Goal: Communication & Community: Answer question/provide support

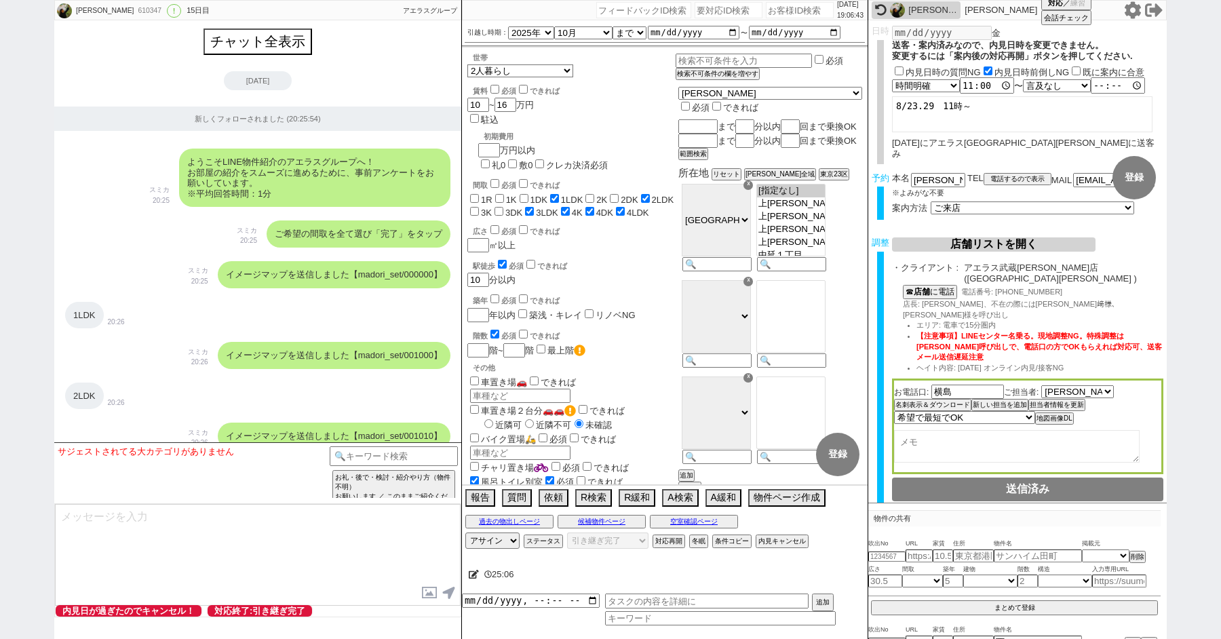
select select "2025"
select select "10"
select select "37"
select select "1"
select select "9"
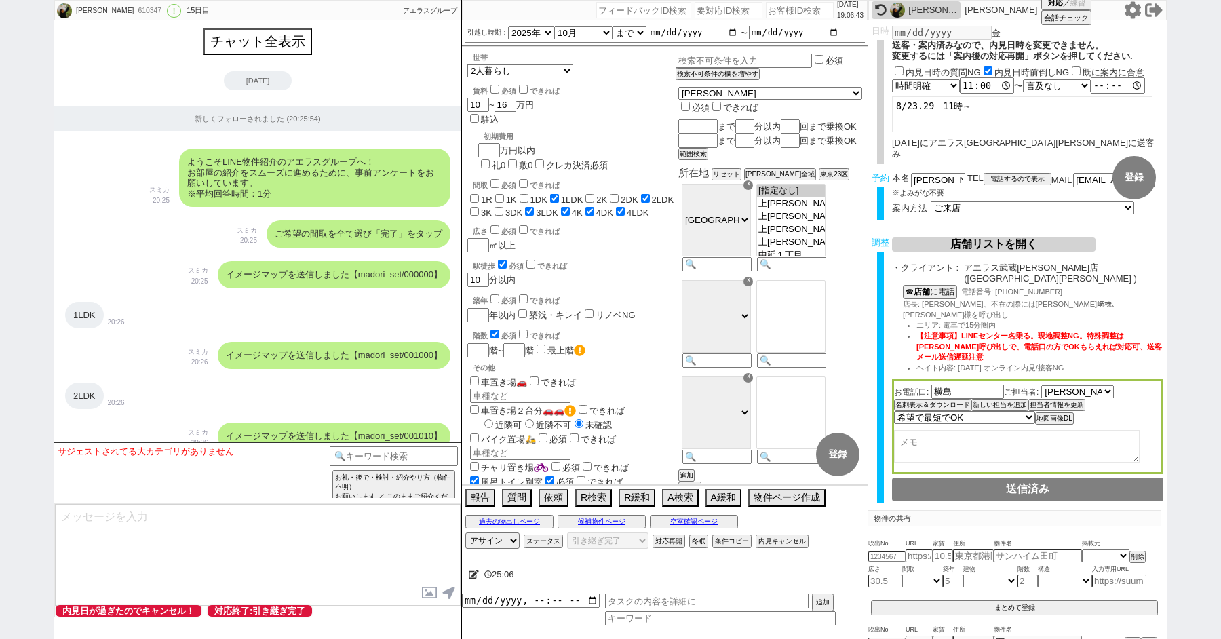
select select "56"
select select "100"
select select "1"
select select "2"
select select "2799"
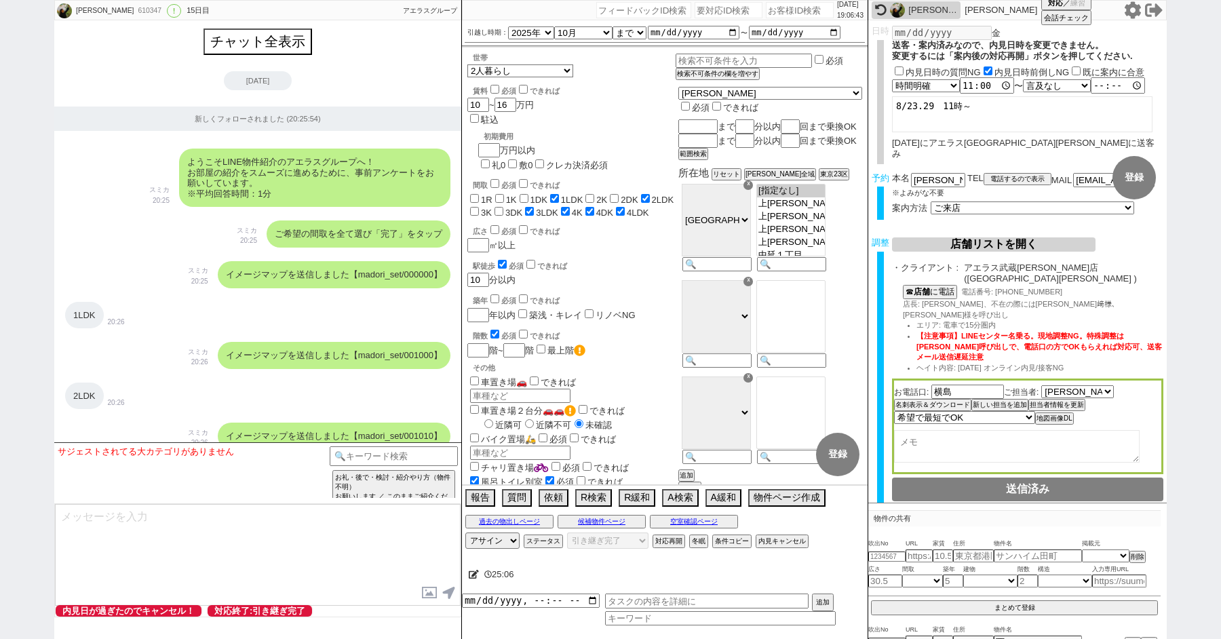
select select "5"
select select
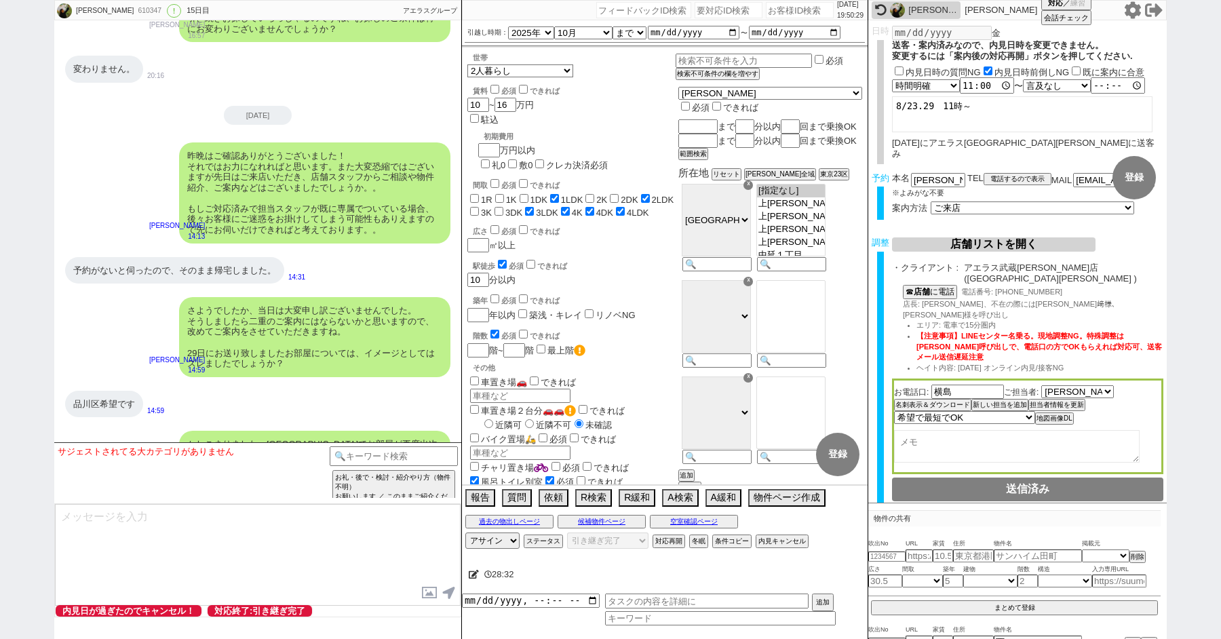
paste input "566702"
type input "566702"
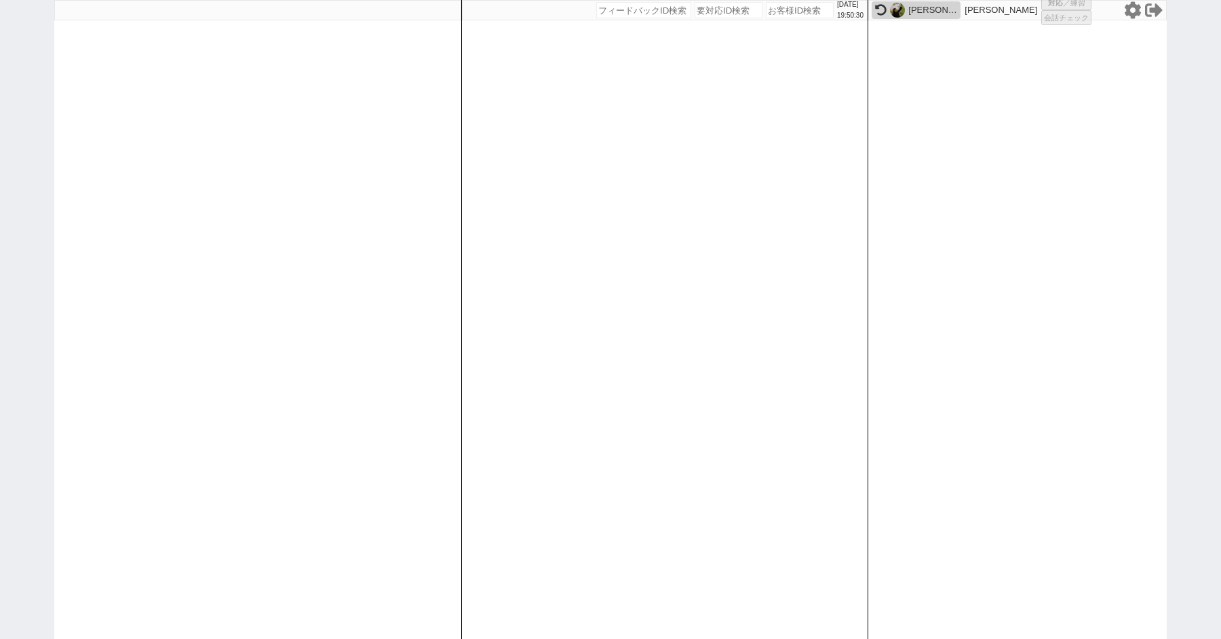
select select
select select "100"
select select "1"
select select "2"
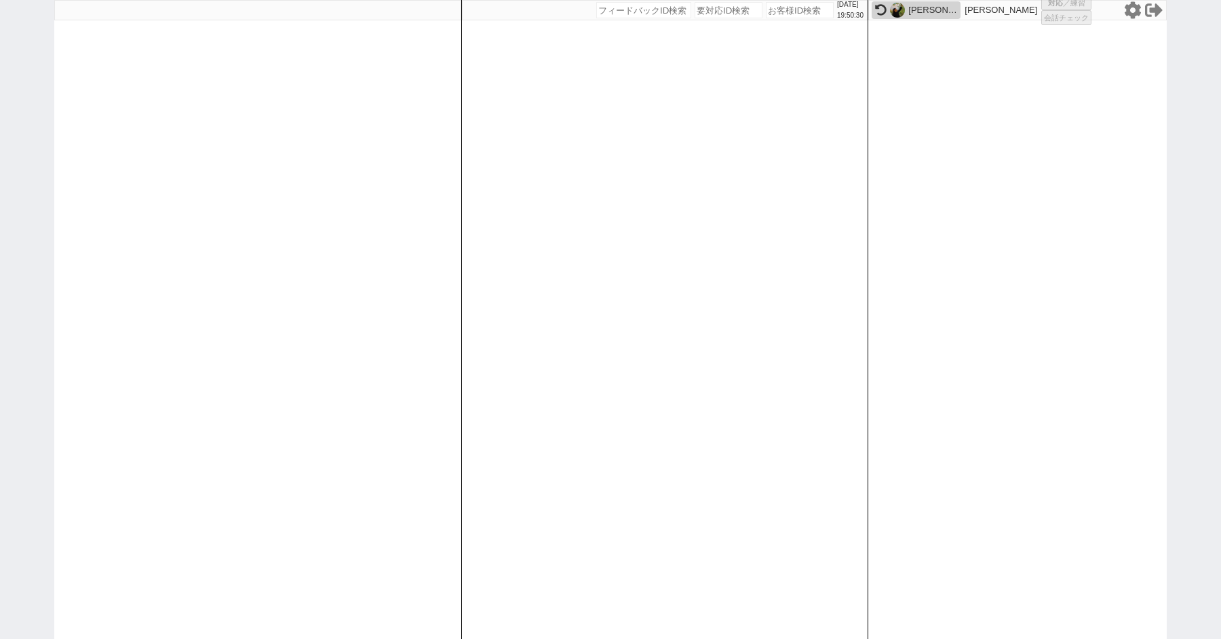
select select "5"
select select "8"
select select
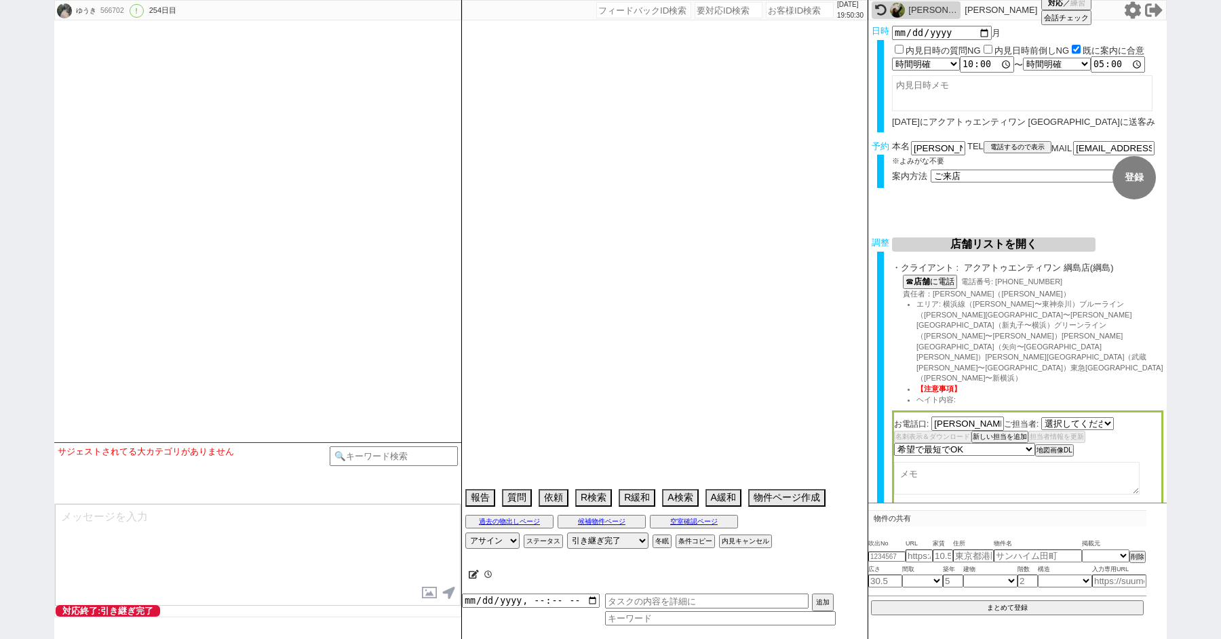
select select "2734"
select select "15"
select select "0"
select select "14"
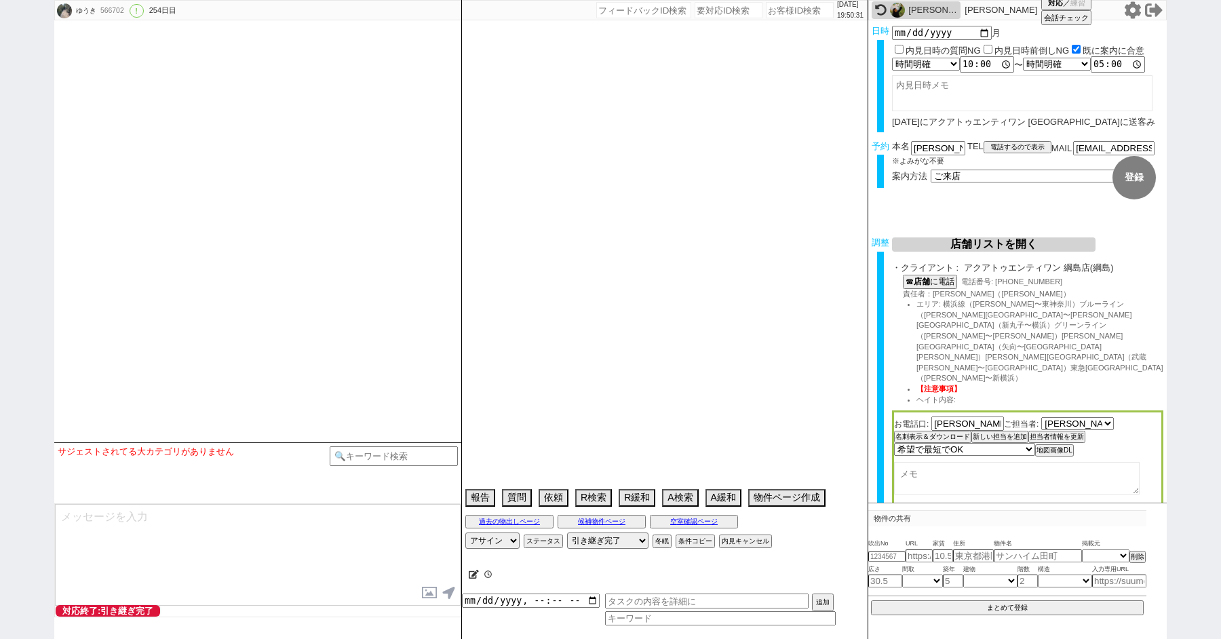
select select "9"
select select "340"
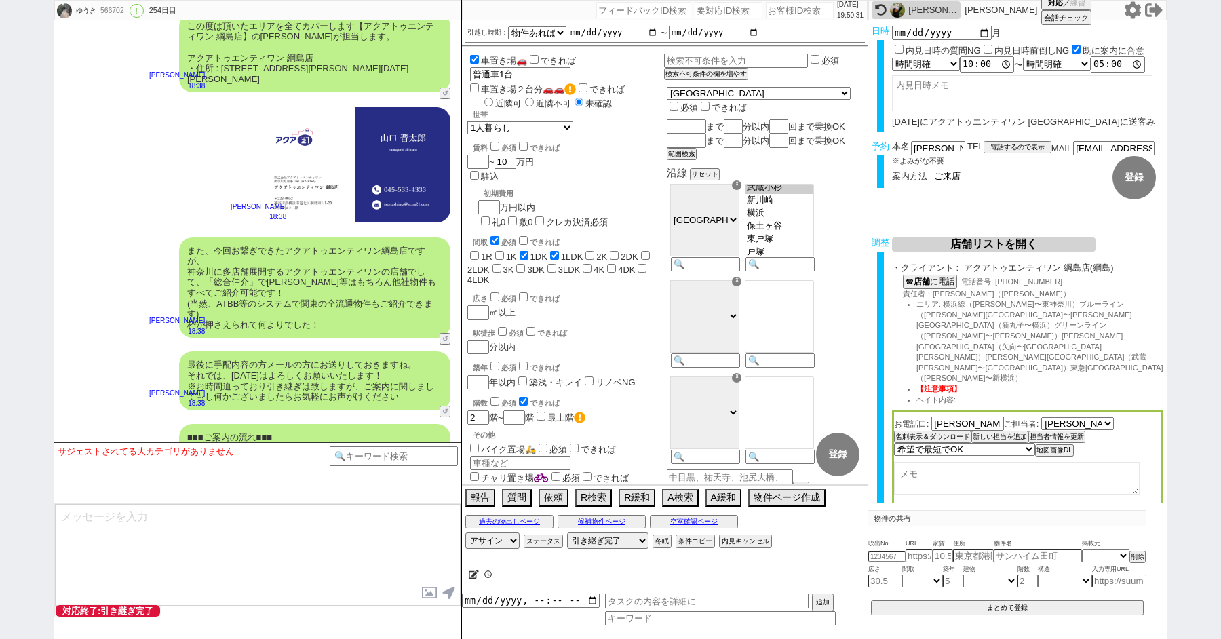
scroll to position [12258, 0]
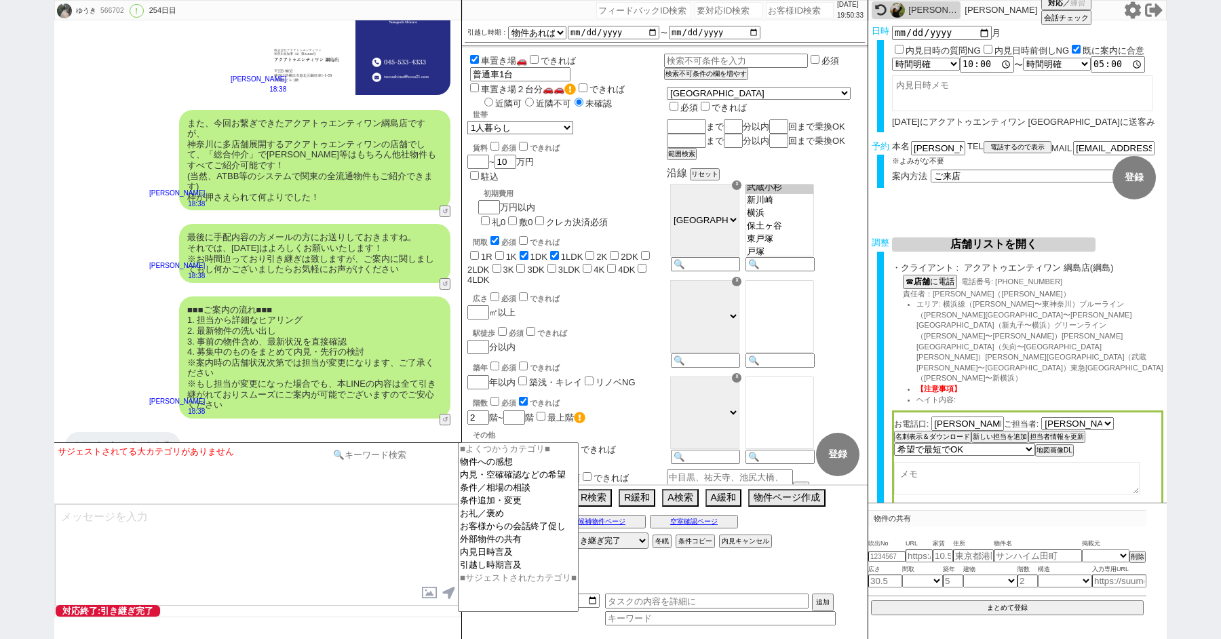
click at [368, 460] on input at bounding box center [394, 454] width 128 height 17
type input "グリップ"
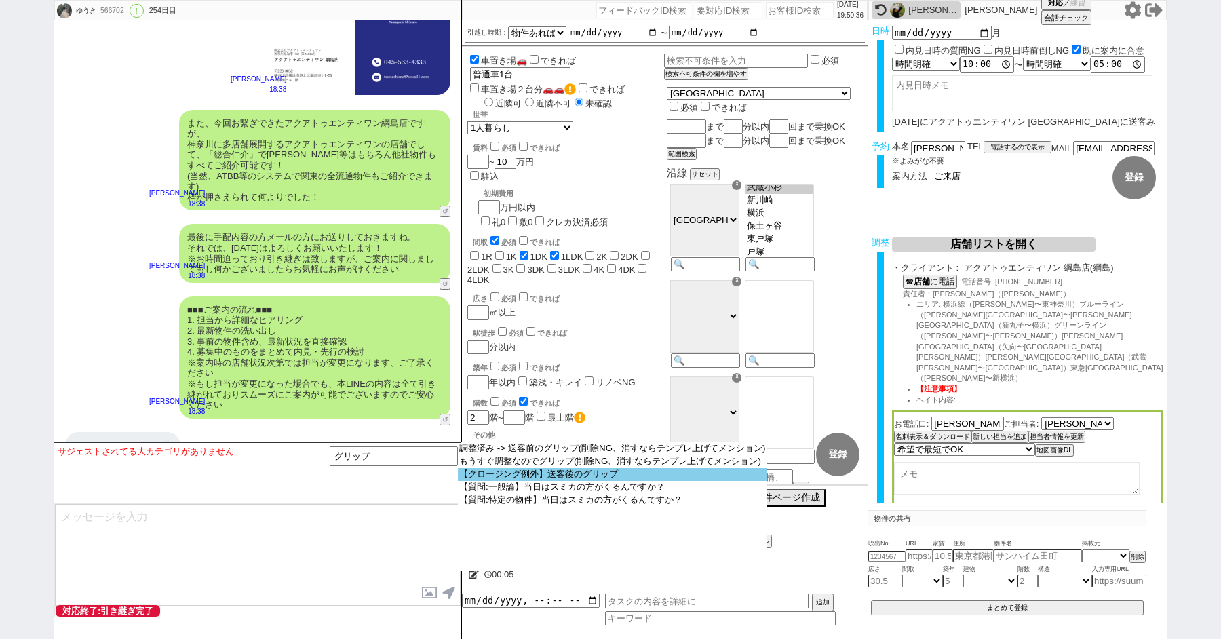
click at [542, 477] on option "【クロージング例外】送客後のグリップ" at bounding box center [612, 474] width 309 height 13
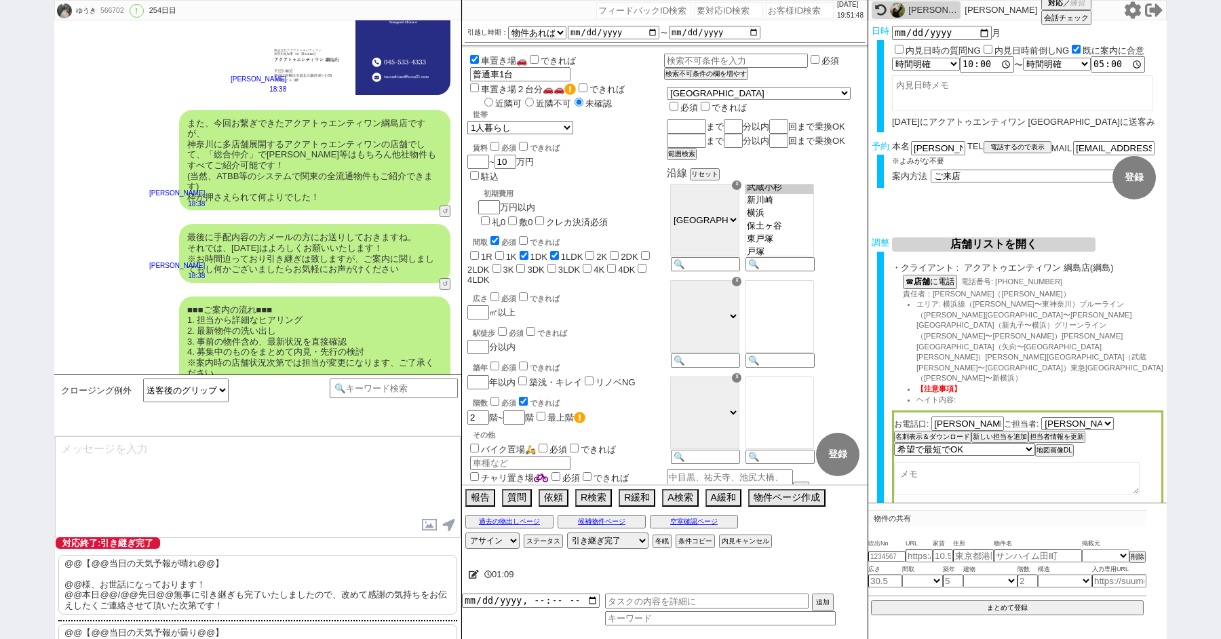
scroll to position [12326, 0]
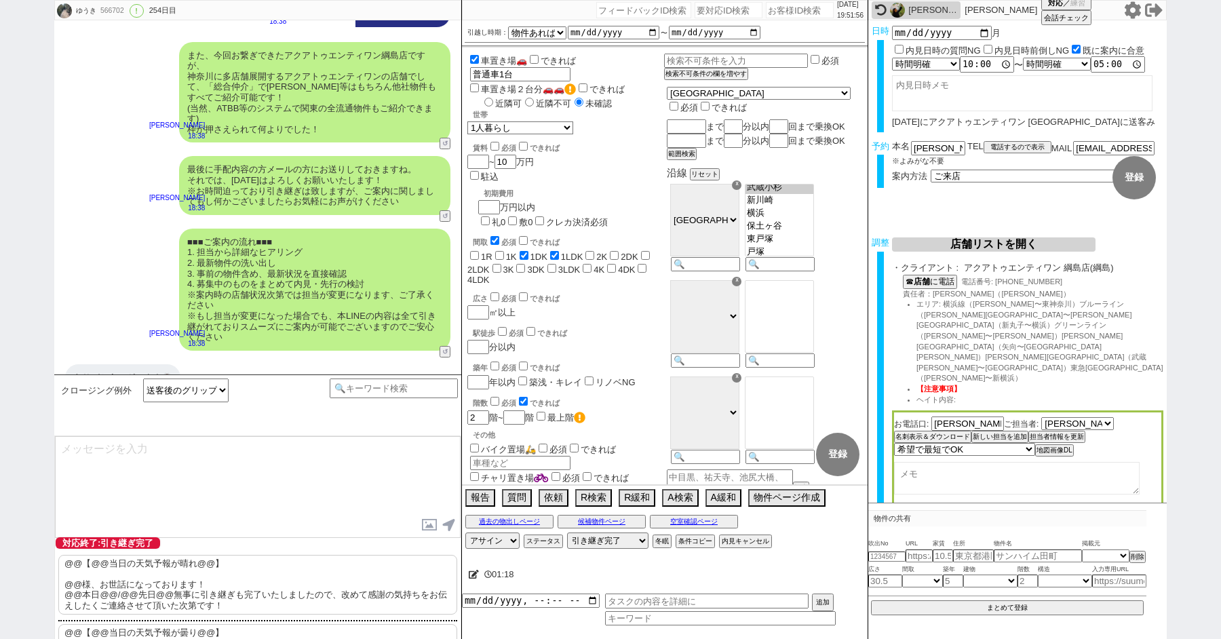
click at [145, 576] on p "@@【@@当日の天気予報が晴れ@@】 @@様、お世話になっております！ @@本日@@/@@先日@@無事に引き継ぎも完了いたしましたので、改めて感謝の気持ちをお…" at bounding box center [257, 585] width 399 height 60
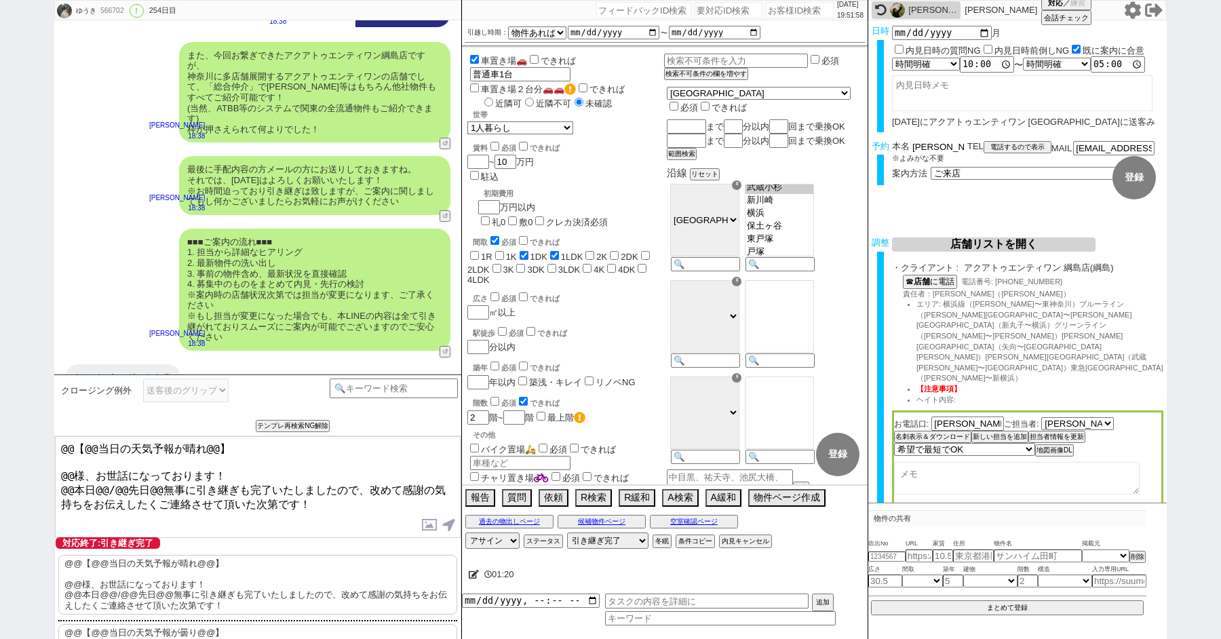
drag, startPoint x: 928, startPoint y: 148, endPoint x: 827, endPoint y: 148, distance: 101.0
click at [838, 148] on div "ゆうき 566702 ! 0 254日目 冬眠中 自社客 スミカ スミカ_BPO チャット全表示 [DATE] 新しくフォローされました (18:37:32)…" at bounding box center [610, 319] width 1112 height 639
drag, startPoint x: 72, startPoint y: 471, endPoint x: 9, endPoint y: 396, distance: 98.2
click at [14, 404] on div "ゆうき 566702 ! 0 254日目 冬眠中 自社客 スミカ スミカ_BPO チャット全表示 [DATE] 新しくフォローされました (18:37:32)…" at bounding box center [610, 319] width 1221 height 639
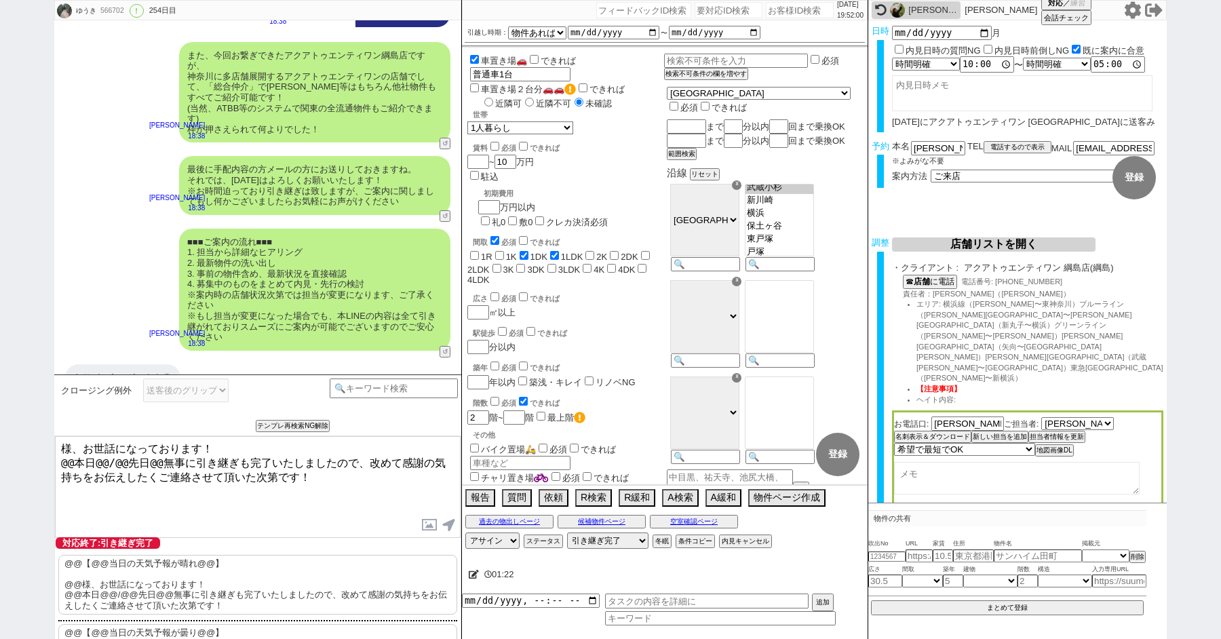
paste textarea "[PERSON_NAME]"
drag, startPoint x: 71, startPoint y: 457, endPoint x: 35, endPoint y: 457, distance: 35.3
click at [45, 457] on div "ゆうき 566702 ! 0 254日目 冬眠中 自社客 スミカ スミカ_BPO チャット全表示 [DATE] 新しくフォローされました (18:37:32)…" at bounding box center [610, 319] width 1221 height 639
drag, startPoint x: 142, startPoint y: 461, endPoint x: 82, endPoint y: 461, distance: 59.7
click at [82, 461] on textarea "[PERSON_NAME]様、お世話になっております！ 本日@@/@@先日@@無事に引き継ぎも完了いたしましたので、改めて感謝の気持ちをお伝えしたくご連絡させ…" at bounding box center [258, 487] width 406 height 102
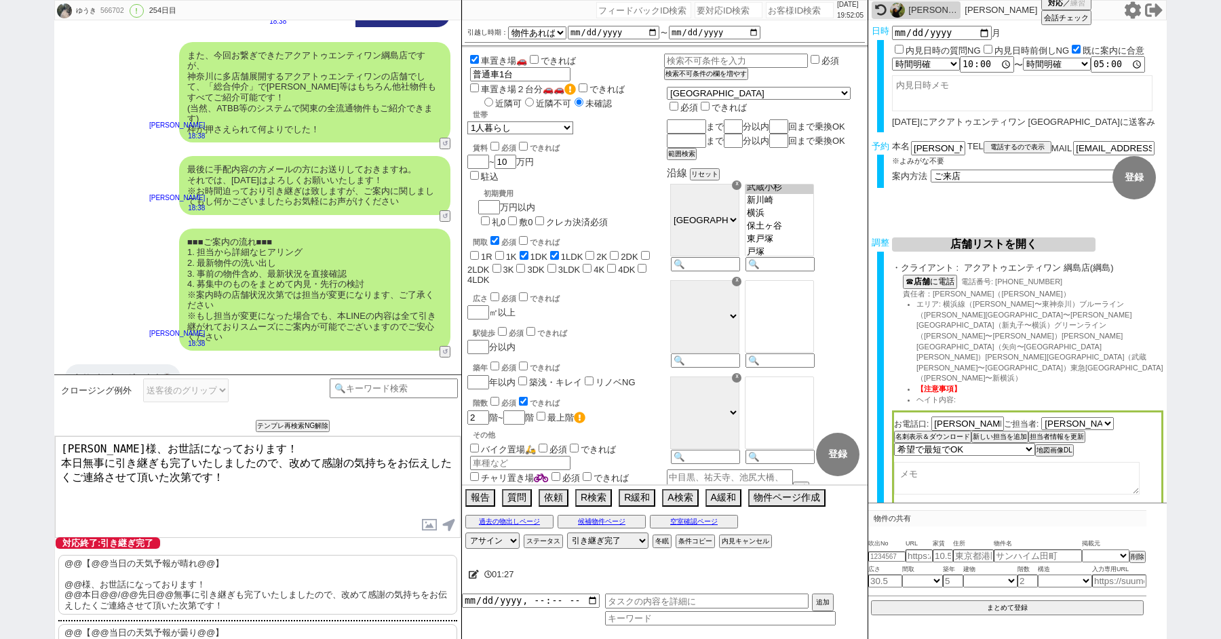
type textarea "[PERSON_NAME]様、お世話になっております！ 本日無事に引き継ぎも完了いたしましたので、改めて感謝の気持ちをお伝えしたくご連絡させて頂いた次第です！"
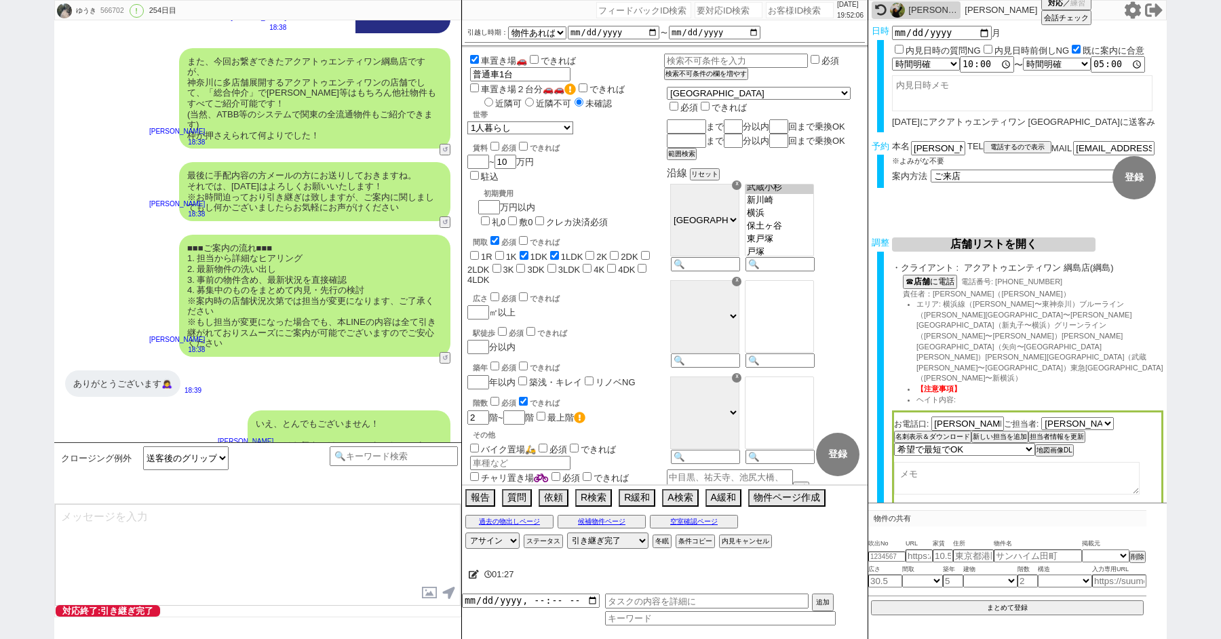
type textarea "改めてこれまで丁寧にやり取り頂きまして、誠にありがとうございました！ 細かなご連絡にお手間をおかけしたこともあったかと存じますが、常にご協力いただいたおかげで…"
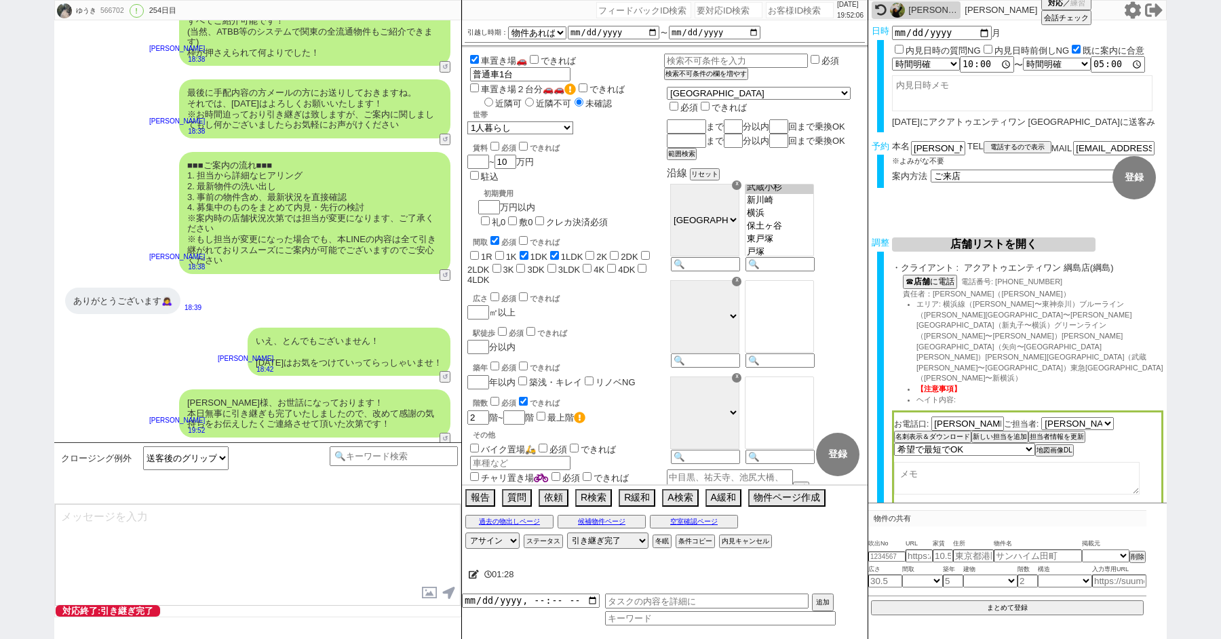
type textarea "当日は今のところ晴れということで、日当たり等もよく確認でき動くにはピッタリのタイミングかと思います！ 加えて地場に強い総合仲介店のスタッフも押さえられており、…"
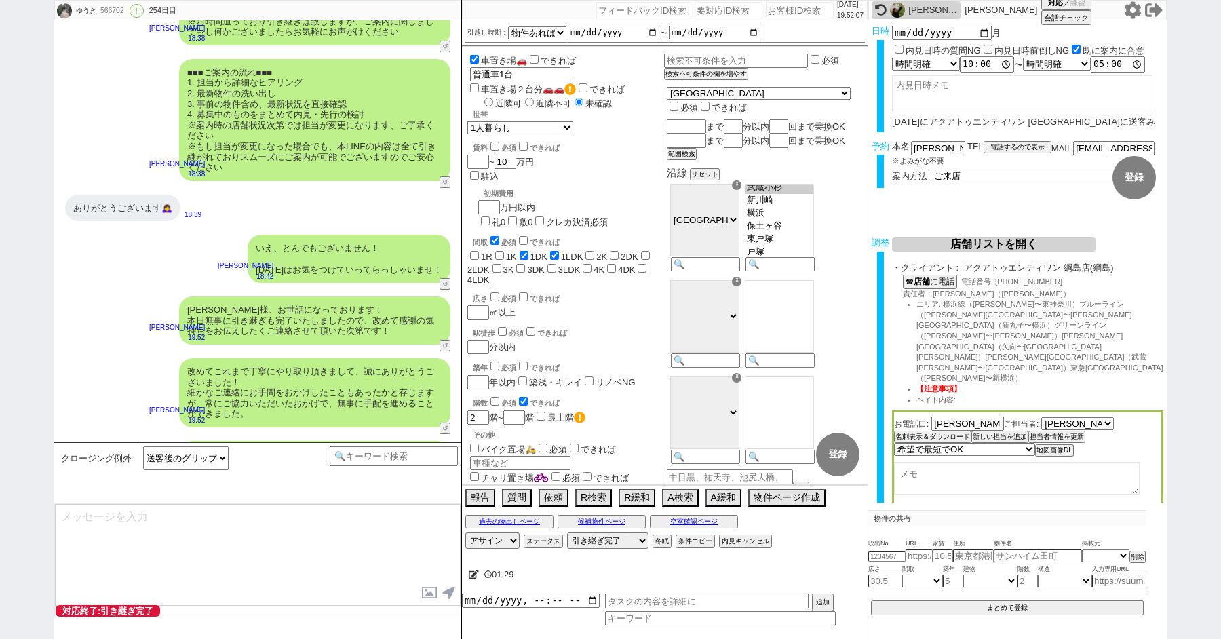
type textarea "※ご自身でお問合せされますと他業者からの電話やメールが多数届き、ご負担が増えてしまう場合がございますので、今回のご案内に一元化されるのがやはりオススメかと思い…"
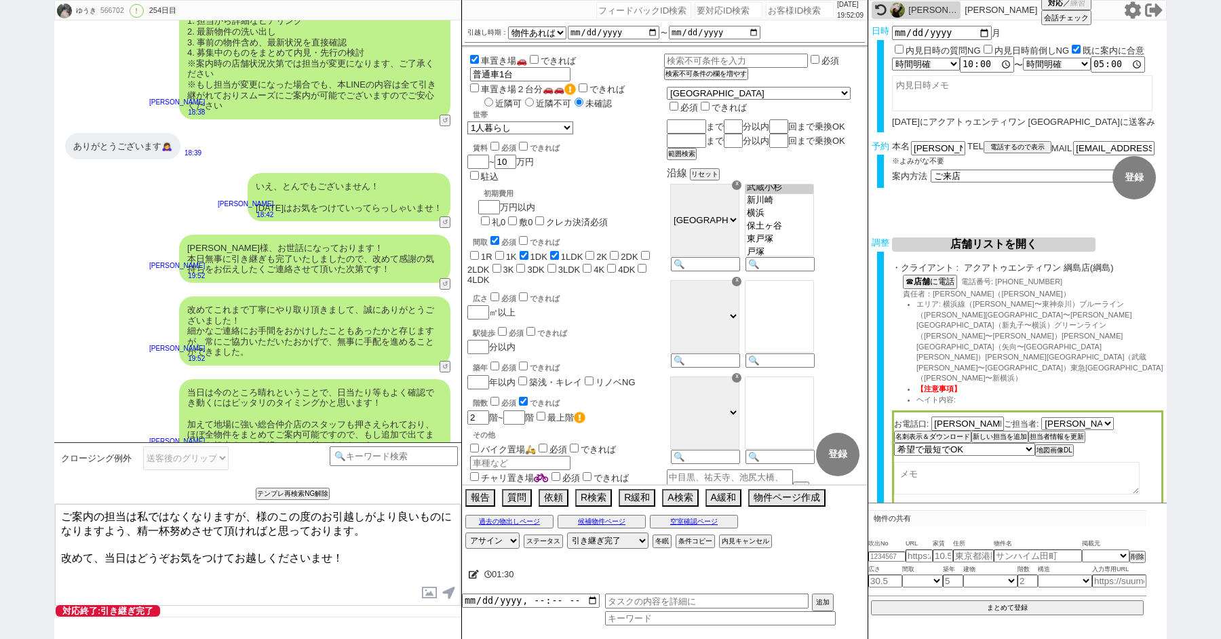
paste textarea "[PERSON_NAME]"
type textarea "ご案内の担当は私ではなくなりますが、[PERSON_NAME]様のこの度のお引越しがより良いものになりますよう、精一杯努めさせて頂ければと思っております。 改…"
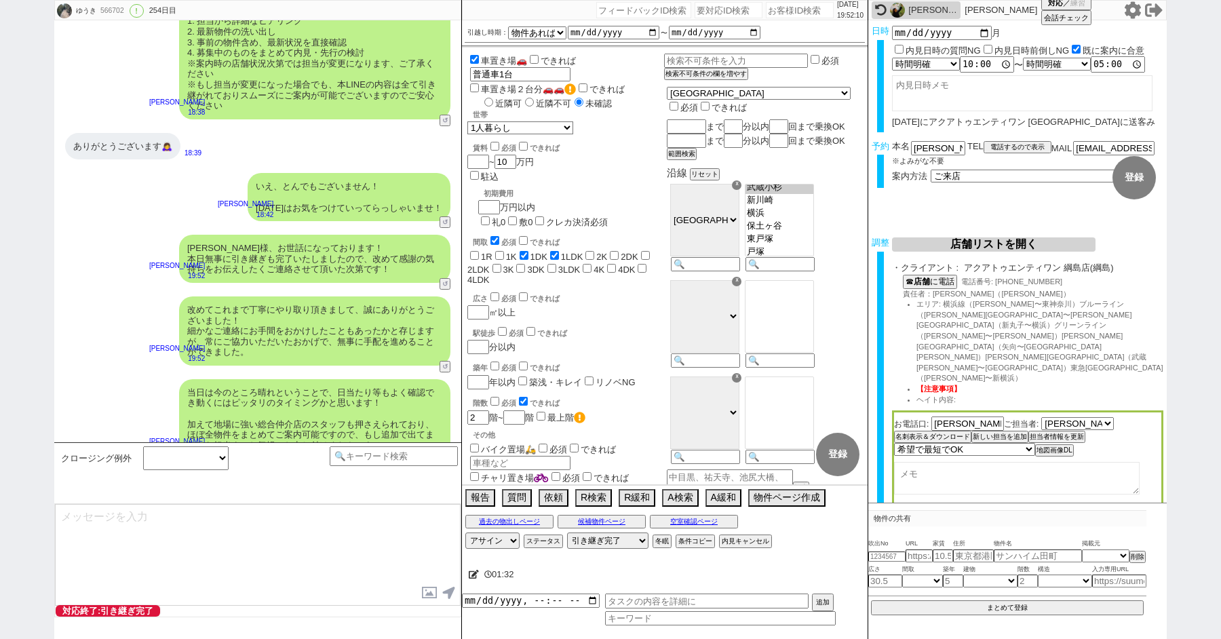
scroll to position [12640, 0]
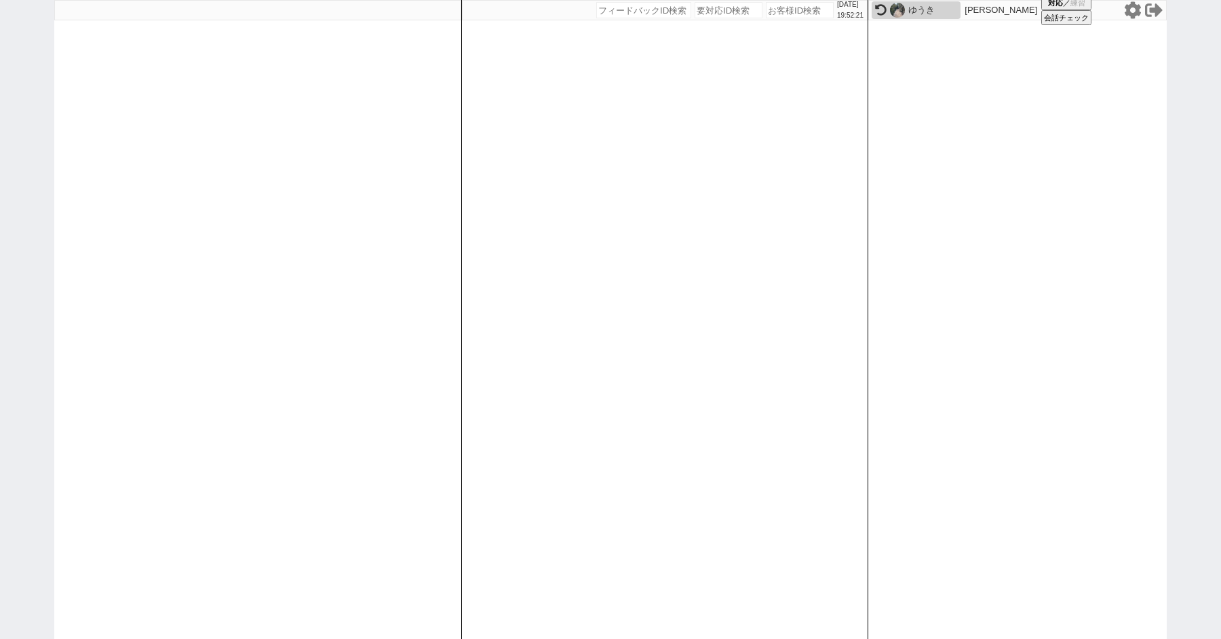
click at [12, 201] on div "[DATE] 19:52:21 候補物件を追加してしてください 紹介した物件一覧 他社物件を追加する 空室確認ページに追加・削除 紹介した物件一覧 他社物件を…" at bounding box center [610, 319] width 1221 height 639
paste input "610283"
type input "610283"
select select "100"
select select "1"
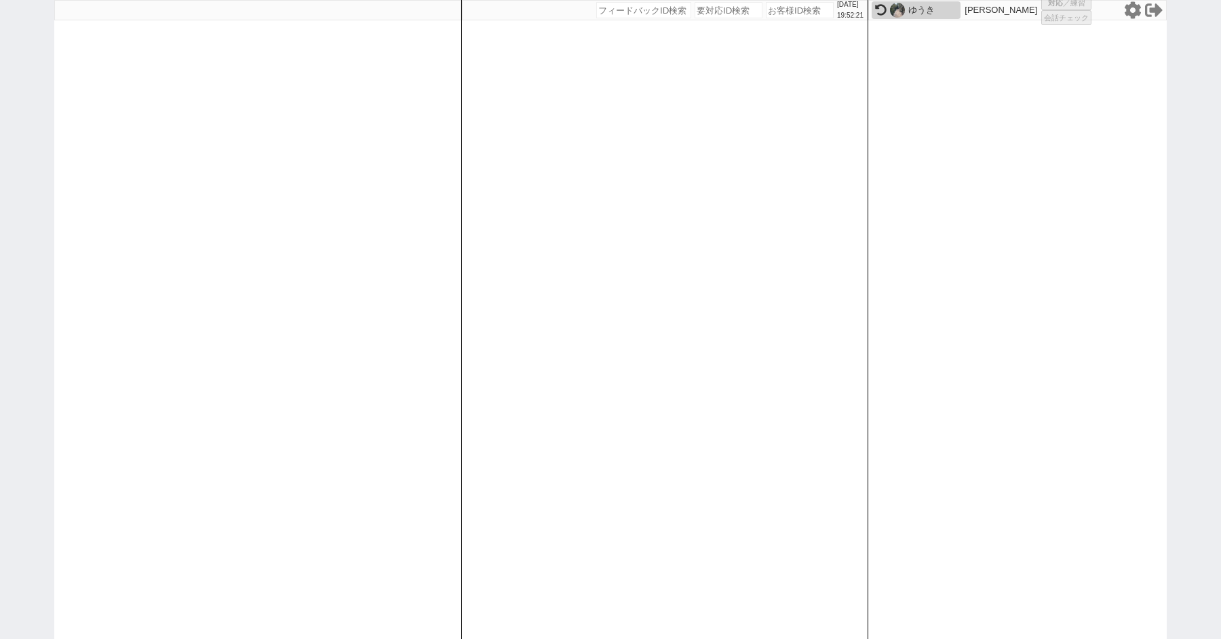
select select "2"
select select "5"
select select
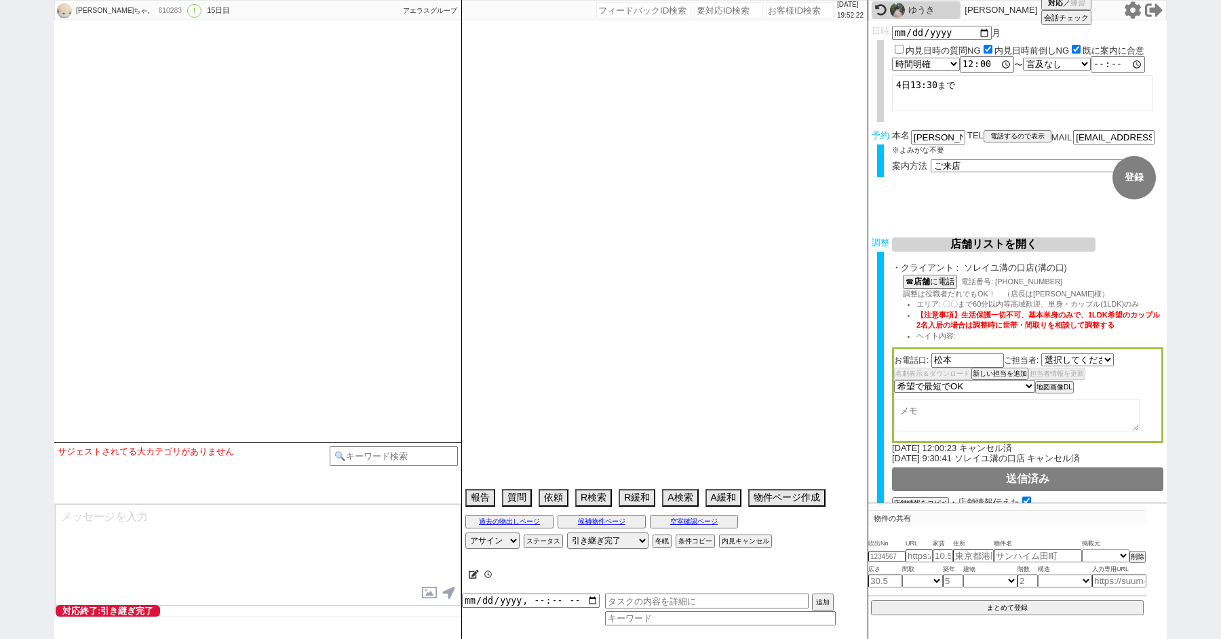
select select "2751"
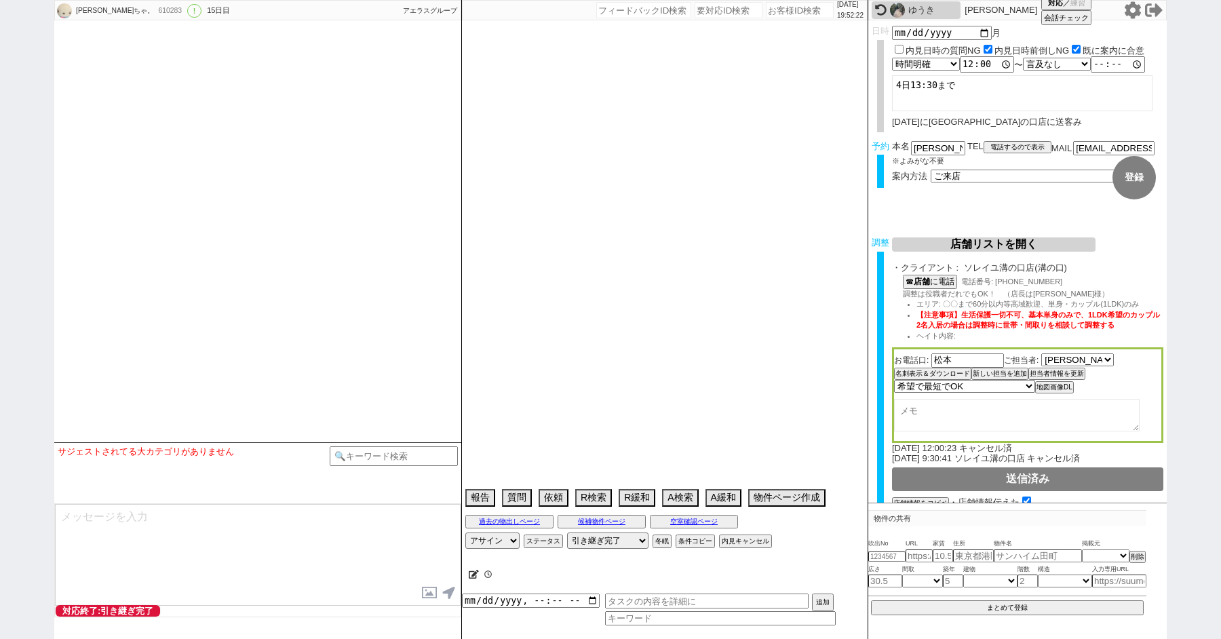
type textarea "@めっちゃキャンセル示唆してくるので前日調整する 調整後キャンセルあり"
select select "2025"
select select "10"
select select "37"
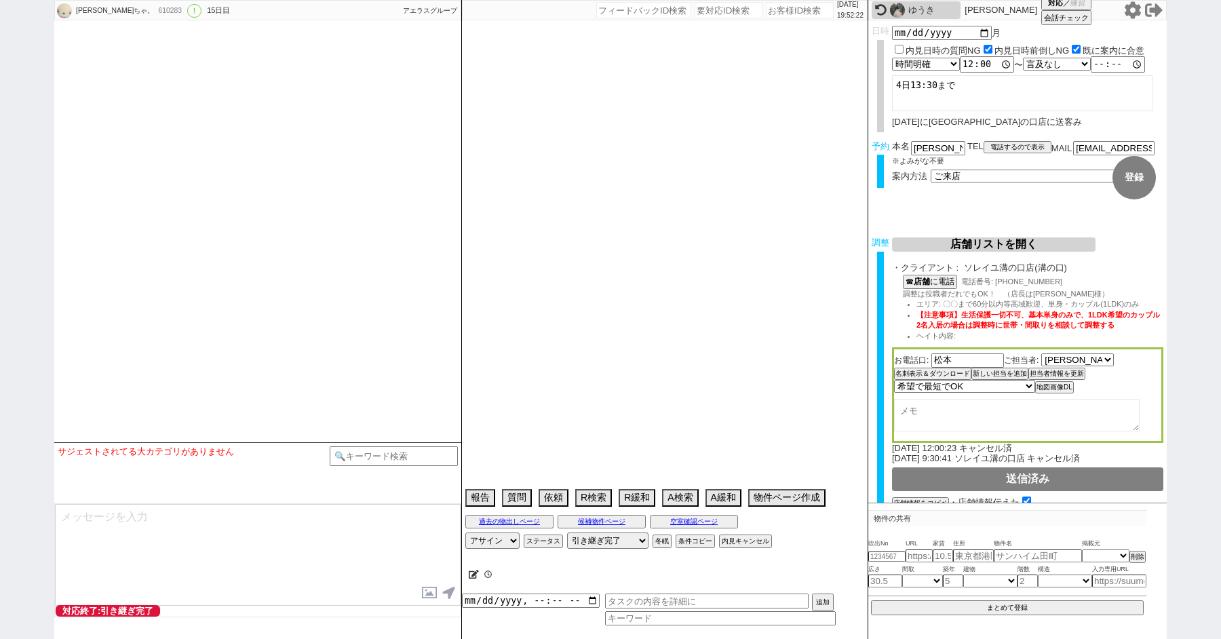
select select "0"
select select "15"
select select "505"
select select "55"
select select "53"
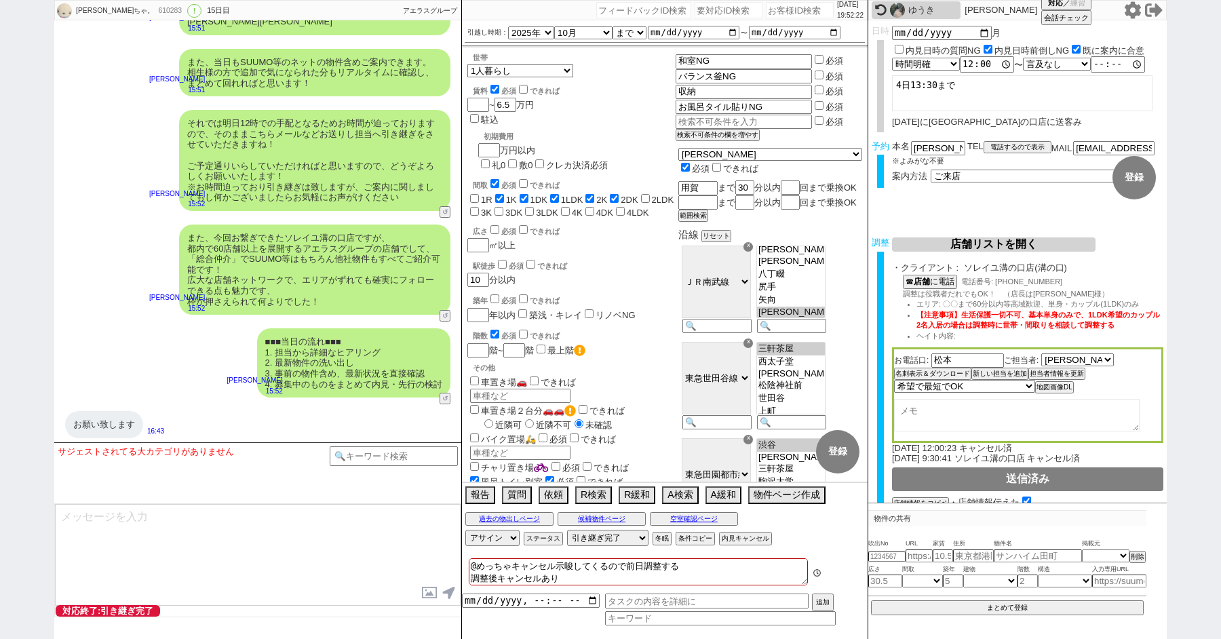
scroll to position [46, 0]
paste input "611324"
type input "611324"
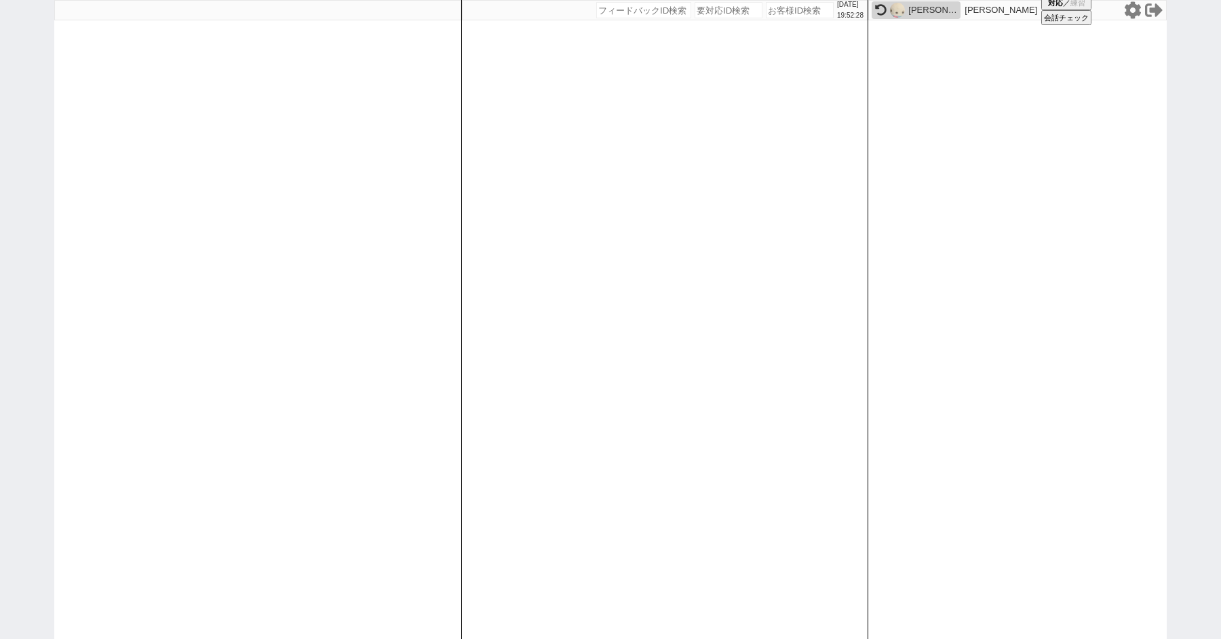
select select "100"
select select "1"
select select "2"
select select "5"
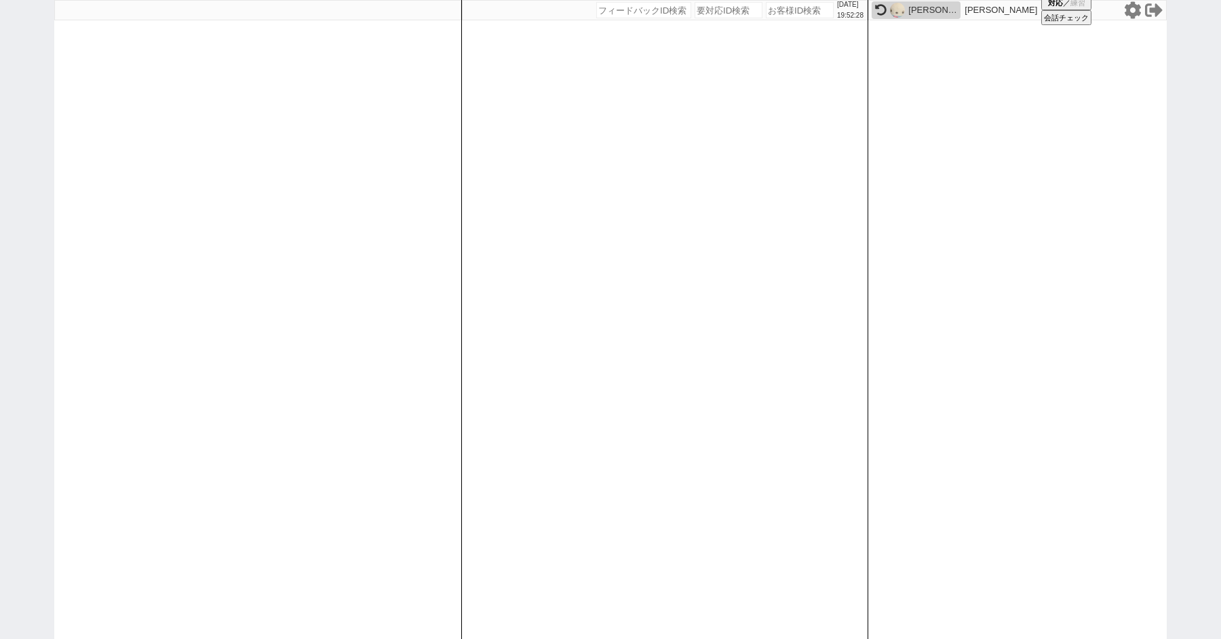
select select
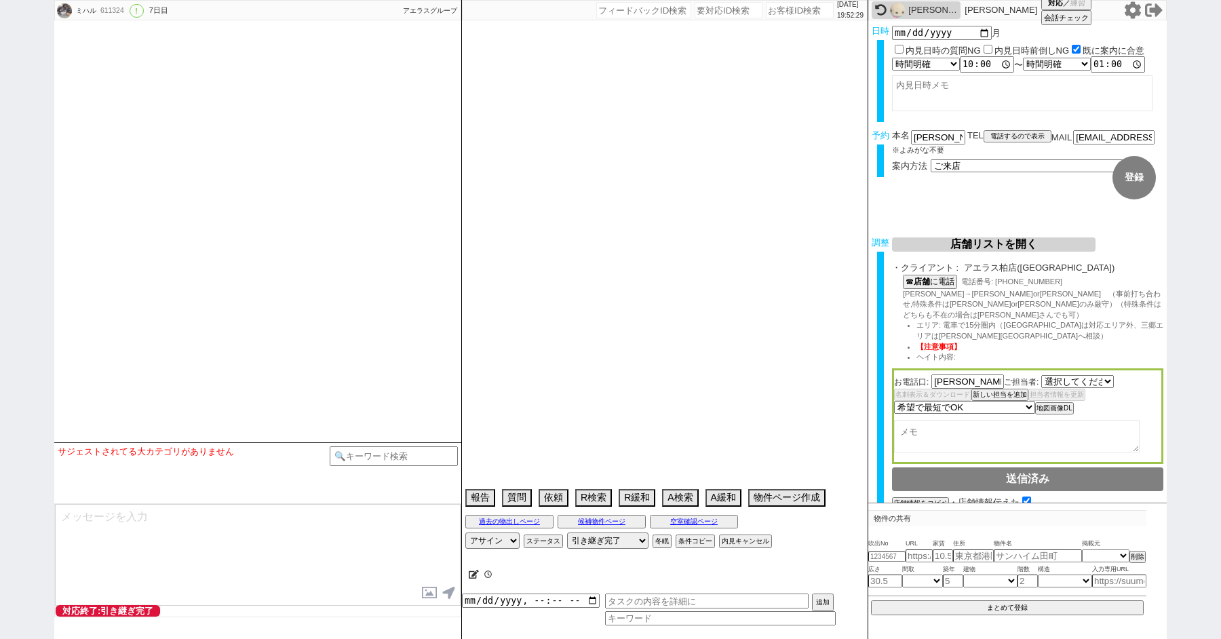
type textarea "他社なし、親ID:610039"
select select "409"
select select "2025"
select select "9"
select select "34"
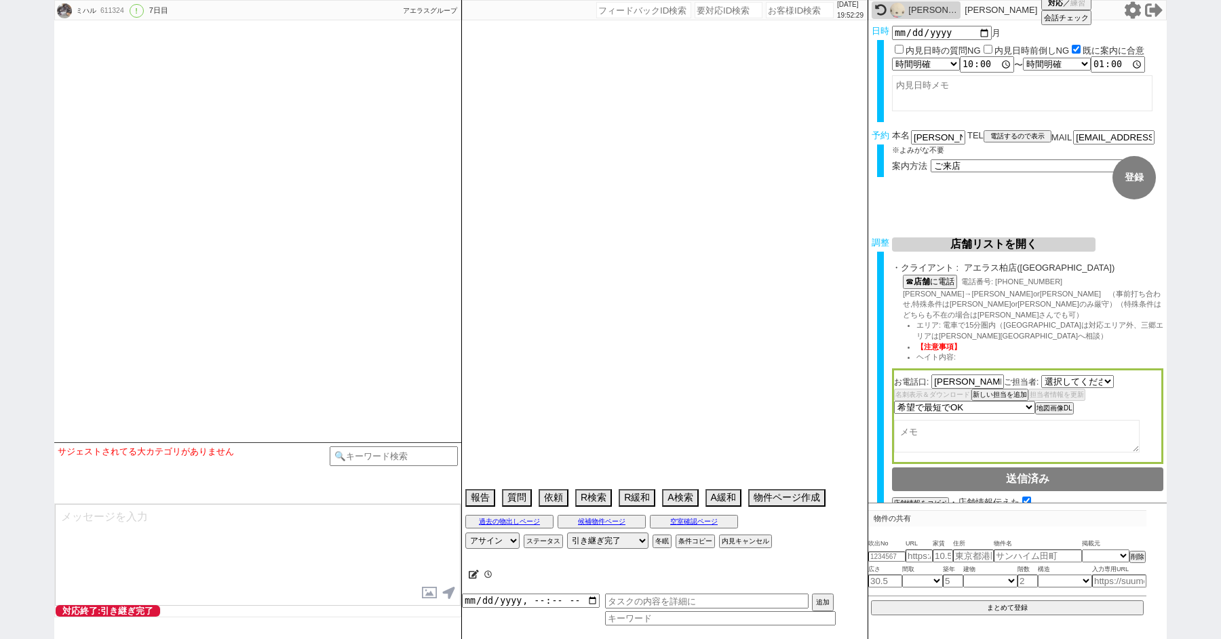
select select "0"
select select "12"
select select "118"
select select "2923"
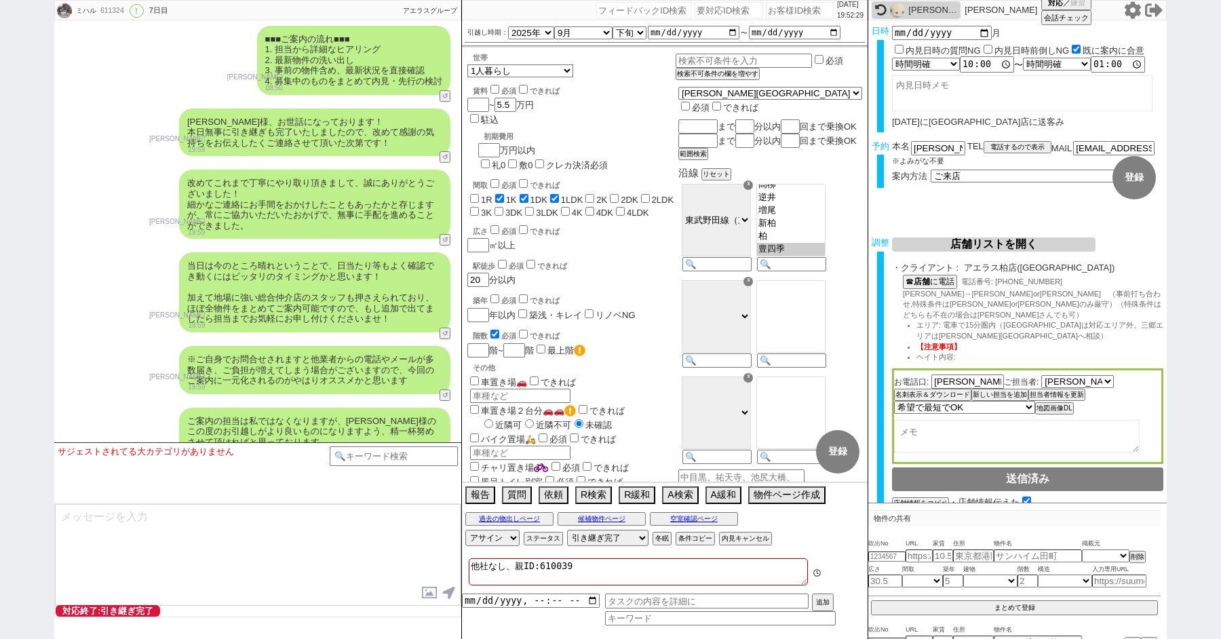
scroll to position [119, 0]
paste input "611459"
type input "611459"
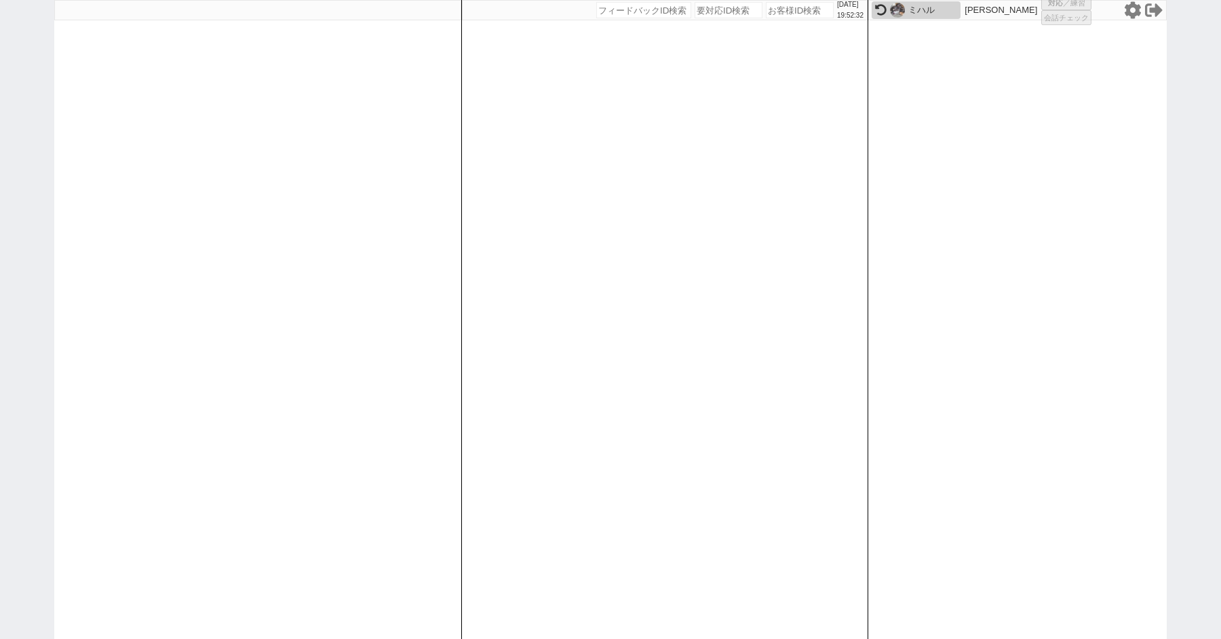
select select "100"
select select "2"
select select "5"
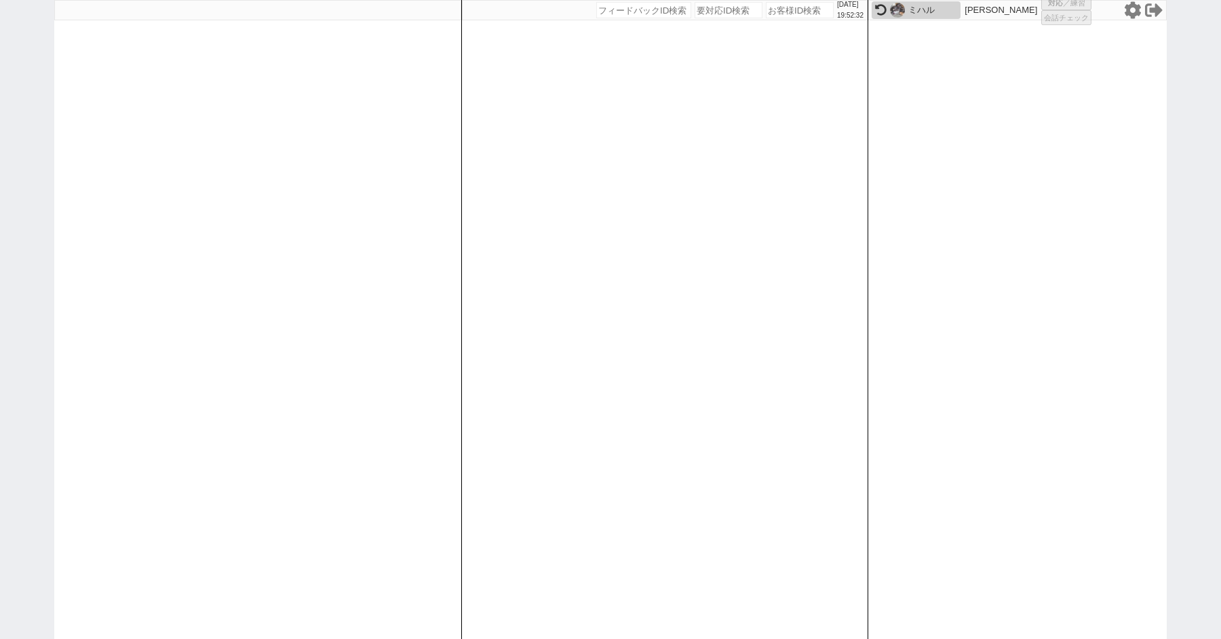
select select
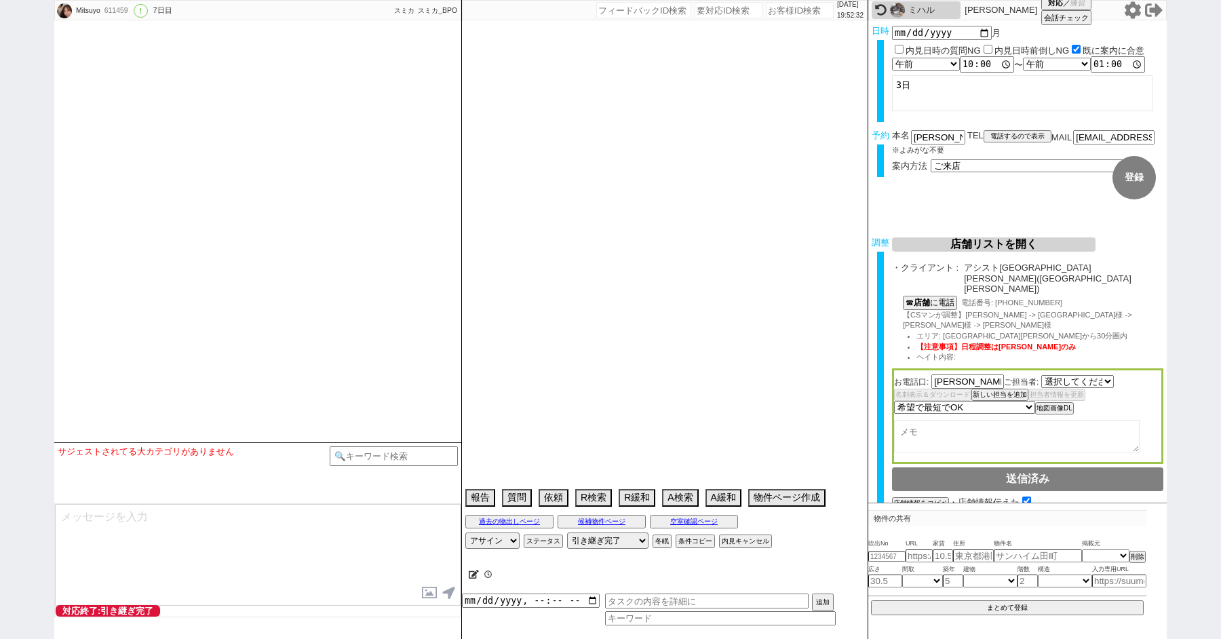
select select "[DATE]"
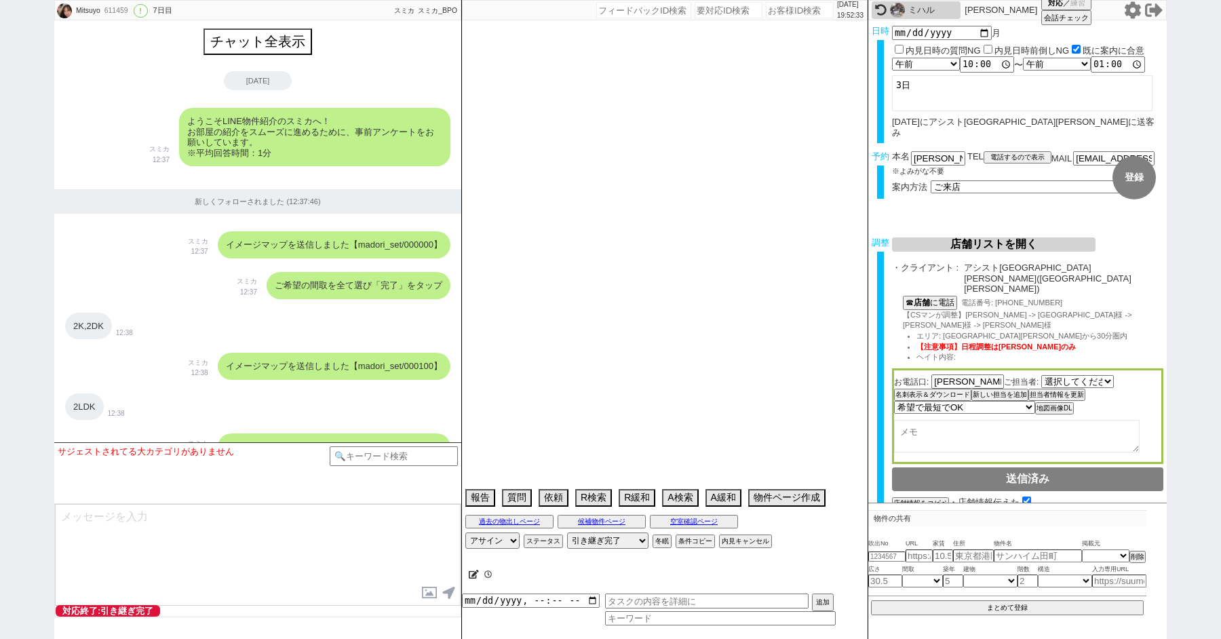
scroll to position [5252, 0]
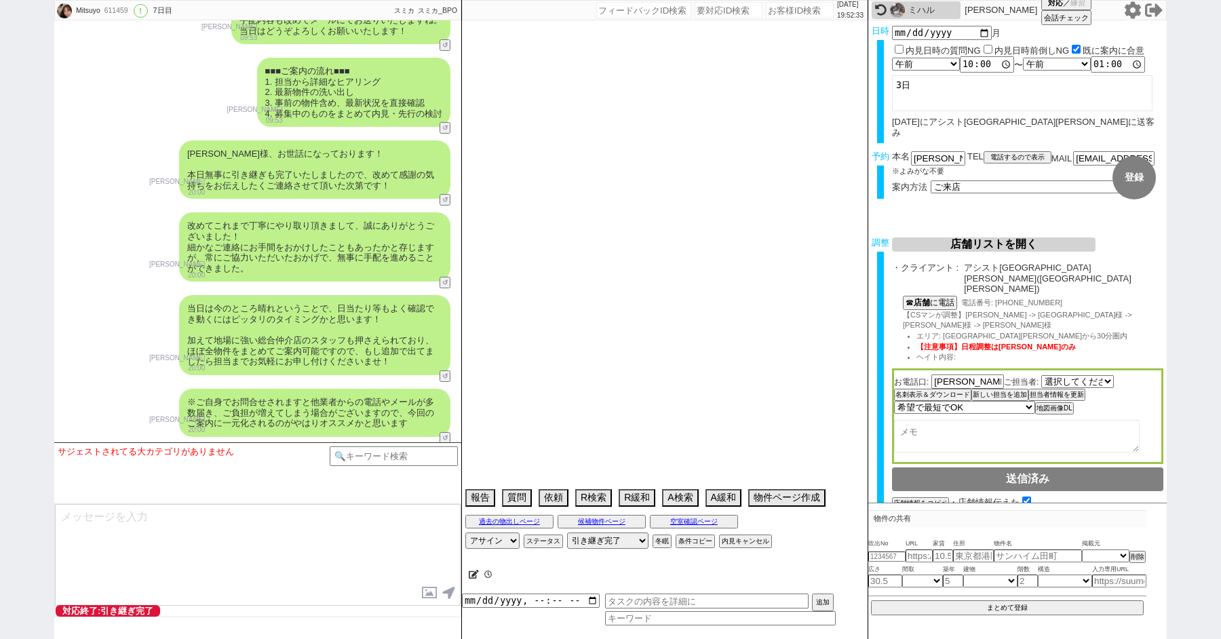
type textarea "旧ID：93274　条件から別IDと判断"
select select "15"
select select "7"
select select "56"
select select "70"
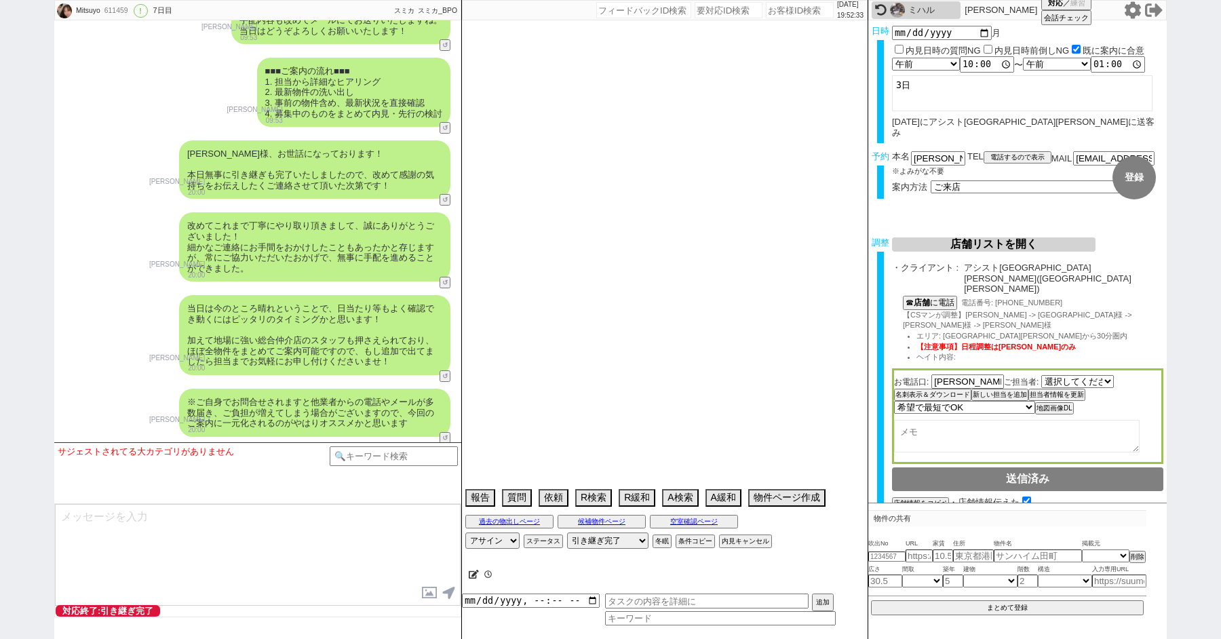
select select "1697"
select select "50"
select select "59"
select select "[DATE]"
select select "75"
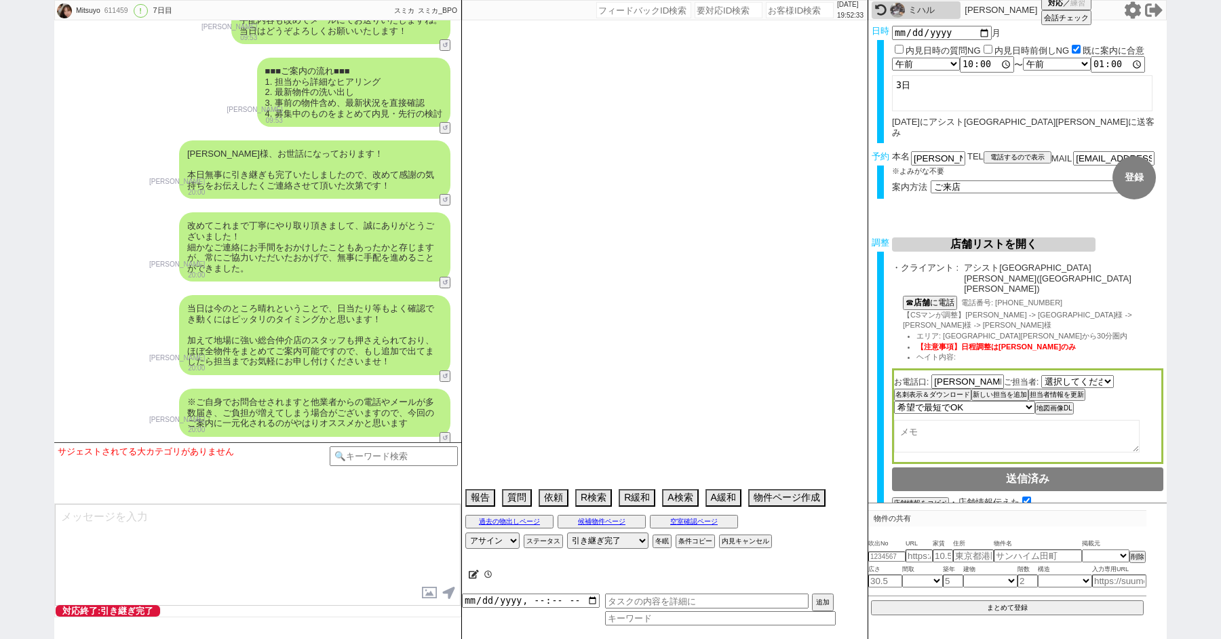
select select "[DATE]"
select select "53"
select select "47"
select select "69"
select select "[DATE]"
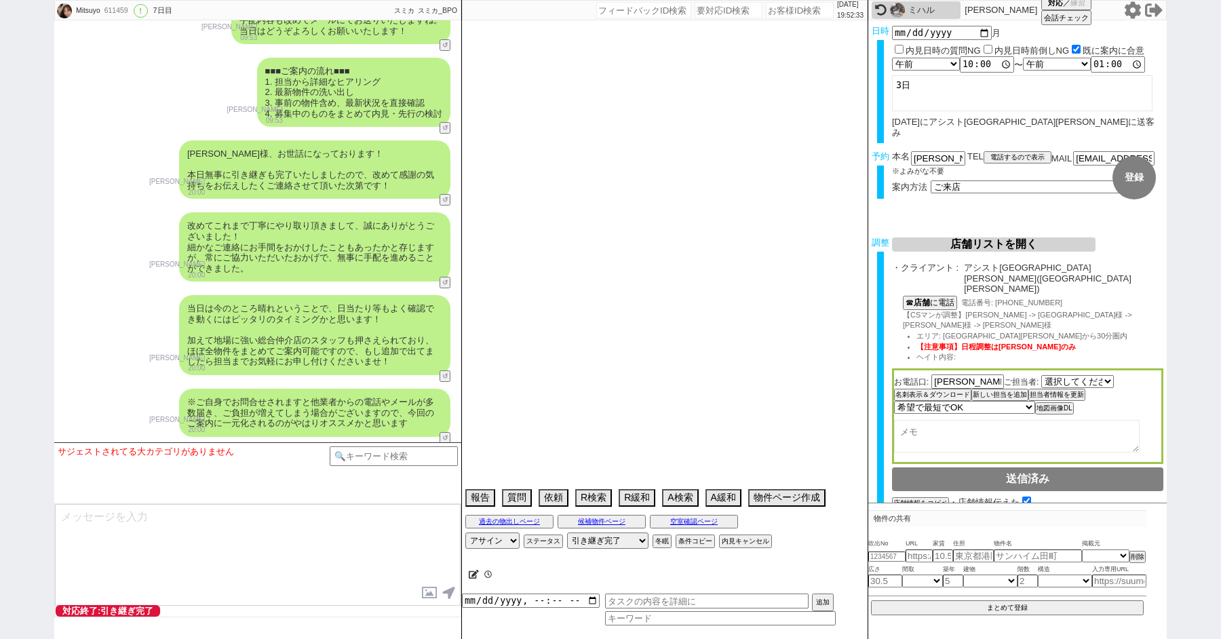
select select "25"
select select "785"
select select "54"
select select "23"
select select "747"
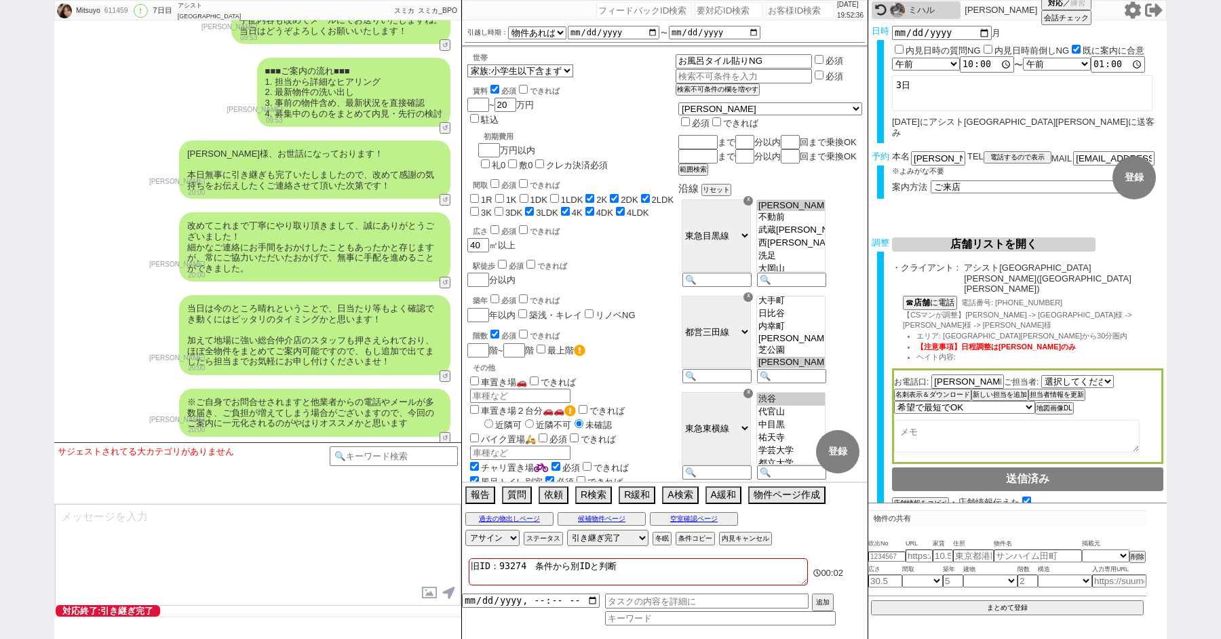
scroll to position [309, 0]
paste input "611473"
type input "611473"
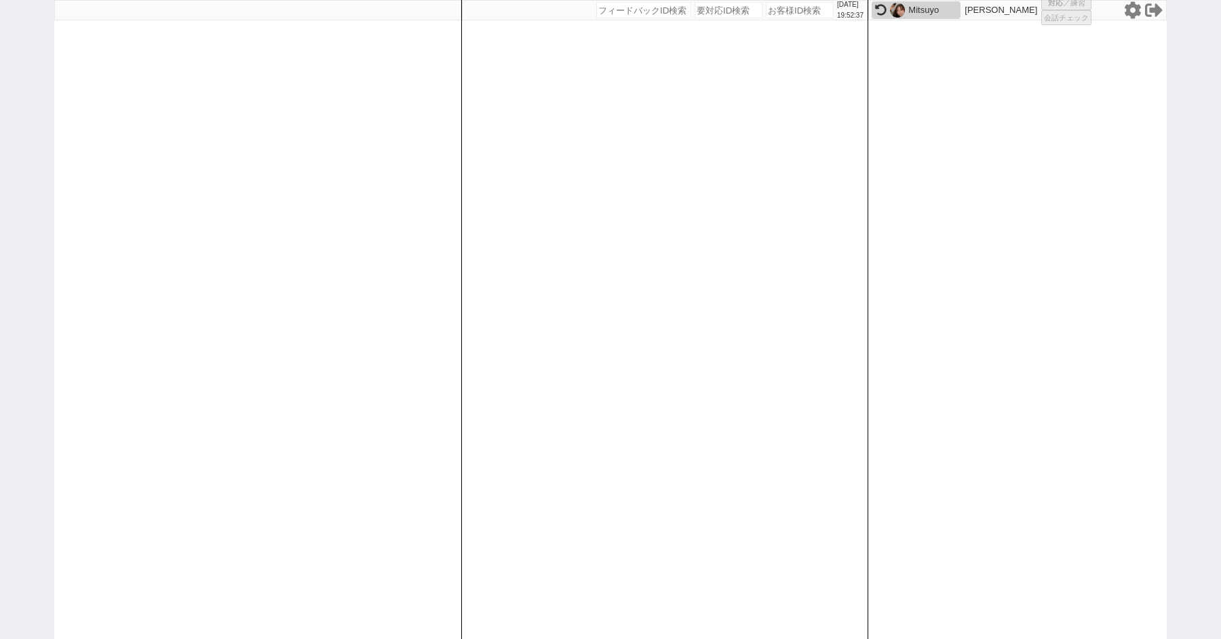
select select
select select "100"
select select "1"
select select "2"
select select "5"
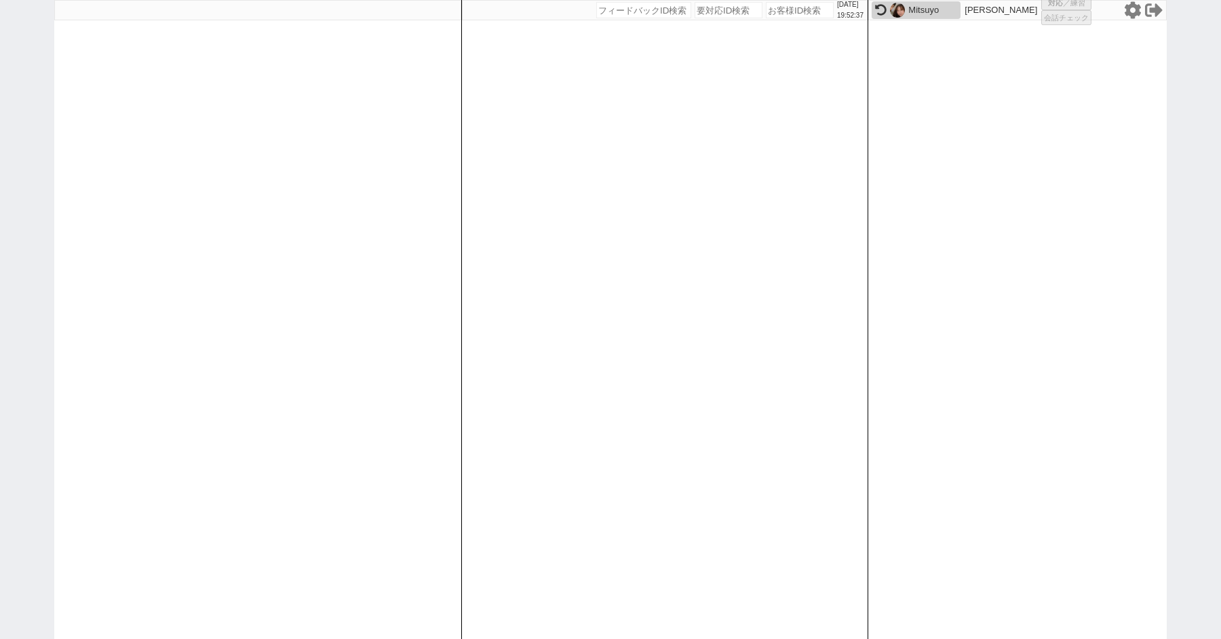
select select
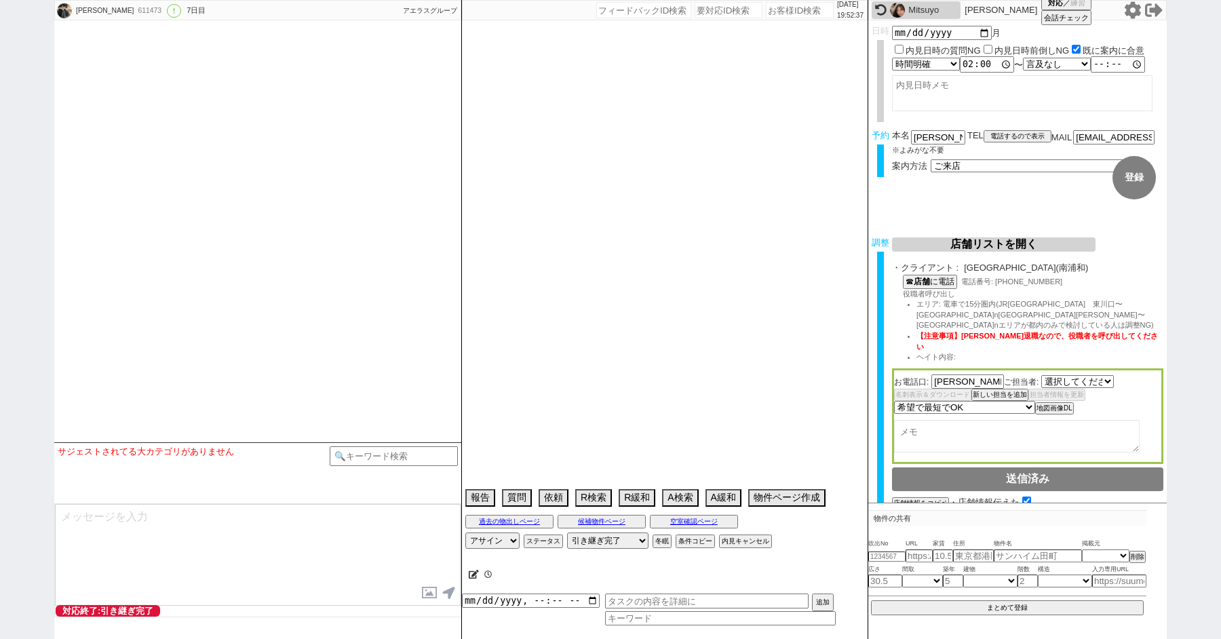
select select "[DATE]"
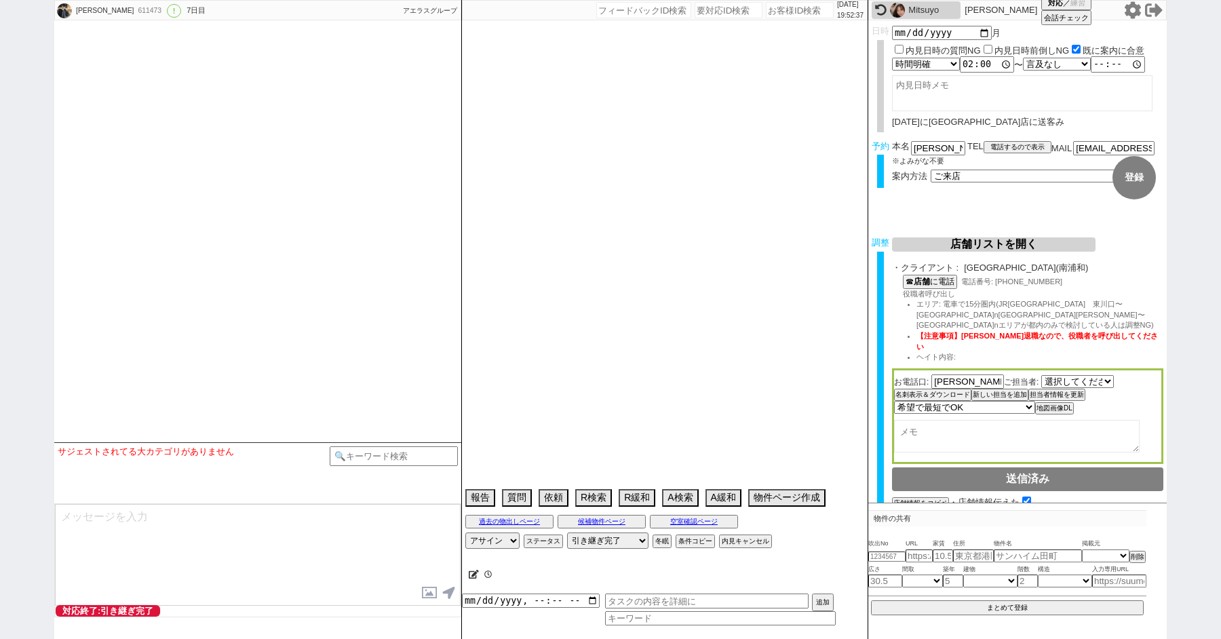
type textarea "@当日までの内見予定なし"
select select "2025"
select select "9"
select select "36"
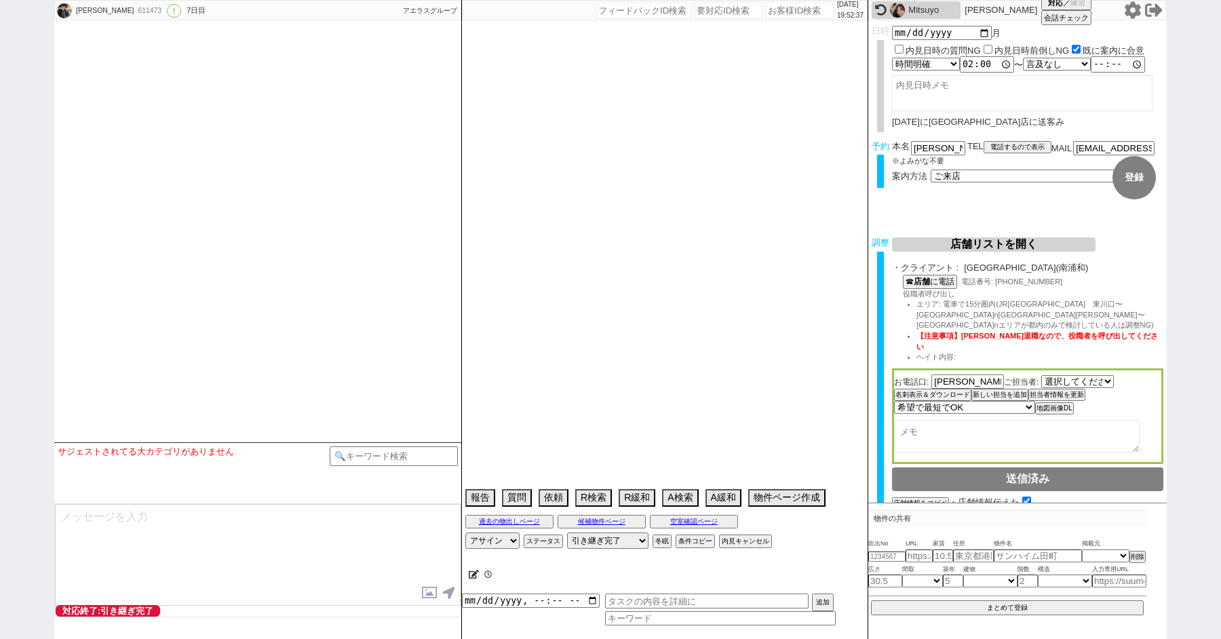
select select "1"
select select "25"
select select "795"
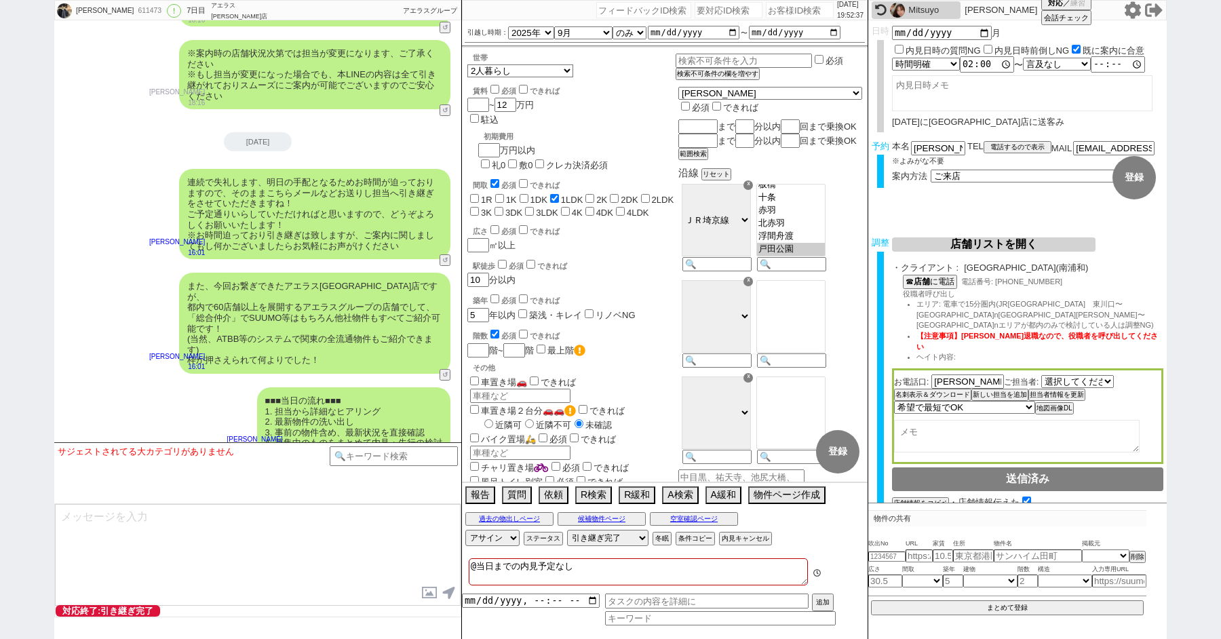
scroll to position [134, 0]
click at [385, 455] on input at bounding box center [394, 454] width 128 height 17
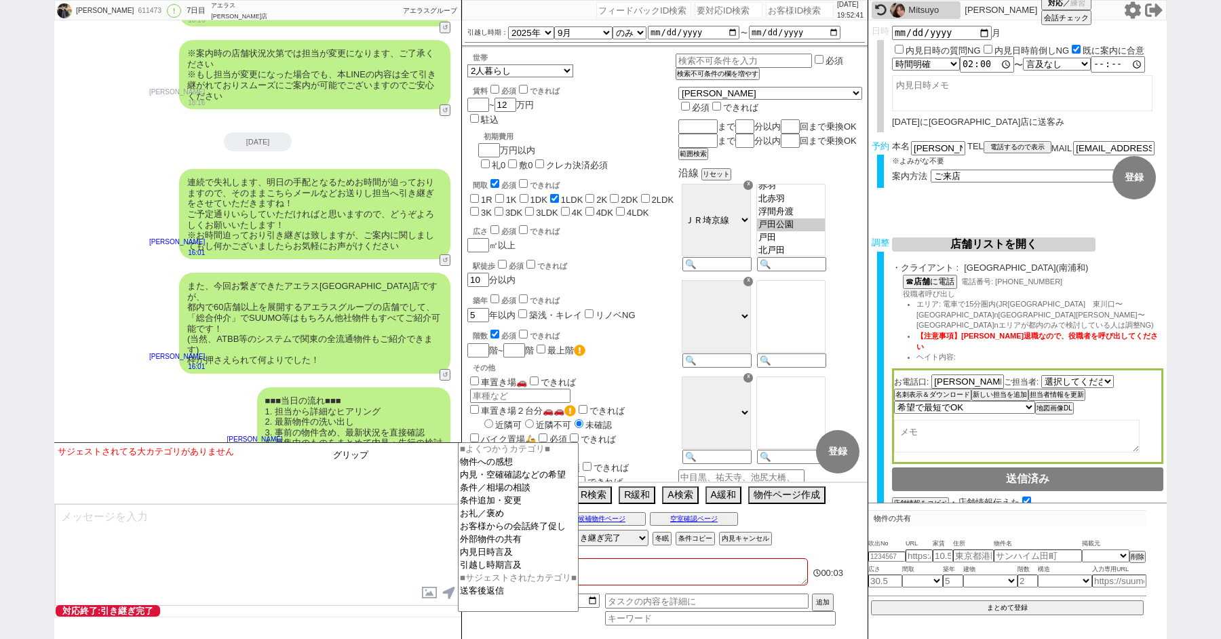
type input "グリップ"
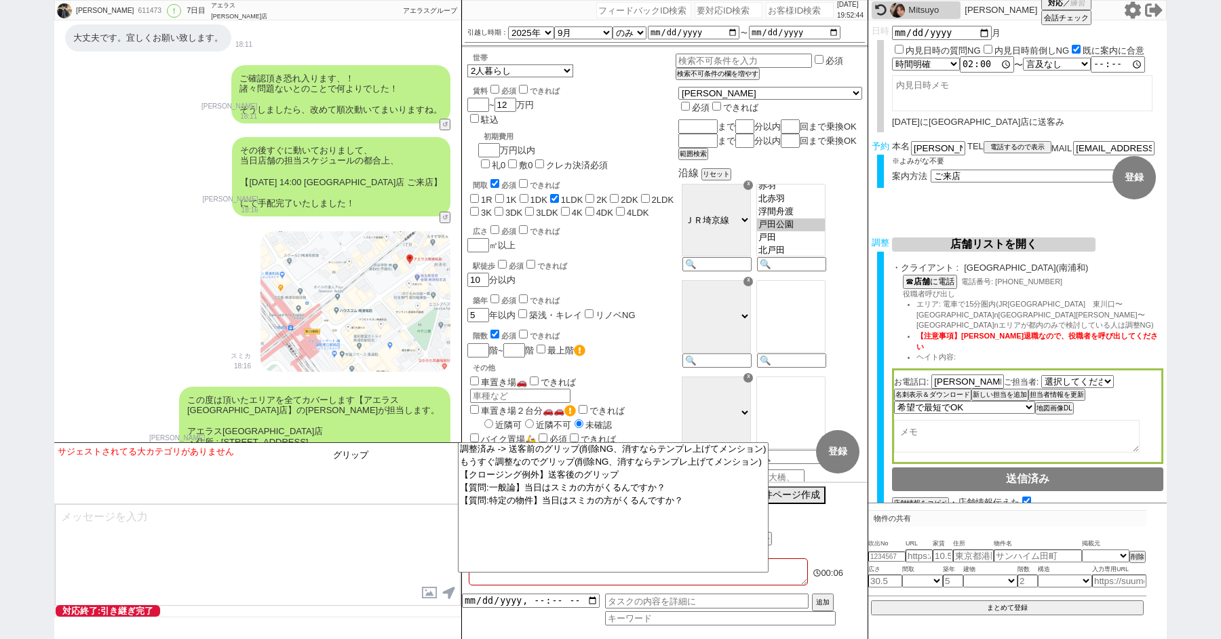
scroll to position [5945, 0]
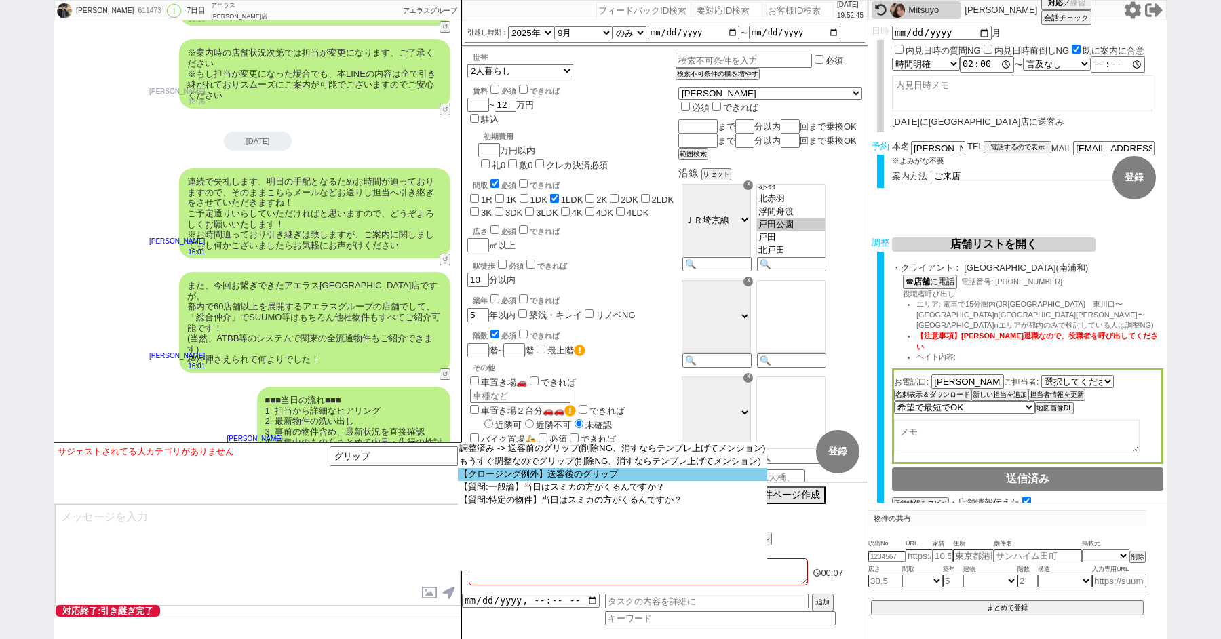
click at [556, 478] on option "【クロージング例外】送客後のグリップ" at bounding box center [612, 474] width 309 height 13
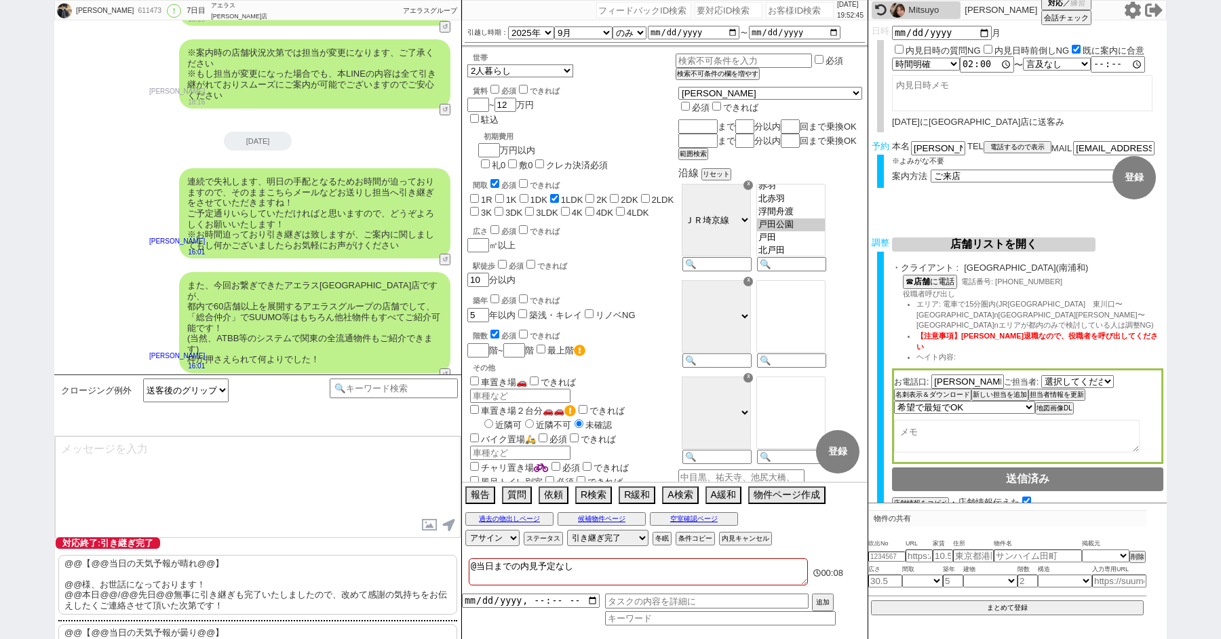
click at [198, 576] on p "@@【@@当日の天気予報が晴れ@@】 @@様、お世話になっております！ @@本日@@/@@先日@@無事に引き継ぎも完了いたしましたので、改めて感謝の気持ちをお…" at bounding box center [257, 585] width 399 height 60
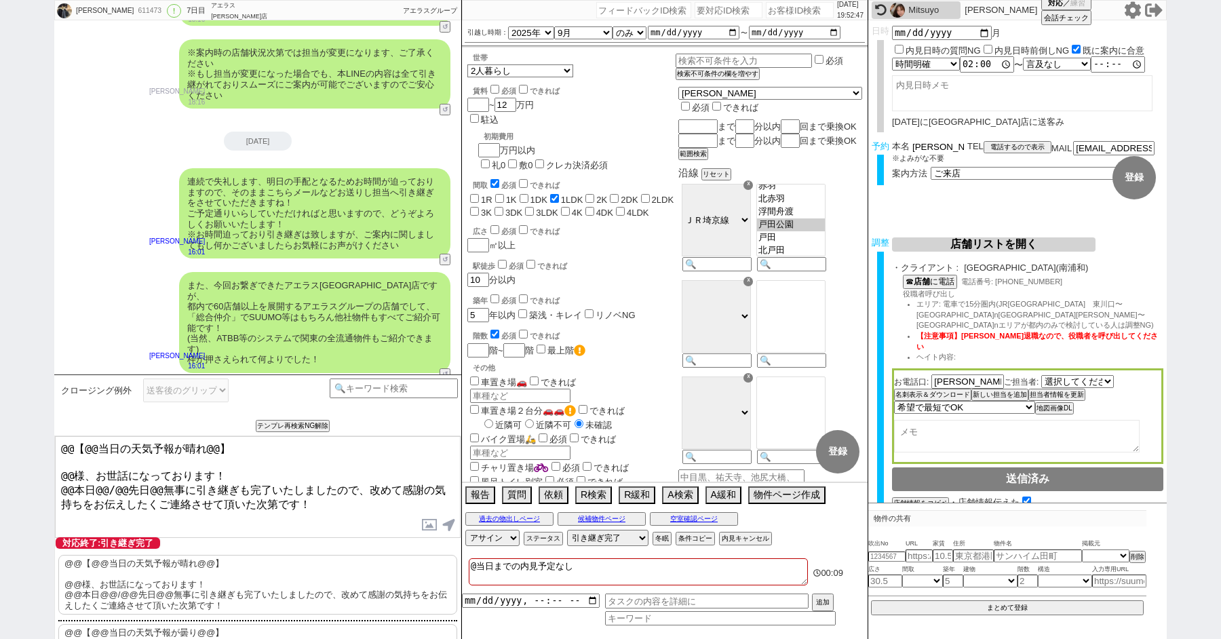
drag, startPoint x: 932, startPoint y: 147, endPoint x: 853, endPoint y: 142, distance: 79.5
click at [854, 142] on div "[PERSON_NAME] 611473 ! 0 7日目 アエラス[PERSON_NAME]店 冬眠中 自社客 アエラスグループ スミカ_BPO チャット全表…" at bounding box center [610, 319] width 1112 height 639
drag, startPoint x: 77, startPoint y: 470, endPoint x: 20, endPoint y: 409, distance: 83.0
click at [20, 409] on div "[PERSON_NAME] 611473 ! 0 7日目 アエラス[PERSON_NAME]店 冬眠中 自社客 アエラスグループ スミカ_BPO チャット全表…" at bounding box center [610, 319] width 1221 height 639
click at [73, 454] on textarea "@@【@@当日の天気予報が晴れ@@】 @@様、お世話になっております！ @@本日@@/@@先日@@無事に引き継ぎも完了いたしましたので、改めて感謝の気持ちをお…" at bounding box center [258, 487] width 406 height 102
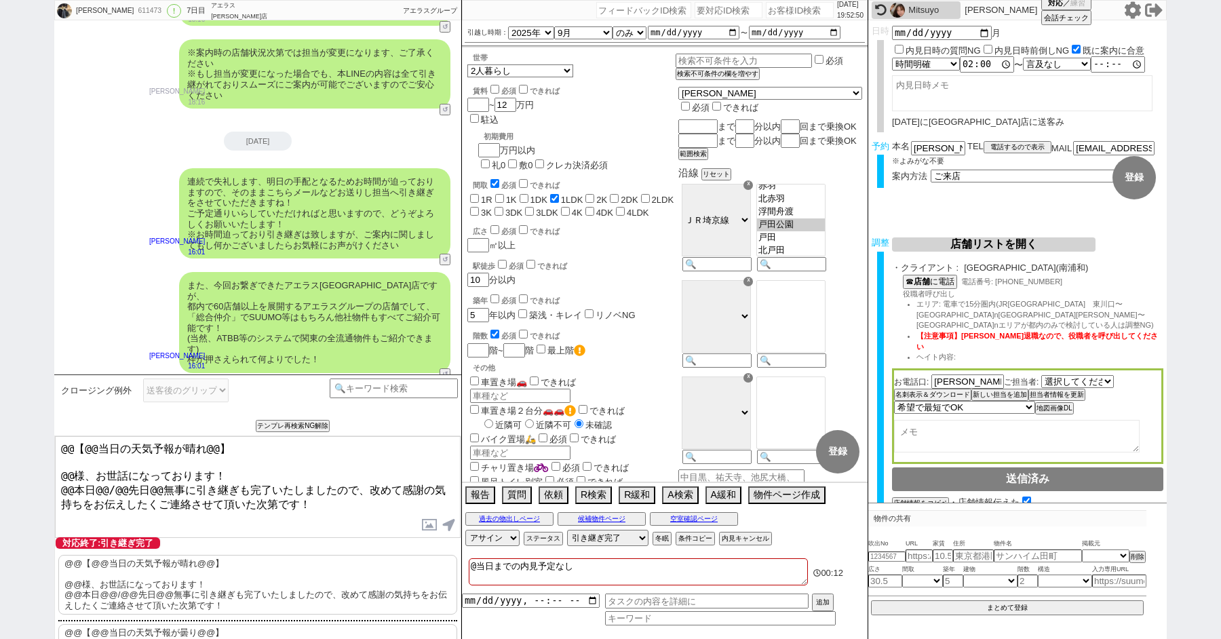
drag, startPoint x: 73, startPoint y: 470, endPoint x: 9, endPoint y: 361, distance: 126.1
click at [12, 369] on div "[PERSON_NAME] 611473 ! 0 7日目 アエラス[PERSON_NAME]店 冬眠中 自社客 アエラスグループ スミカ_BPO チャット全表…" at bounding box center [610, 319] width 1221 height 639
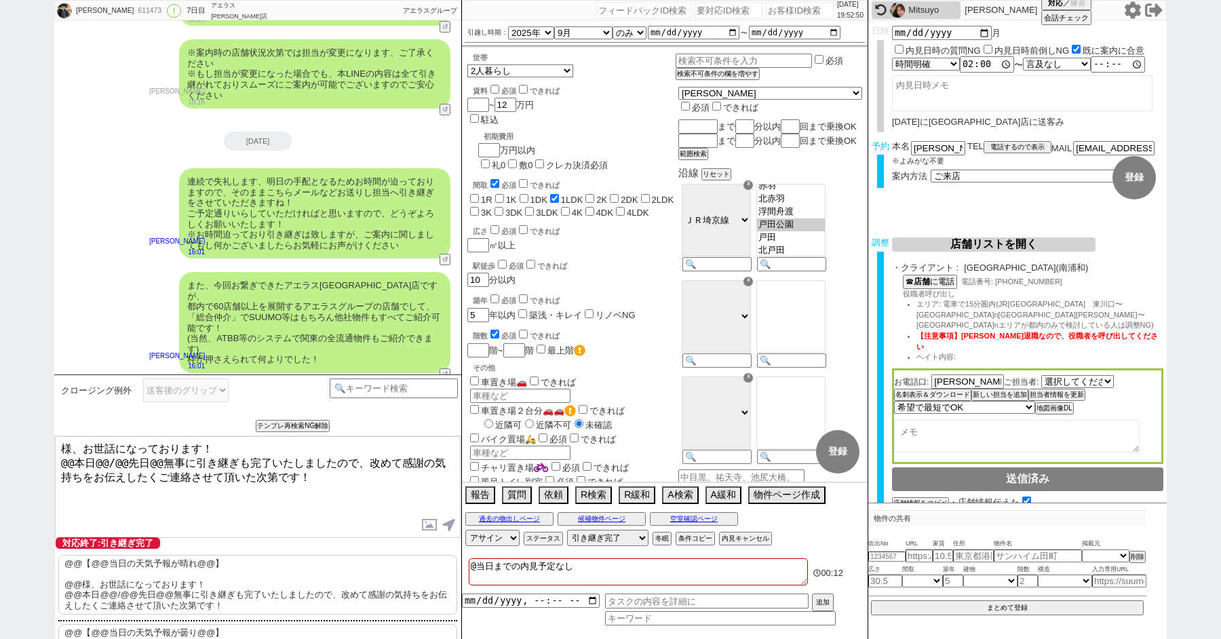
paste textarea "[PERSON_NAME]"
click at [73, 462] on textarea "[PERSON_NAME]様、お世話になっております！ @@本日@@/@@先日@@無事に引き継ぎも完了いたしましたので、改めて感謝の気持ちをお伝えしたくご連絡…" at bounding box center [258, 487] width 406 height 102
drag, startPoint x: 79, startPoint y: 463, endPoint x: 146, endPoint y: 462, distance: 67.8
click at [146, 462] on textarea "[PERSON_NAME]様、お世話になっております！ 本日@@/@@先日@@無事に引き継ぎも完了いたしましたので、改めて感謝の気持ちをお伝えしたくご連絡させ…" at bounding box center [258, 487] width 406 height 102
type textarea "[PERSON_NAME]様、お世話になっております！ 本日無事に引き継ぎも完了いたしましたので、改めて感謝の気持ちをお伝えしたくご連絡させて頂いた次第です！"
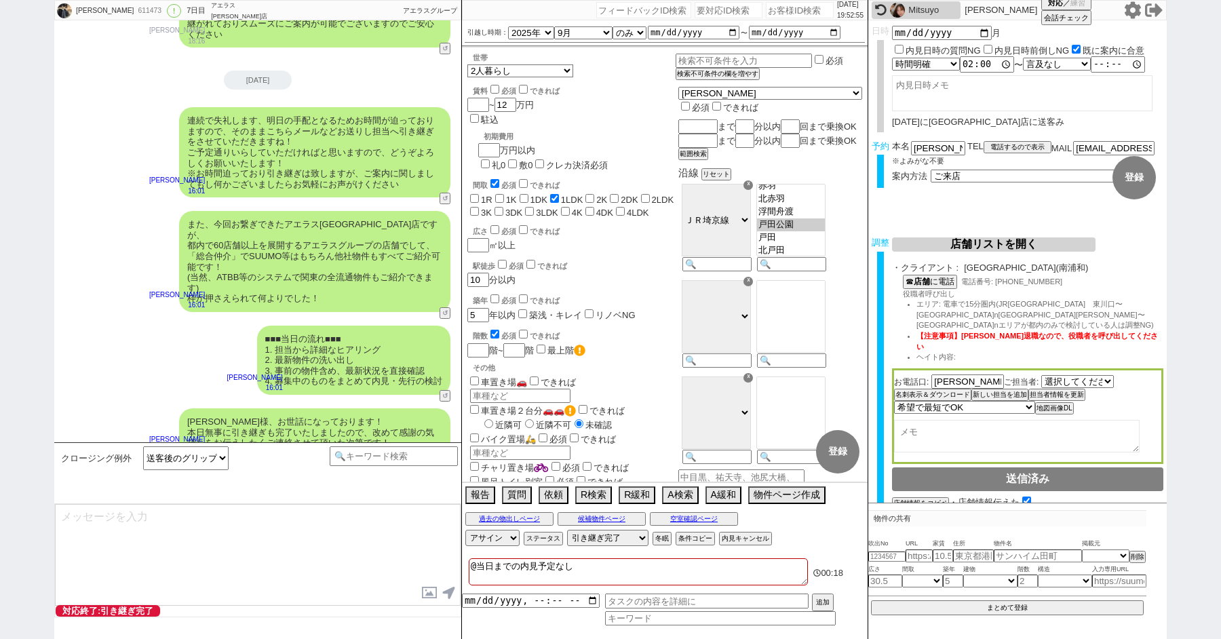
type textarea "改めてこれまで丁寧にやり取り頂きまして、誠にありがとうございました！ 細かなご連絡にお手間をおかけしたこともあったかと存じますが、常にご協力いただいたおかげで…"
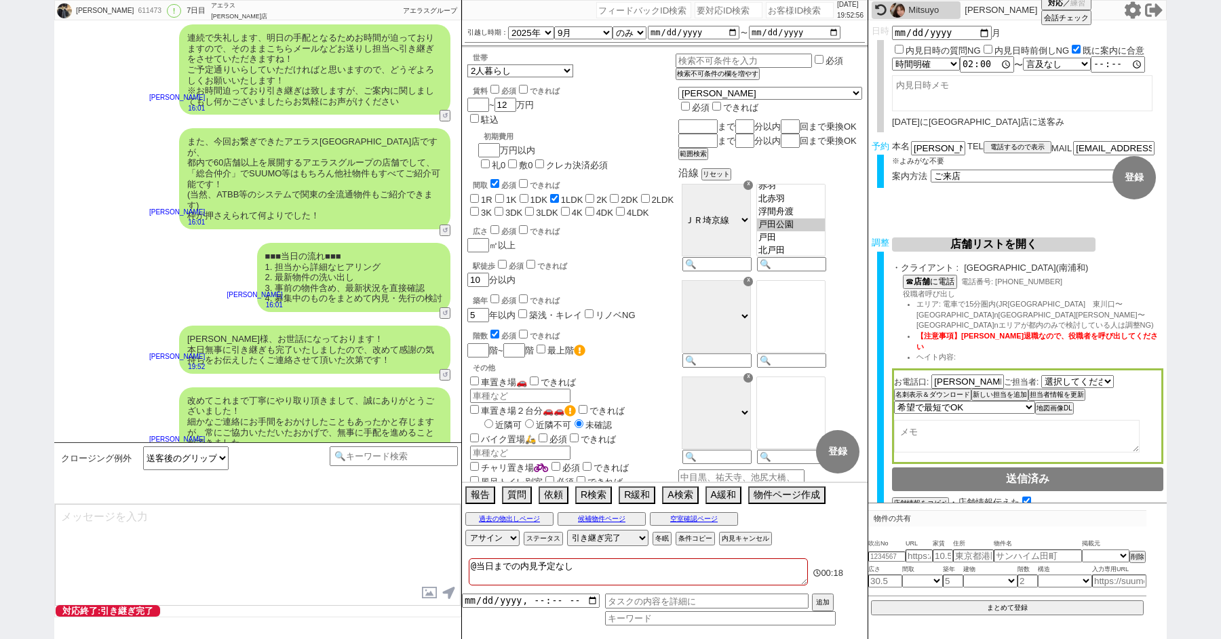
type textarea "当日は今のところ晴れということで、日当たり等もよく確認でき動くにはピッタリのタイミングかと思います！ 加えて地場に強い総合仲介店のスタッフも押さえられており、…"
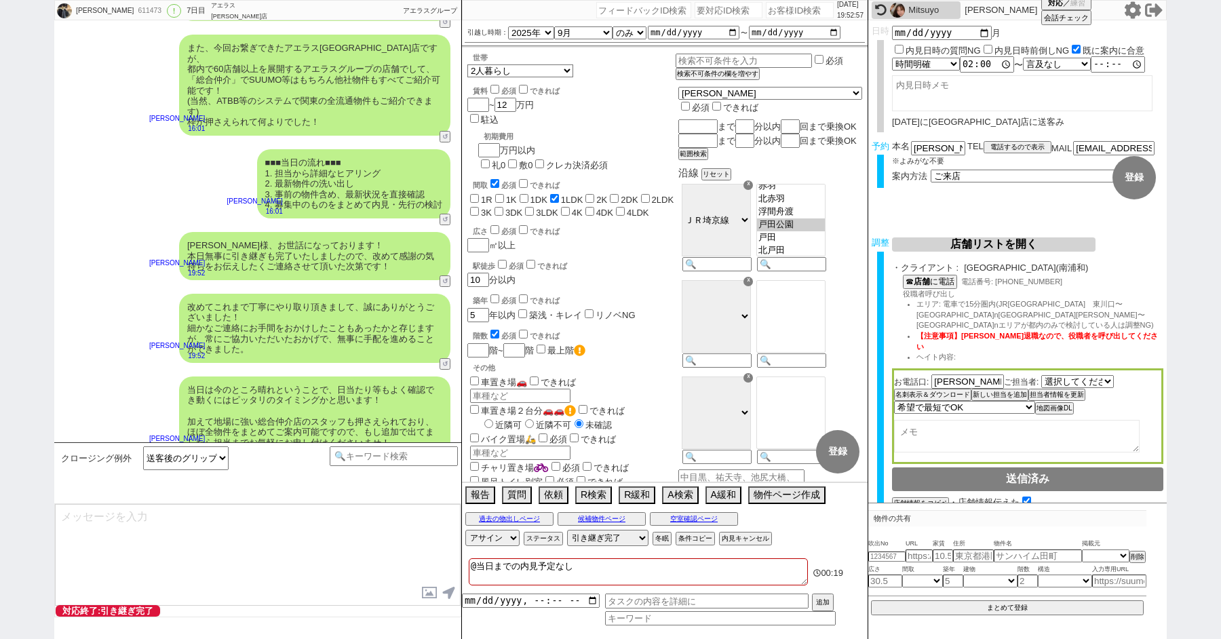
type textarea "※ご自身でお問合せされますと他業者からの電話やメールが多数届き、ご負担が増えてしまう場合がございますので、今回のご案内に一元化されるのがやはりオススメかと思い…"
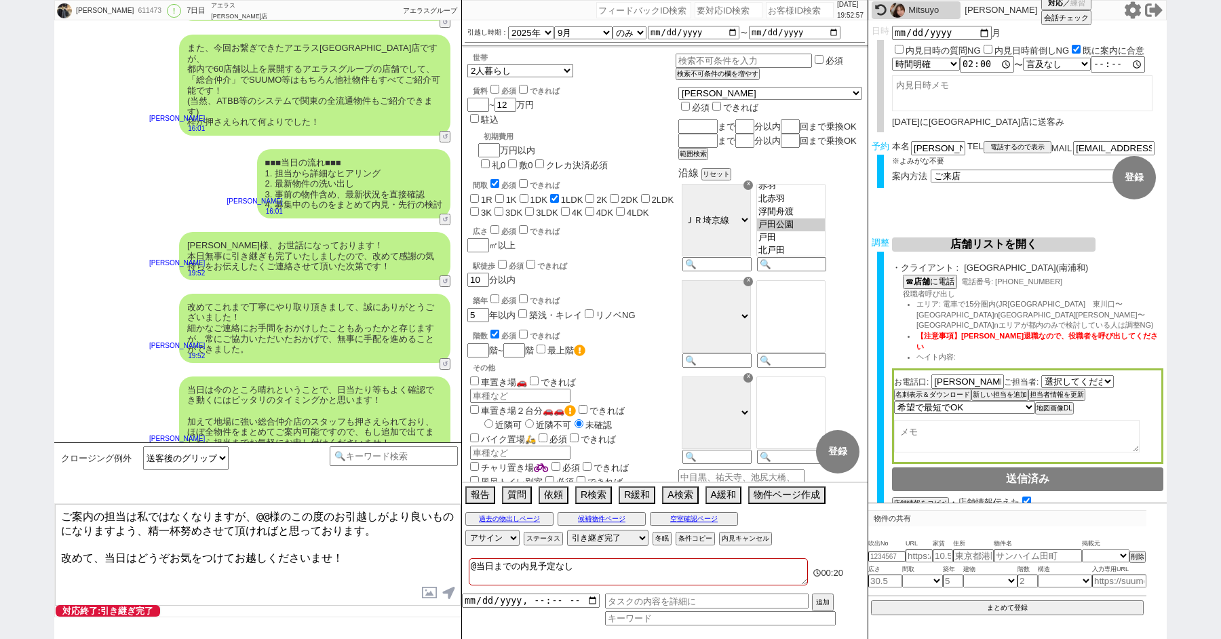
scroll to position [6243, 0]
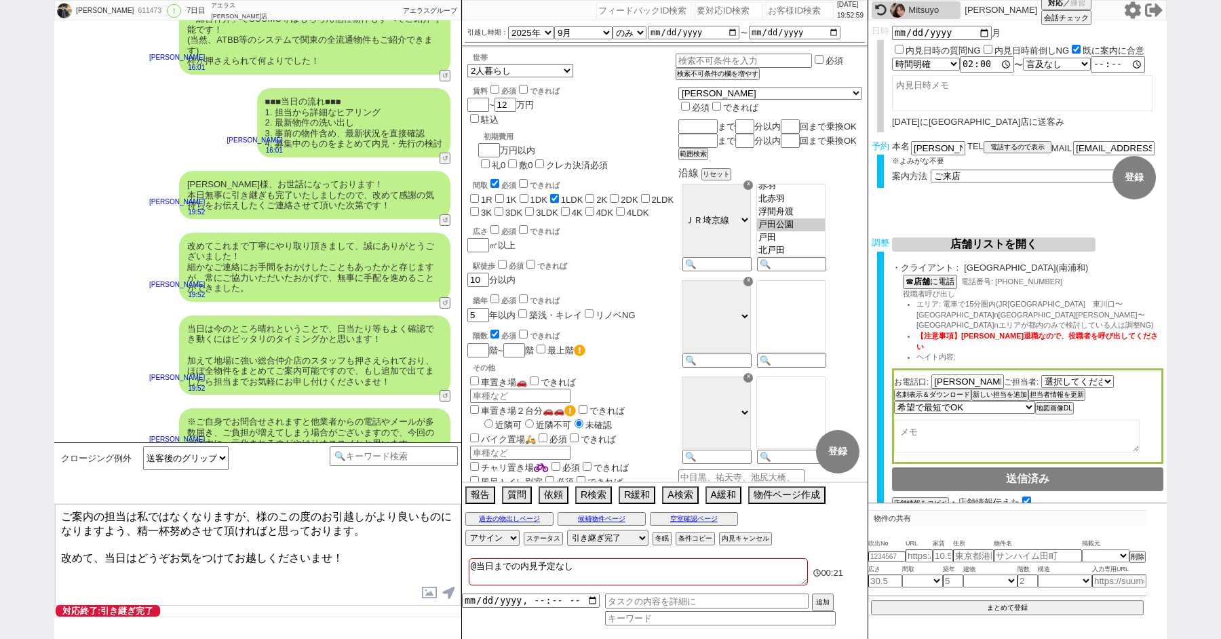
paste textarea "[PERSON_NAME]"
type textarea "ご案内の担当は私ではなくなりますが、[PERSON_NAME]様のこの度のお引越しがより良いものになりますよう、精一杯努めさせて頂ければと思っております。 改…"
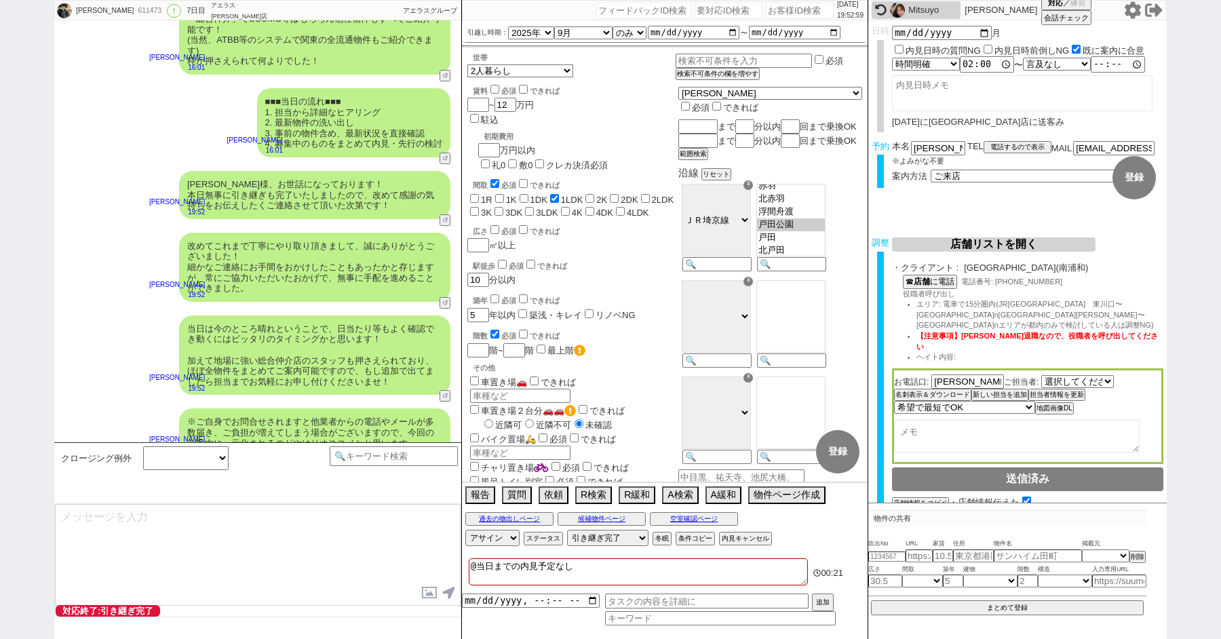
scroll to position [6326, 0]
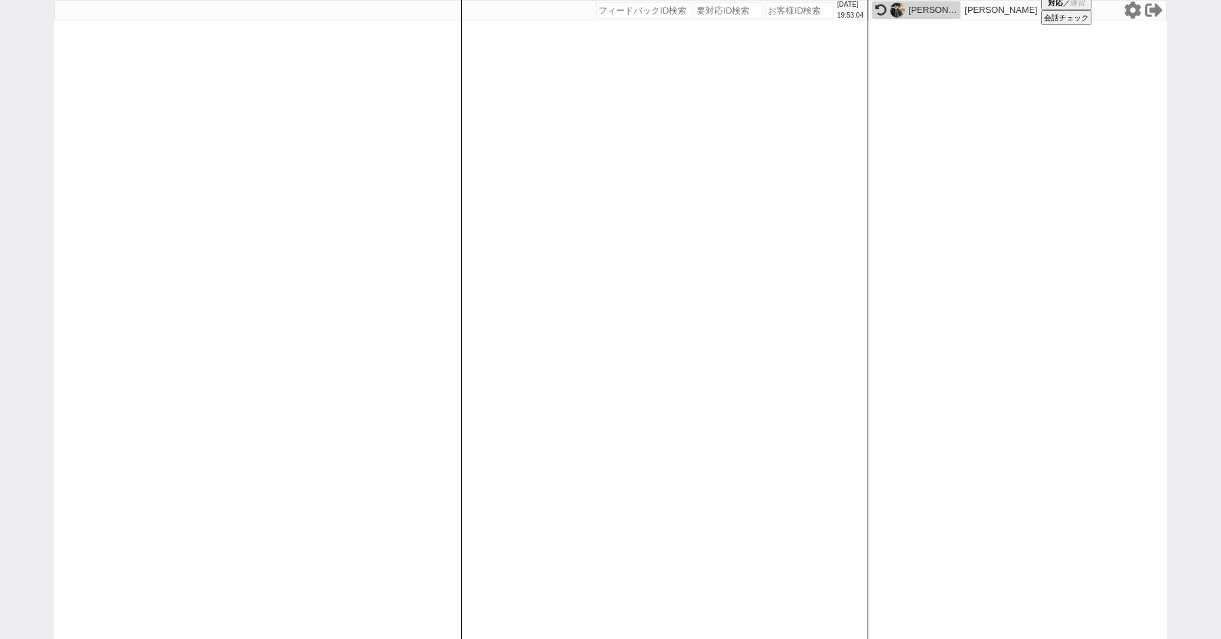
paste input "611503"
type input "611503"
select select "100"
select select "1"
select select "2"
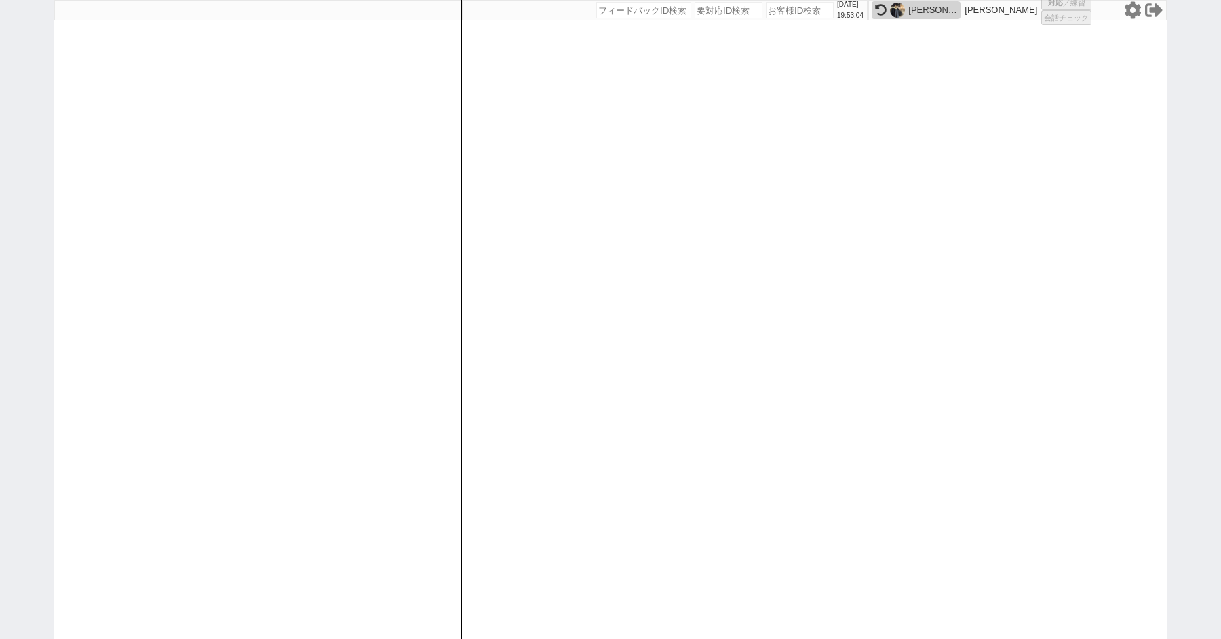
select select "5"
select select
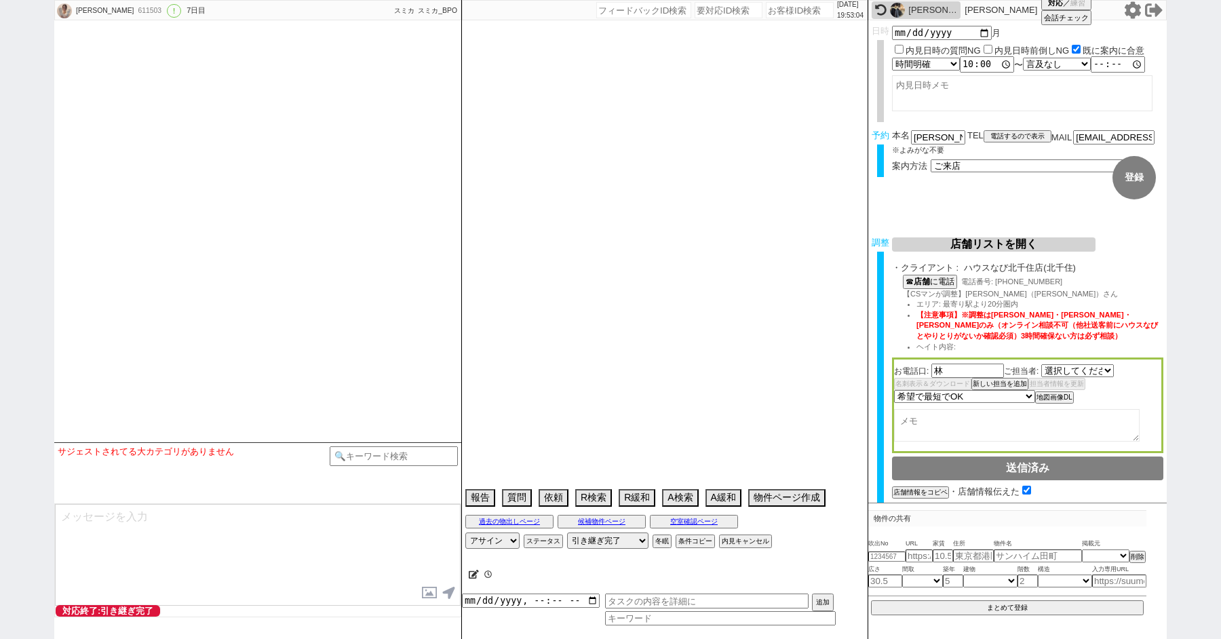
select select "2573"
select select "2025"
select select "10"
select select "37"
select select "0"
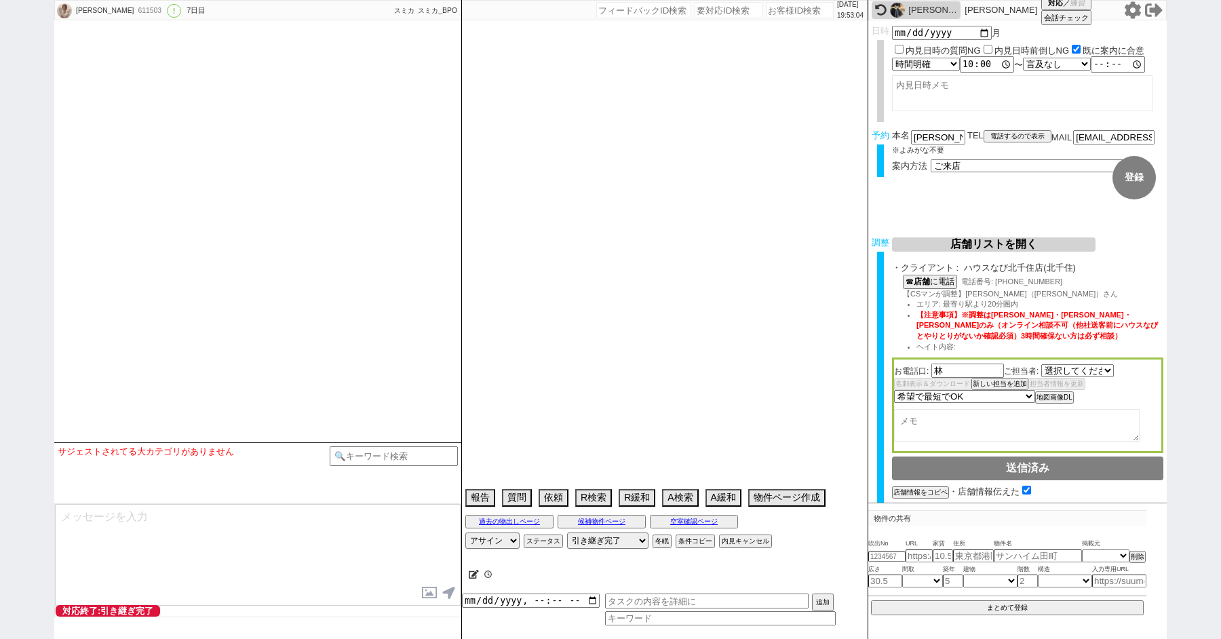
select select "62"
select select "[DATE]"
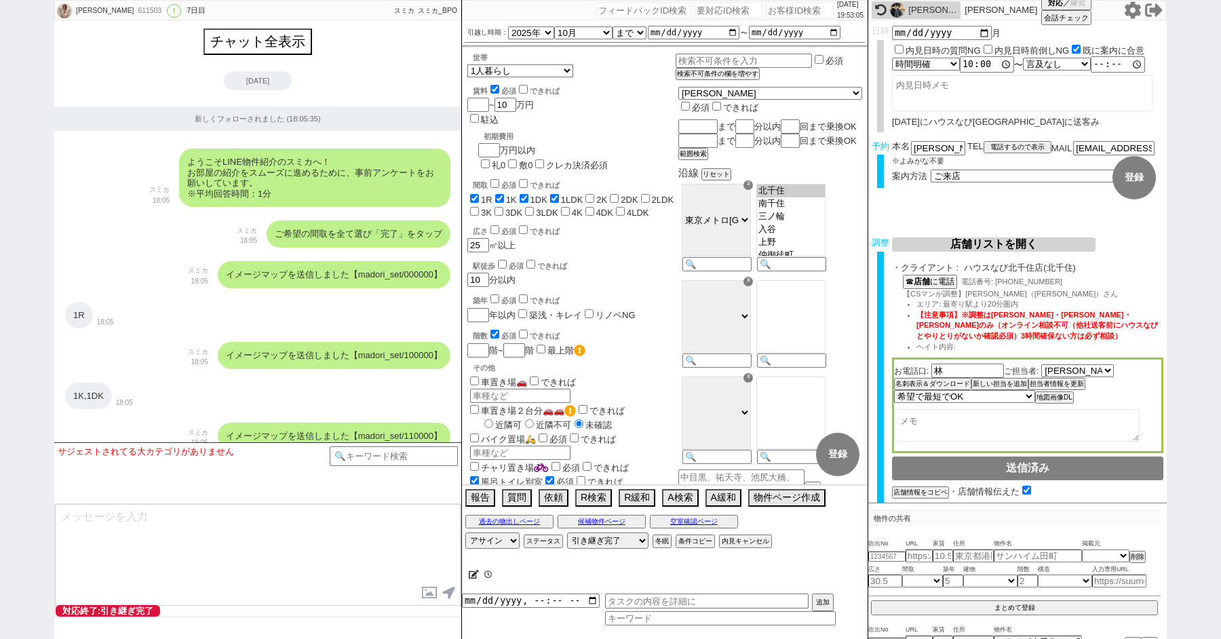
scroll to position [7693, 0]
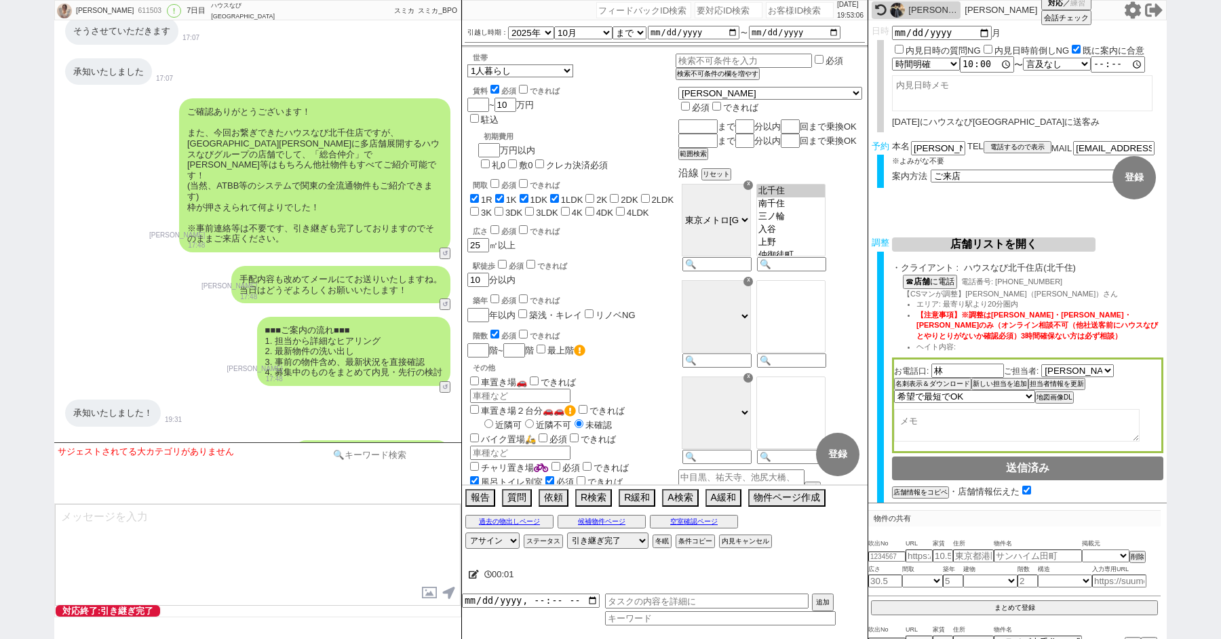
click at [350, 459] on input at bounding box center [394, 454] width 128 height 17
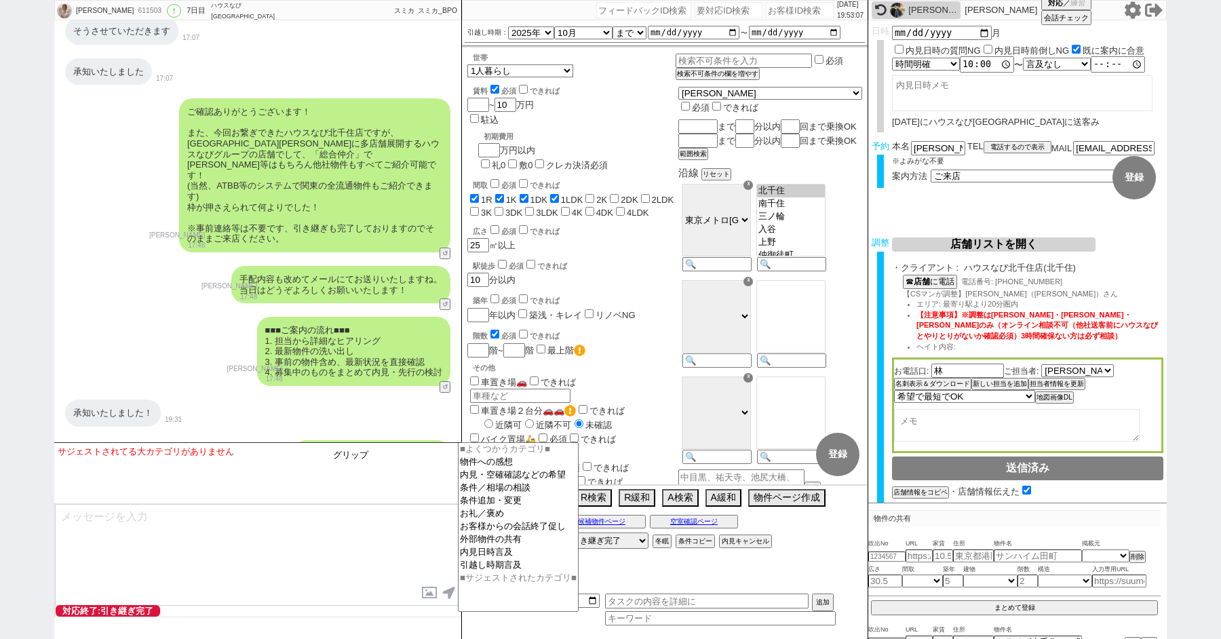
type input "グリップ"
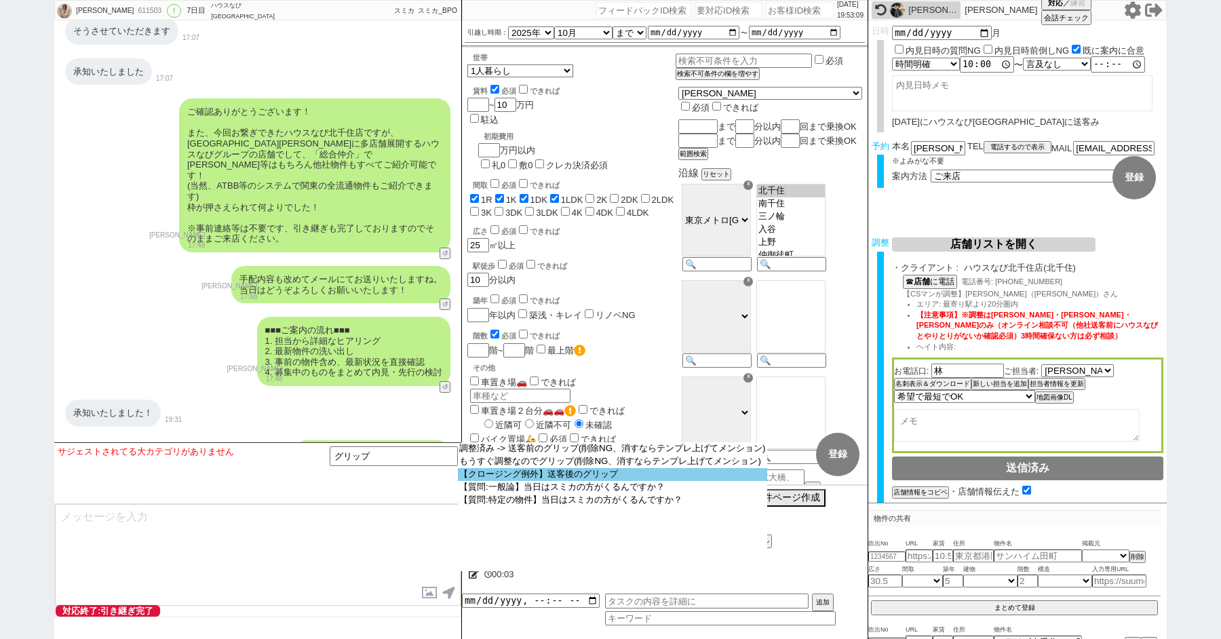
click at [538, 479] on option "【クロージング例外】送客後のグリップ" at bounding box center [612, 474] width 309 height 13
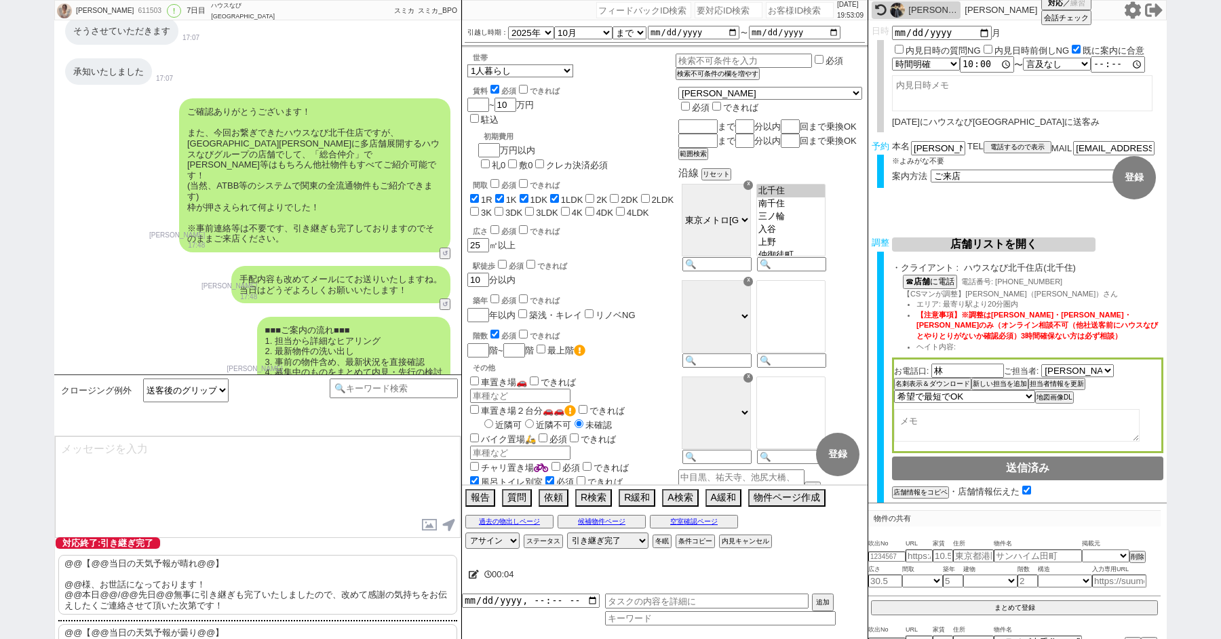
click at [149, 567] on p "@@【@@当日の天気予報が晴れ@@】 @@様、お世話になっております！ @@本日@@/@@先日@@無事に引き継ぎも完了いたしましたので、改めて感謝の気持ちをお…" at bounding box center [257, 585] width 399 height 60
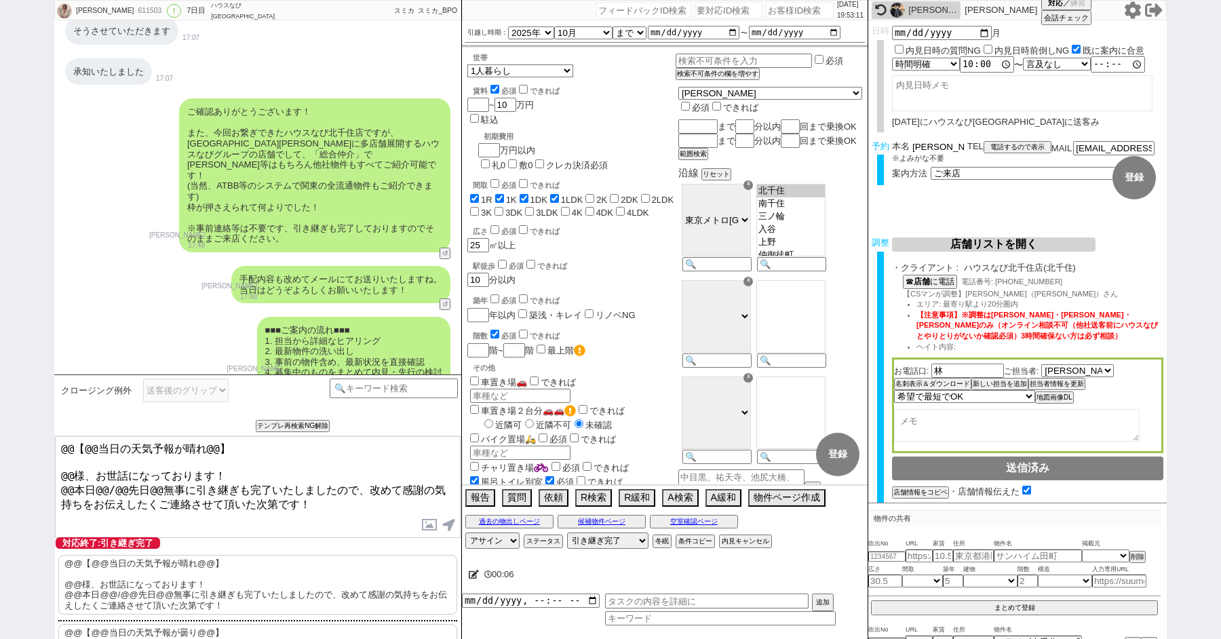
drag, startPoint x: 933, startPoint y: 146, endPoint x: 863, endPoint y: 146, distance: 69.8
click at [869, 146] on div "予約 本名 [PERSON_NAME] ※よみがな不要 TEL 電話するので表示 電話の理由 356 初日調整での禊 357 問物漏れ回収 359 内見日が怪…" at bounding box center [1017, 167] width 298 height 53
drag, startPoint x: 75, startPoint y: 469, endPoint x: 34, endPoint y: 406, distance: 75.1
click at [37, 412] on div "[PERSON_NAME] 611503 ! 0 7日目 ハウスなび[GEOGRAPHIC_DATA]店 冬眠中 自社客 スミカ スミカ_BPO チャット全表…" at bounding box center [610, 319] width 1221 height 639
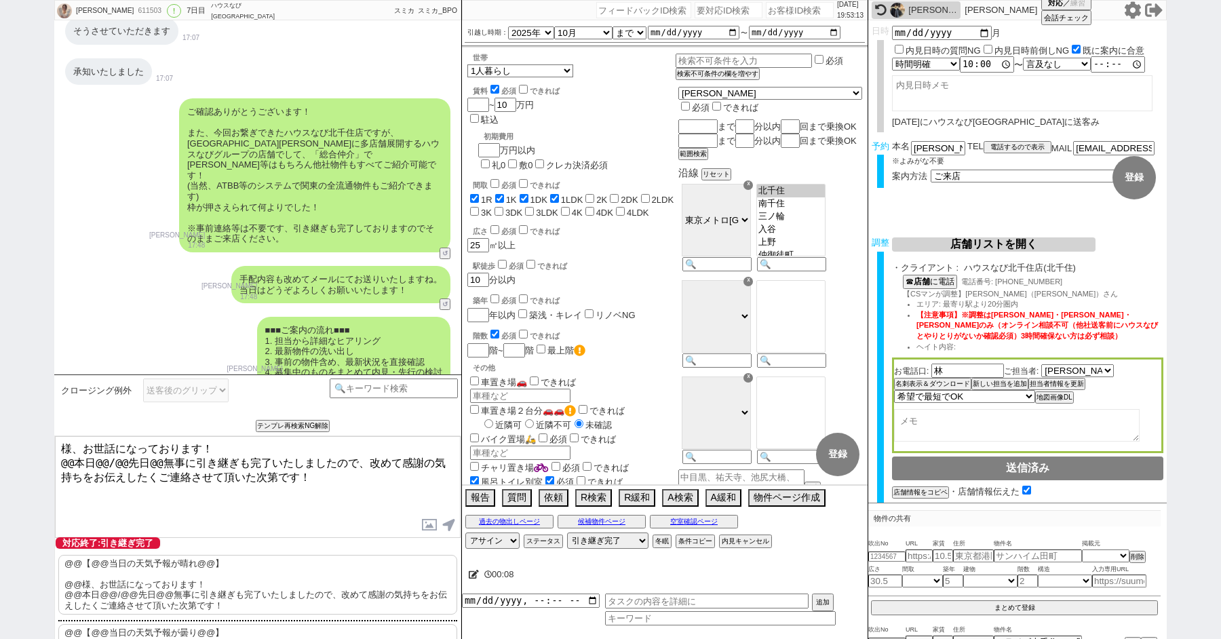
paste textarea "[PERSON_NAME]"
drag, startPoint x: 119, startPoint y: 456, endPoint x: 47, endPoint y: 455, distance: 71.9
click at [51, 456] on div "[PERSON_NAME] 611503 ! 0 7日目 ハウスなび[GEOGRAPHIC_DATA]店 冬眠中 自社客 スミカ スミカ_BPO チャット全表…" at bounding box center [610, 319] width 1221 height 639
type textarea "[PERSON_NAME]様、お世話になっております！ 先日無事に引き継ぎも完了いたしましたので、改めて感謝の気持ちをお伝えしたくご連絡させて頂いた次第です！"
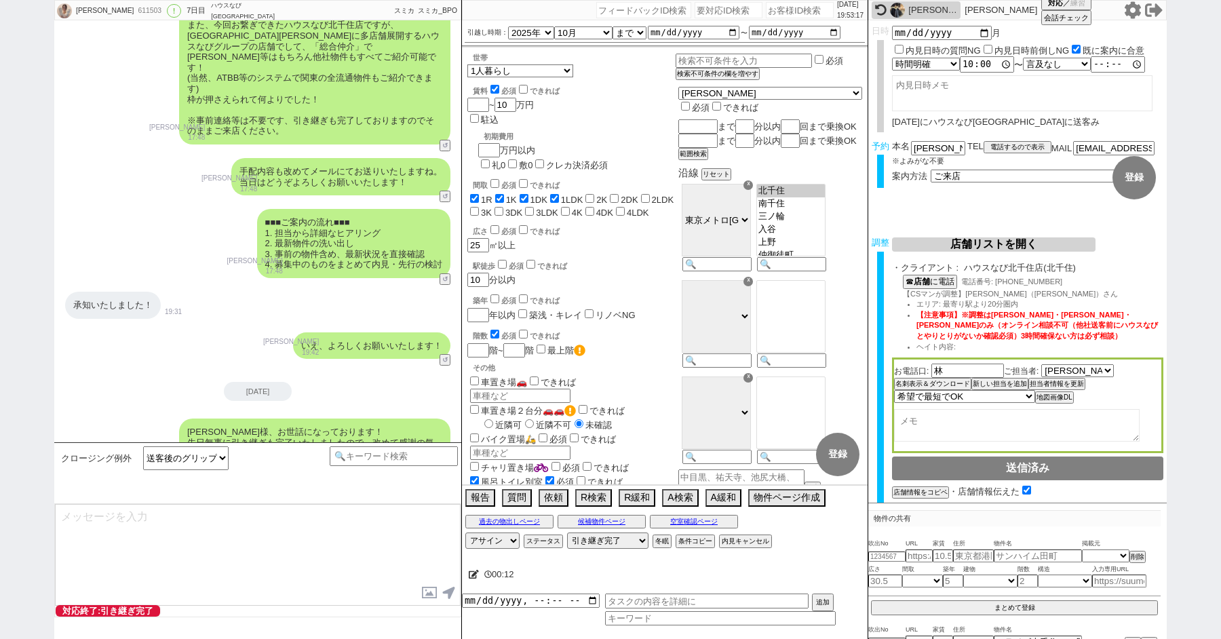
type textarea "改めてこれまで丁寧にやり取り頂きまして、誠にありがとうございました！ 細かなご連絡にお手間をおかけしたこともあったかと存じますが、常にご協力いただいたおかげで…"
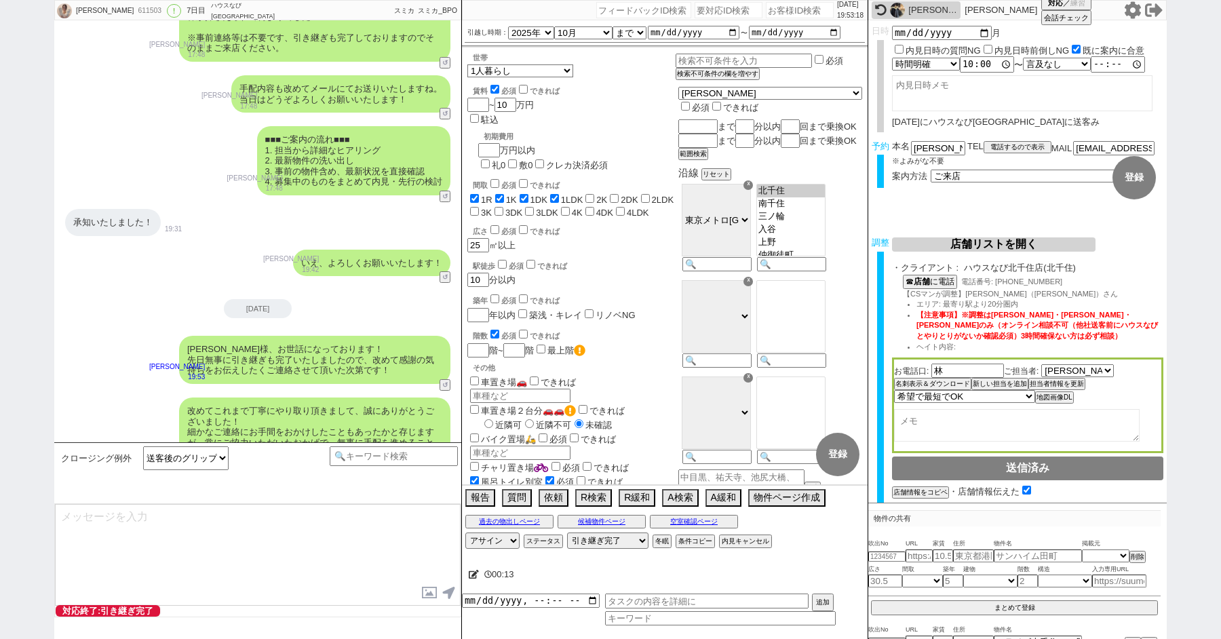
type textarea "当日は今のところ晴れということで、日当たり等もよく確認でき動くにはピッタリのタイミングかと思います！ 加えて地場に強い総合仲介店のスタッフも押さえられており、…"
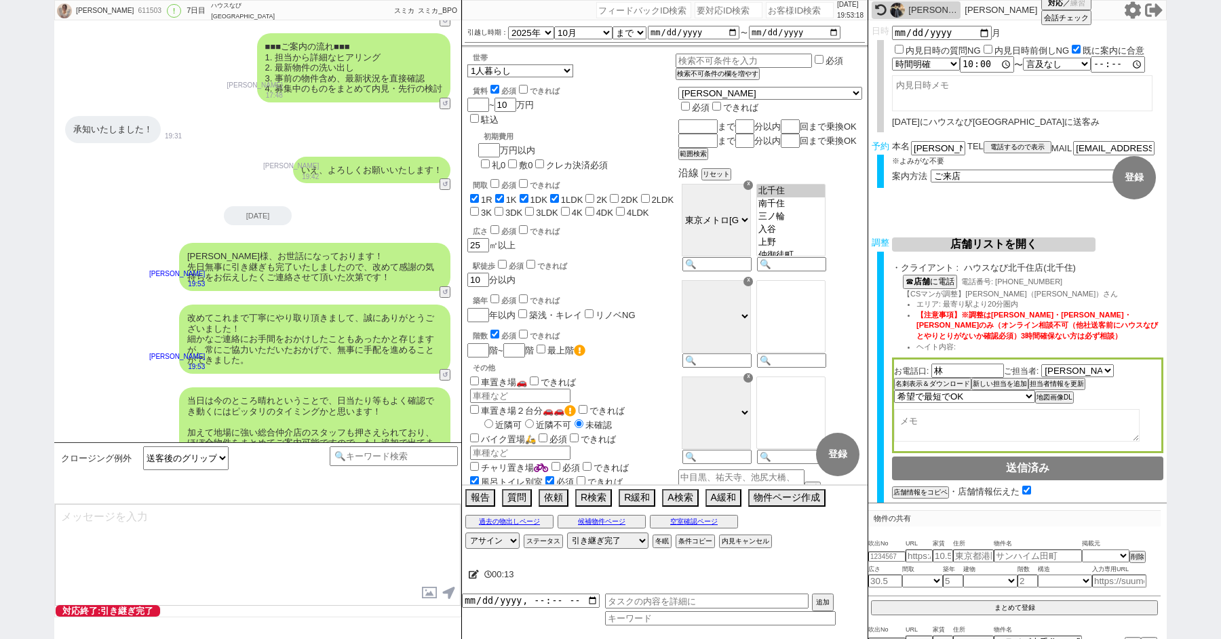
type textarea "※ご自身でお問合せされますと他業者からの電話やメールが多数届き、ご負担が増えてしまう場合がございますので、今回のご案内に一元化されるのがやはりオススメかと思い…"
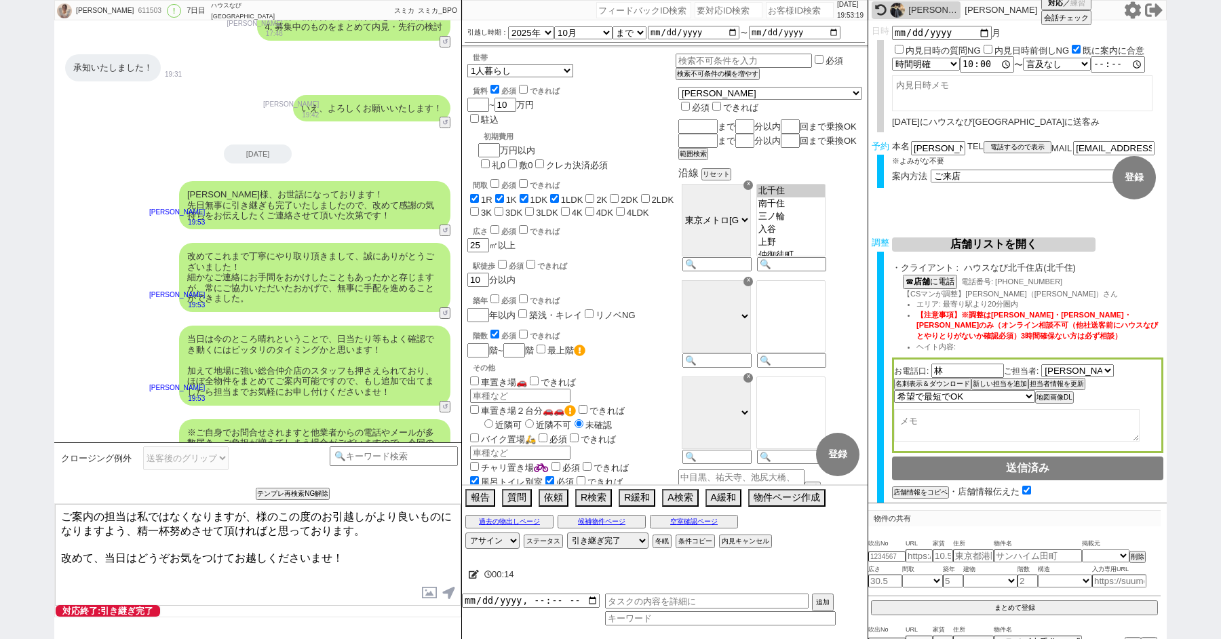
paste textarea "[PERSON_NAME]"
type textarea "ご案内の担当は私ではなくなりますが、[PERSON_NAME]様のこの度のお引越しがより良いものになりますよう、精一杯努めさせて頂ければと思っております。 改…"
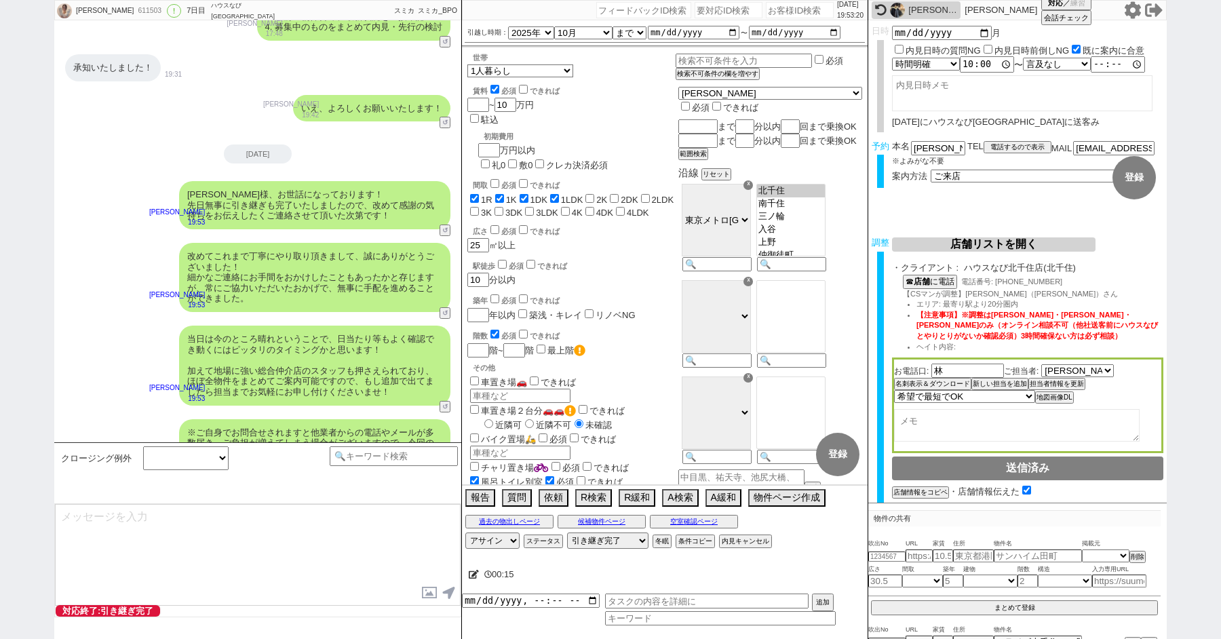
scroll to position [8121, 0]
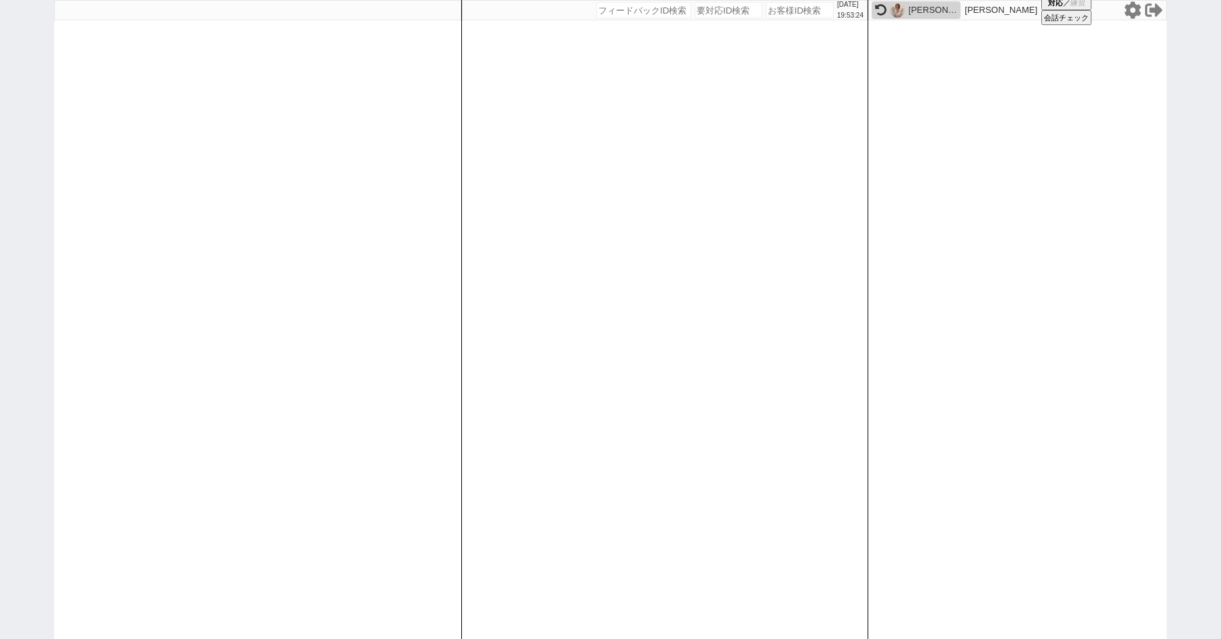
paste input "611758"
type input "611758"
select select "100"
select select "1"
select select "2"
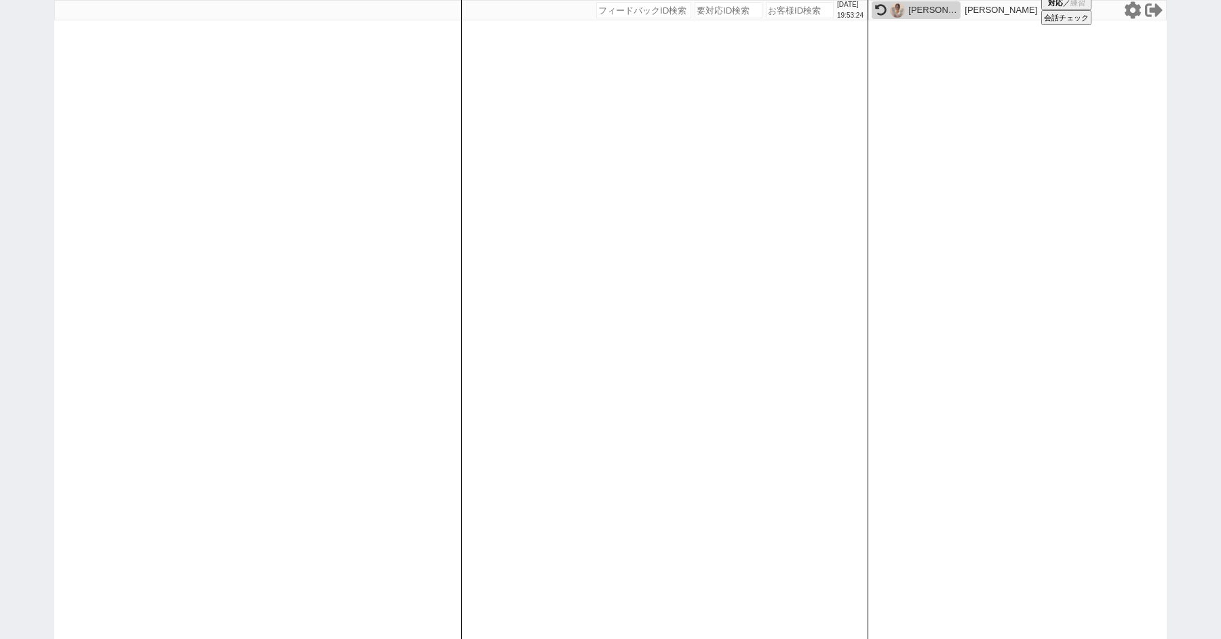
select select "5"
select select
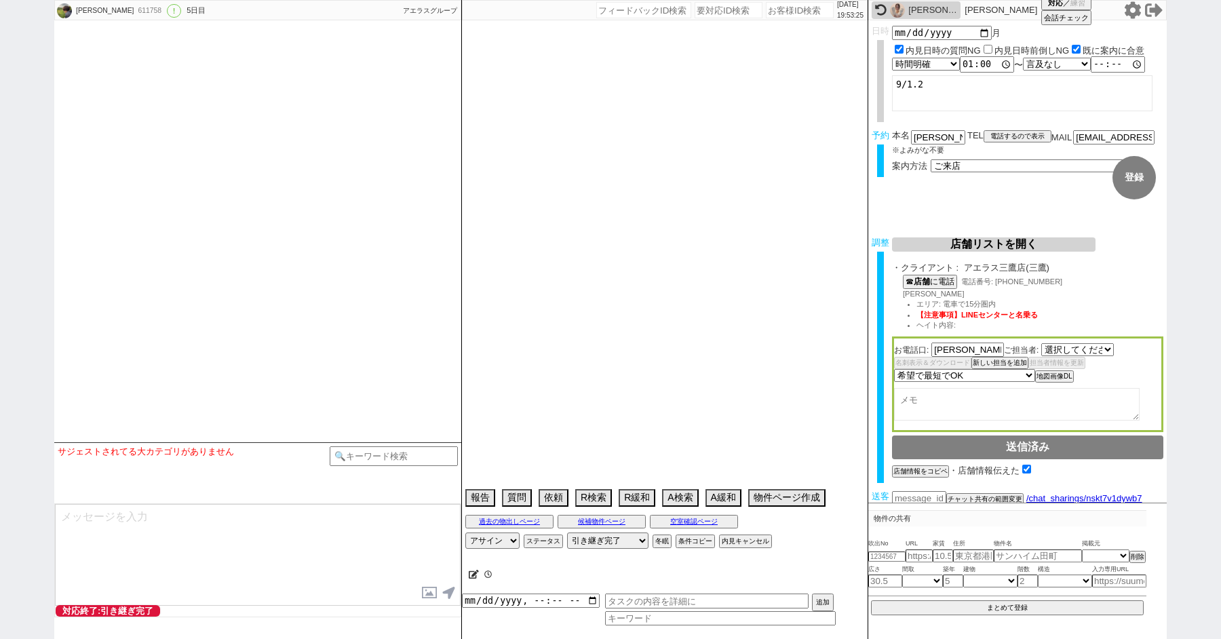
select select "2790"
select select "13"
select select "0"
select select "19"
select select "602"
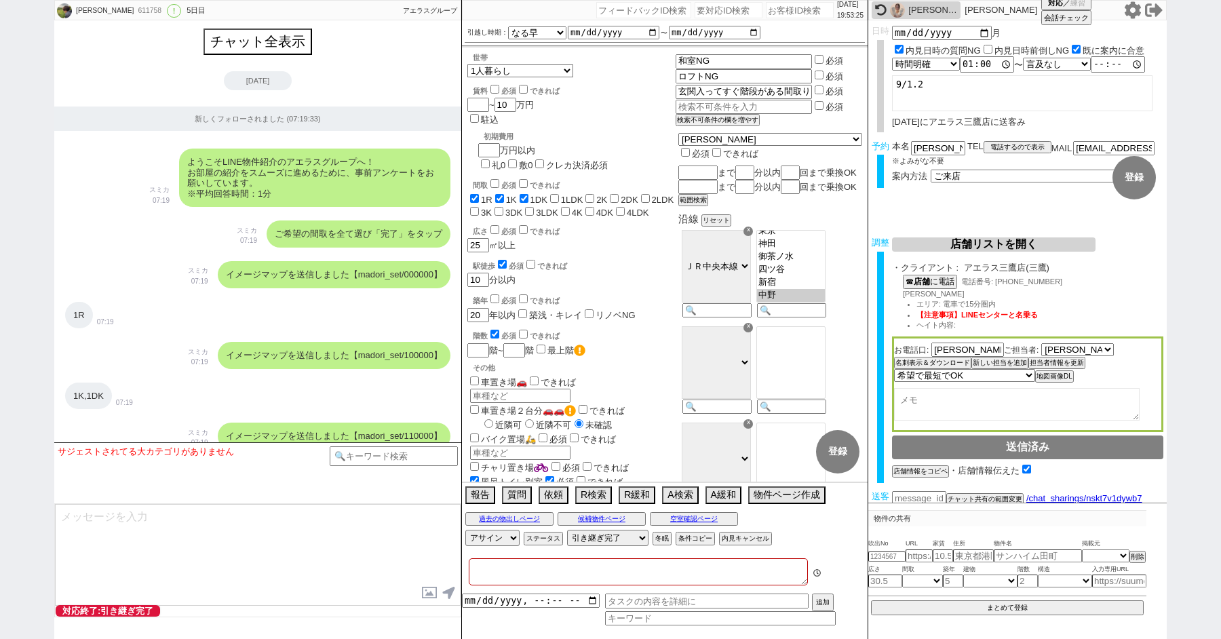
type textarea "他社なし@実際の紹介は催促が来たら1~2件出す"
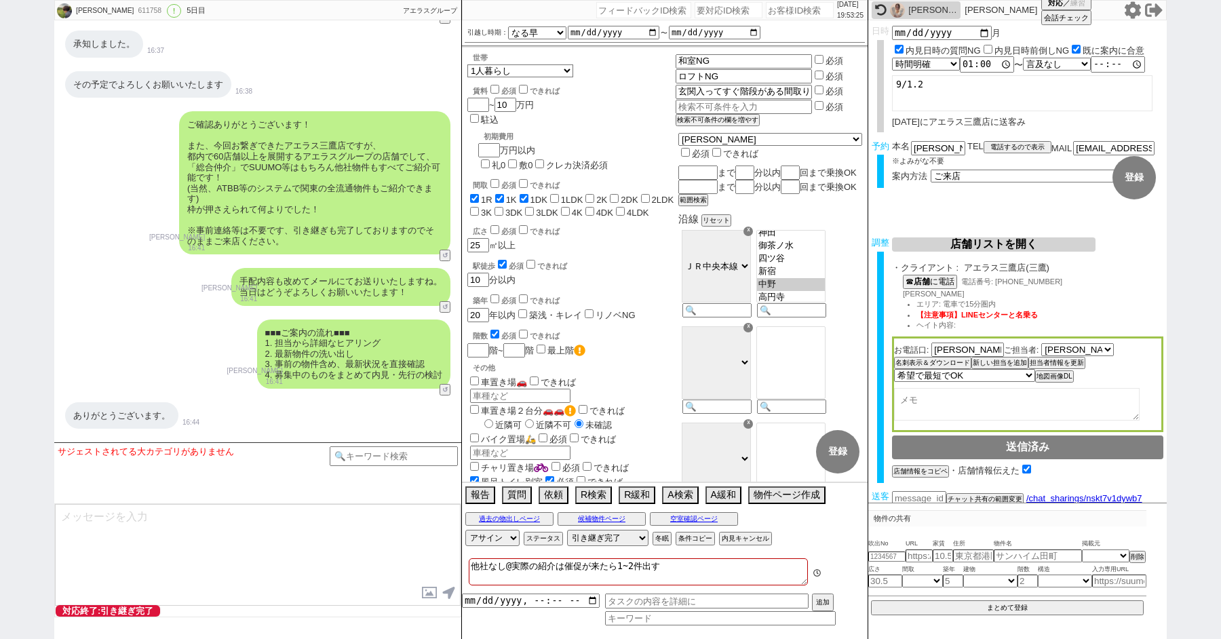
scroll to position [8440, 0]
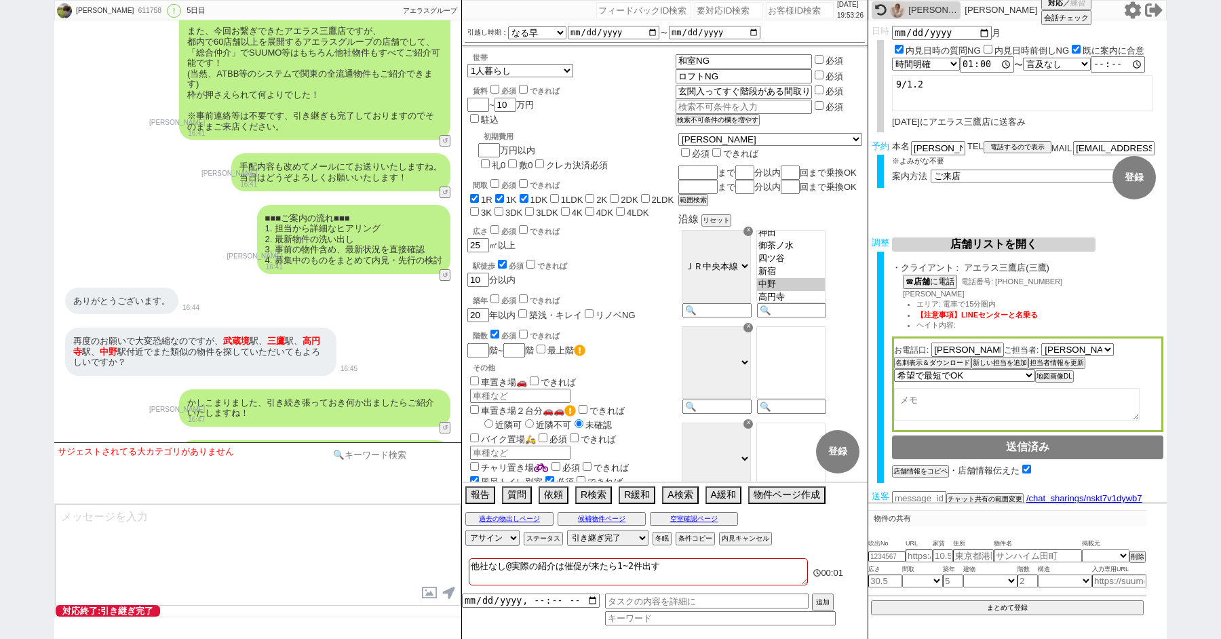
click at [393, 457] on input at bounding box center [394, 454] width 128 height 17
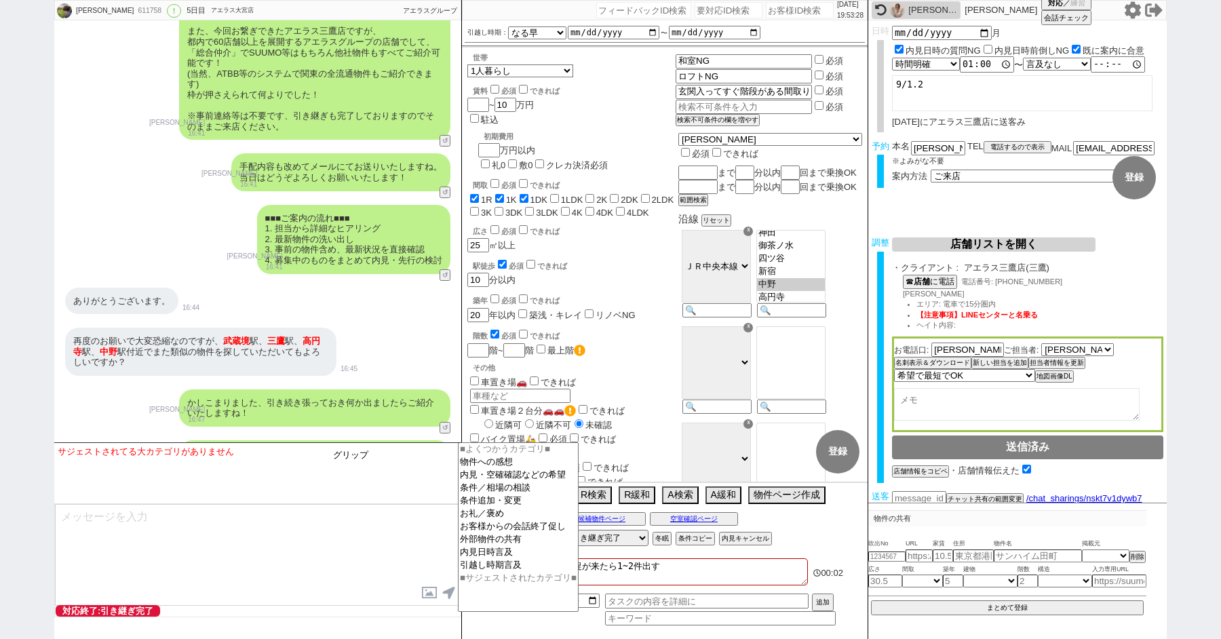
type input "グリップ"
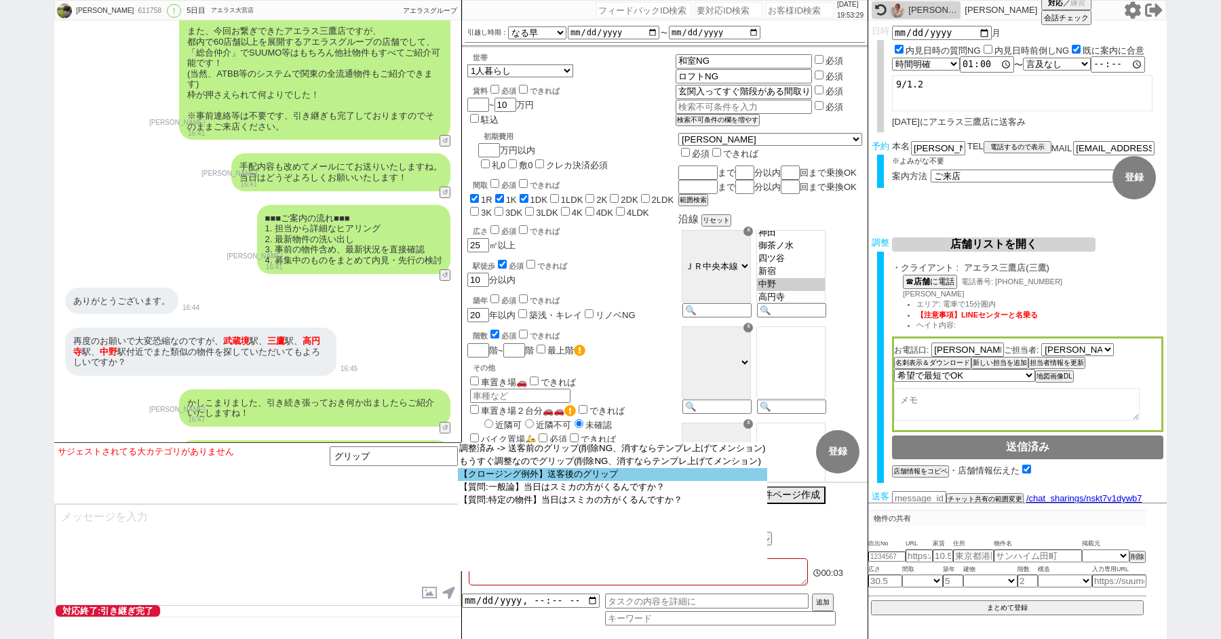
click at [547, 481] on option "【クロージング例外】送客後のグリップ" at bounding box center [612, 474] width 309 height 13
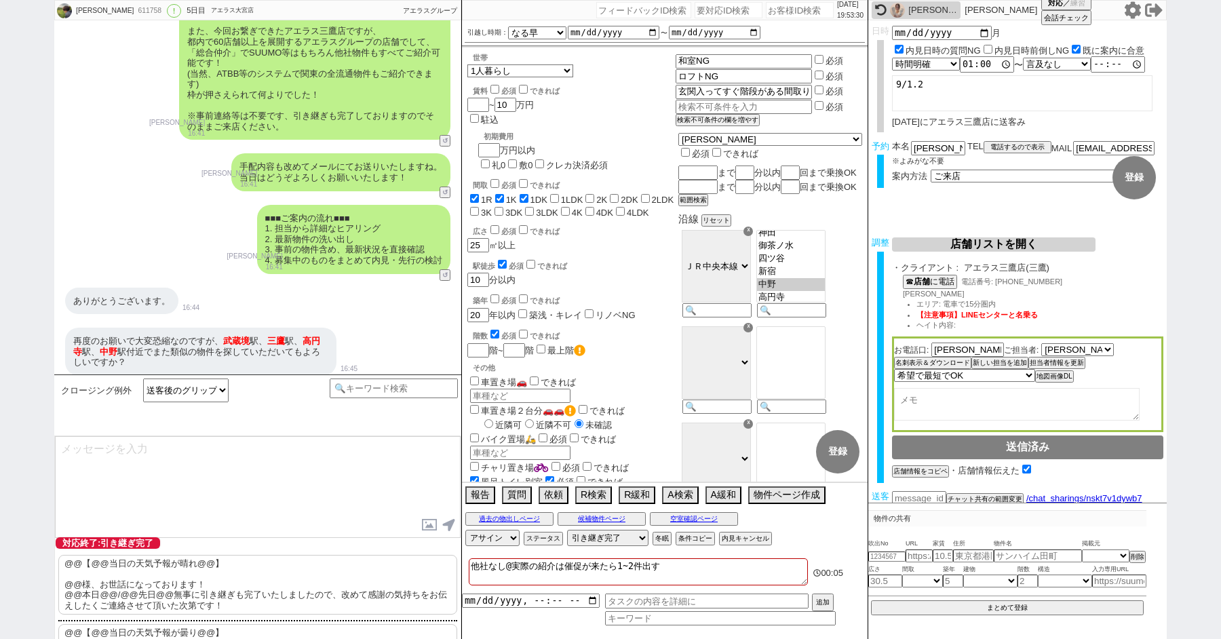
click at [258, 555] on p "@@【@@当日の天気予報が晴れ@@】 @@様、お世話になっております！ @@本日@@/@@先日@@無事に引き継ぎも完了いたしましたので、改めて感謝の気持ちをお…" at bounding box center [257, 585] width 399 height 60
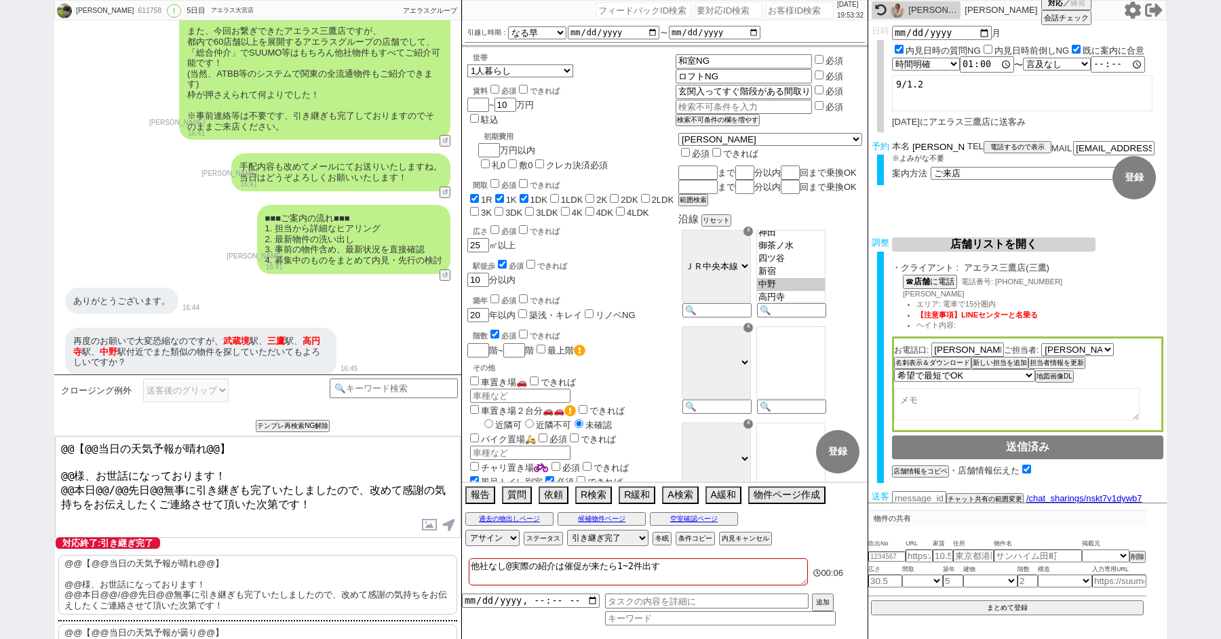
drag, startPoint x: 932, startPoint y: 149, endPoint x: 873, endPoint y: 147, distance: 59.0
click at [873, 147] on div "予約 本名 [PERSON_NAME] ※よみがな不要 TEL 電話するので表示 電話の理由 356 初日調整での禊 357 問物漏れ回収 359 内見日が怪…" at bounding box center [1017, 167] width 298 height 53
drag, startPoint x: 71, startPoint y: 468, endPoint x: 22, endPoint y: 338, distance: 139.1
click at [28, 378] on div "[PERSON_NAME] 611758 ! 0 5日目 アエラス大宮店 冬眠中 自社客 アエラスグループ スミカ_BPO チャット全表示 [DATE] 新し…" at bounding box center [610, 319] width 1221 height 639
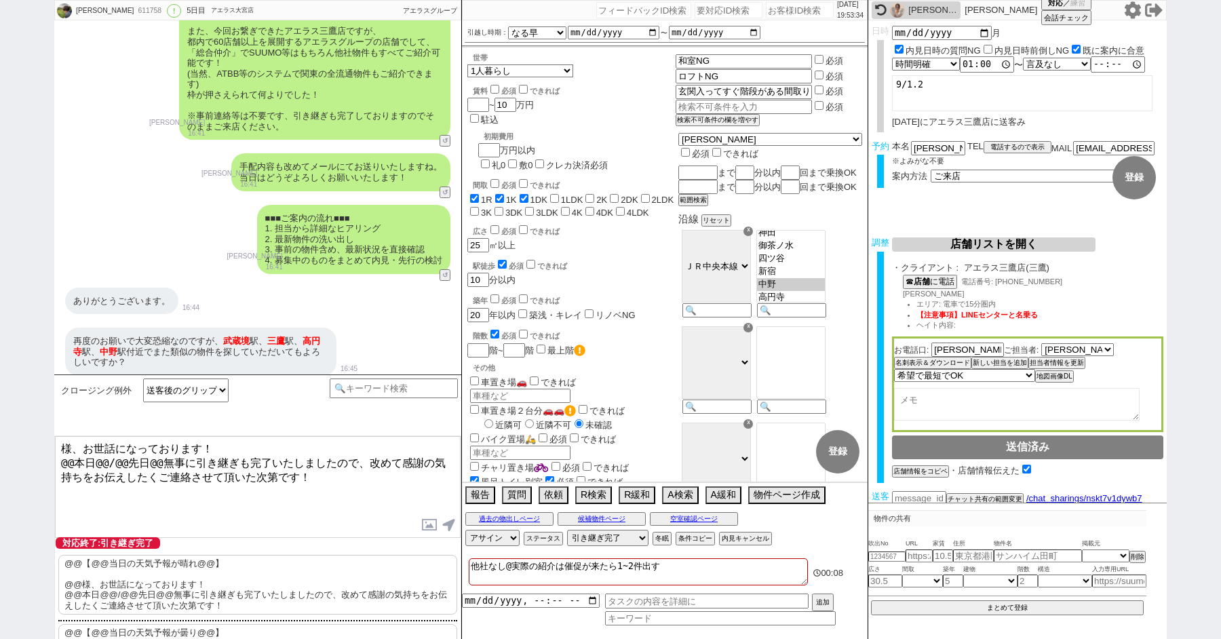
paste textarea "[PERSON_NAME]"
drag, startPoint x: 120, startPoint y: 458, endPoint x: 55, endPoint y: 457, distance: 65.1
click at [56, 458] on textarea "[PERSON_NAME]様、お世話になっております！ @@本日@@/@@先日@@無事に引き継ぎも完了いたしましたので、改めて感謝の気持ちをお伝えしたくご連絡…" at bounding box center [258, 487] width 406 height 102
type textarea "[PERSON_NAME]様、お世話になっております！ 先日無事に引き継ぎも完了いたしましたので、改めて感謝の気持ちをお伝えしたくご連絡させて頂いた次第です！"
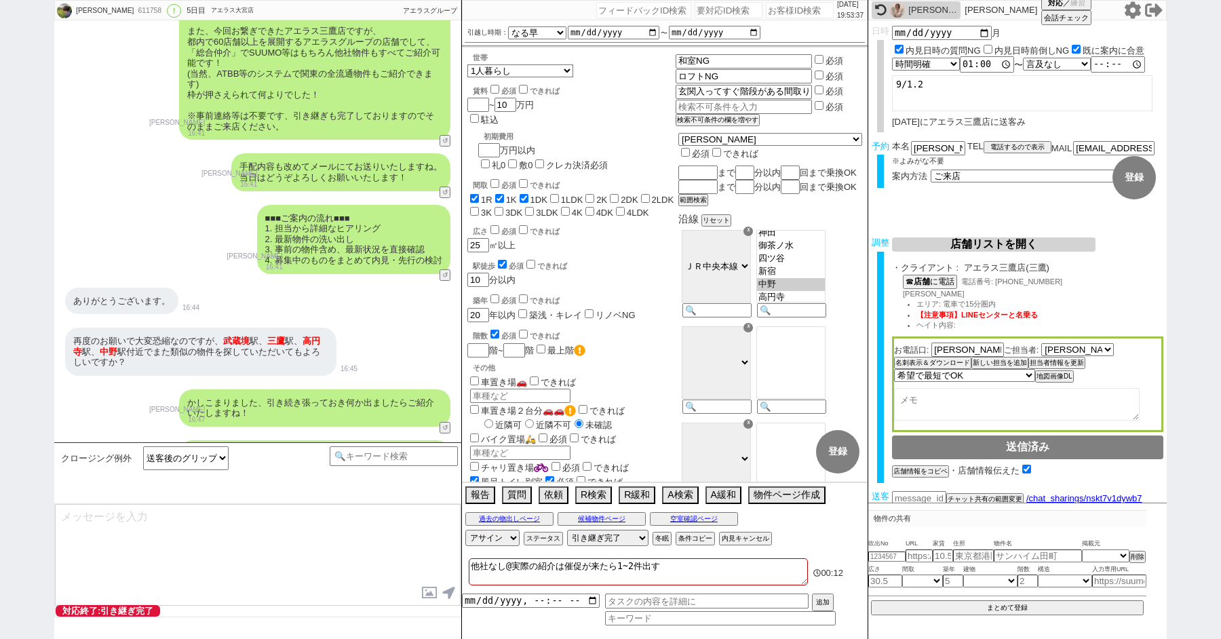
scroll to position [8548, 0]
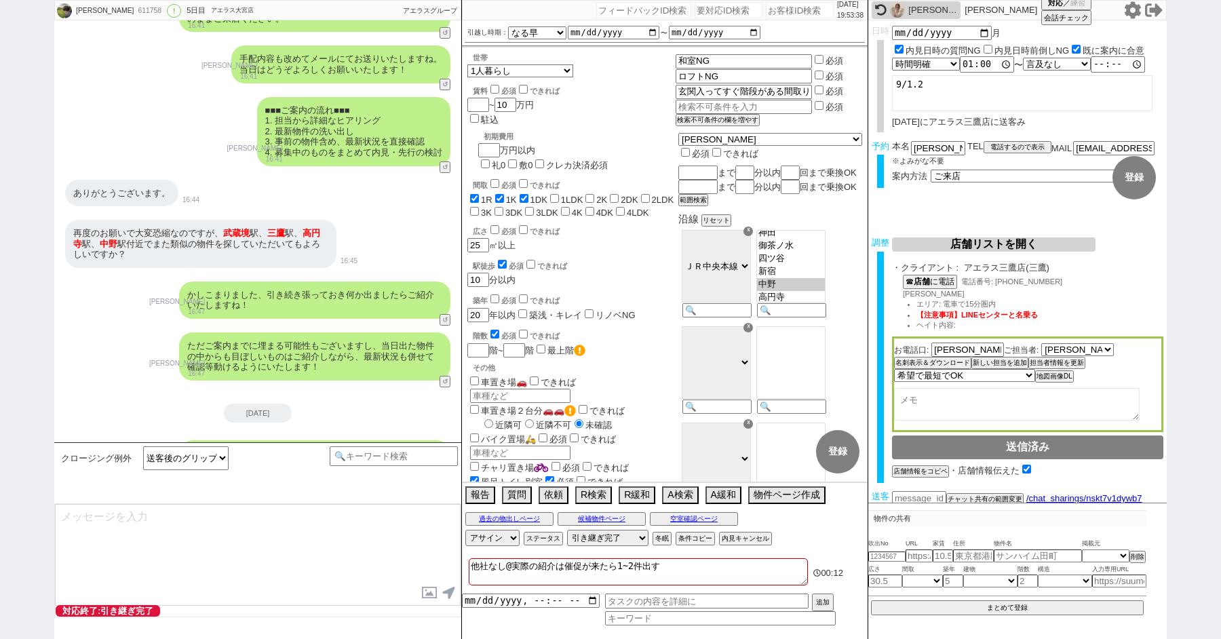
type textarea "改めてこれまで丁寧にやり取り頂きまして、誠にありがとうございました！ 細かなご連絡にお手間をおかけしたこともあったかと存じますが、常にご協力いただいたおかげで…"
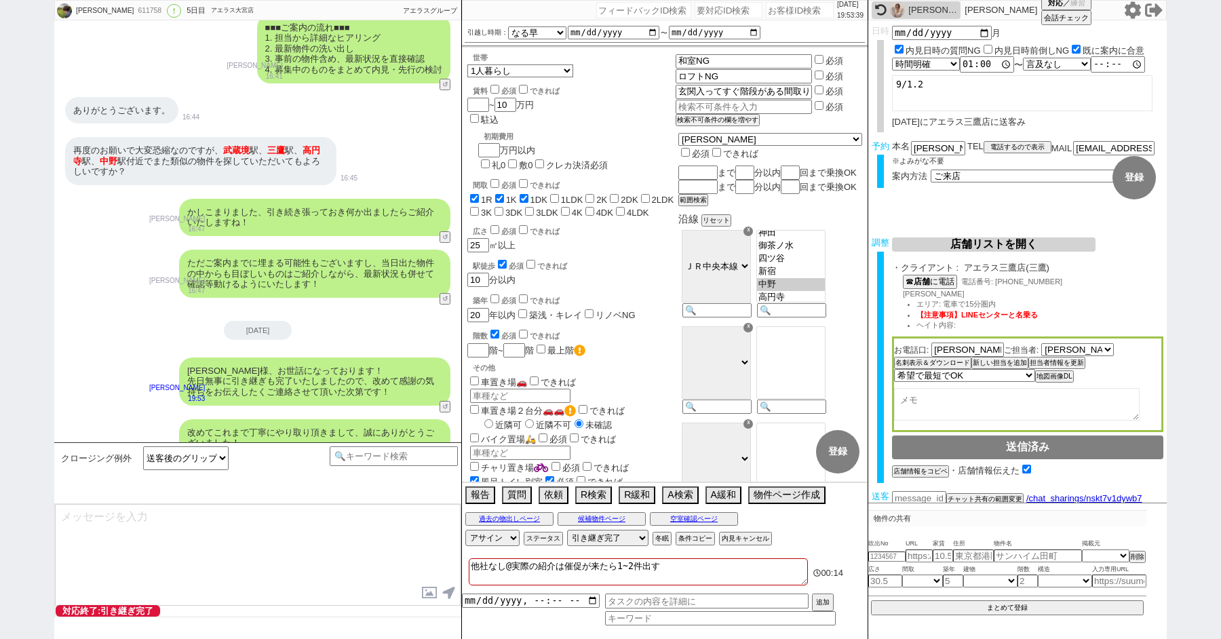
type textarea "当日は今のところ晴れということで、日当たり等もよく確認でき動くにはピッタリのタイミングかと思います！ 加えて地場に強い総合仲介店のスタッフも押さえられており、…"
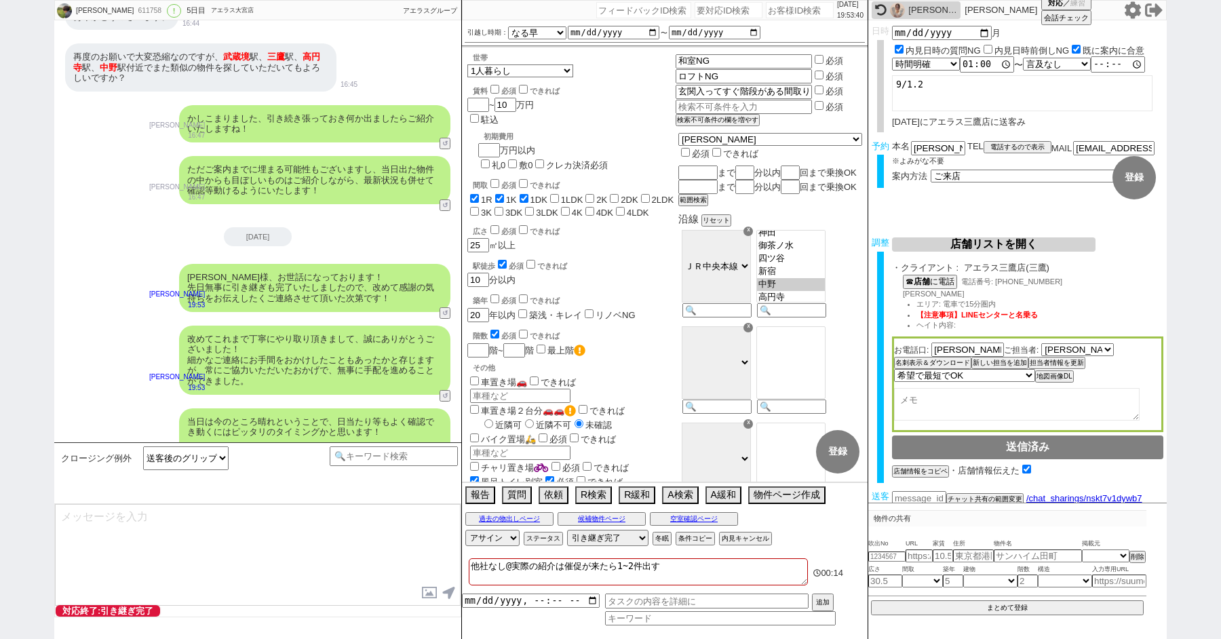
type textarea "※ご自身でお問合せされますと他業者からの電話やメールが多数届き、ご負担が増えてしまう場合がございますので、今回のご案内に一元化されるのがやはりオススメかと思い…"
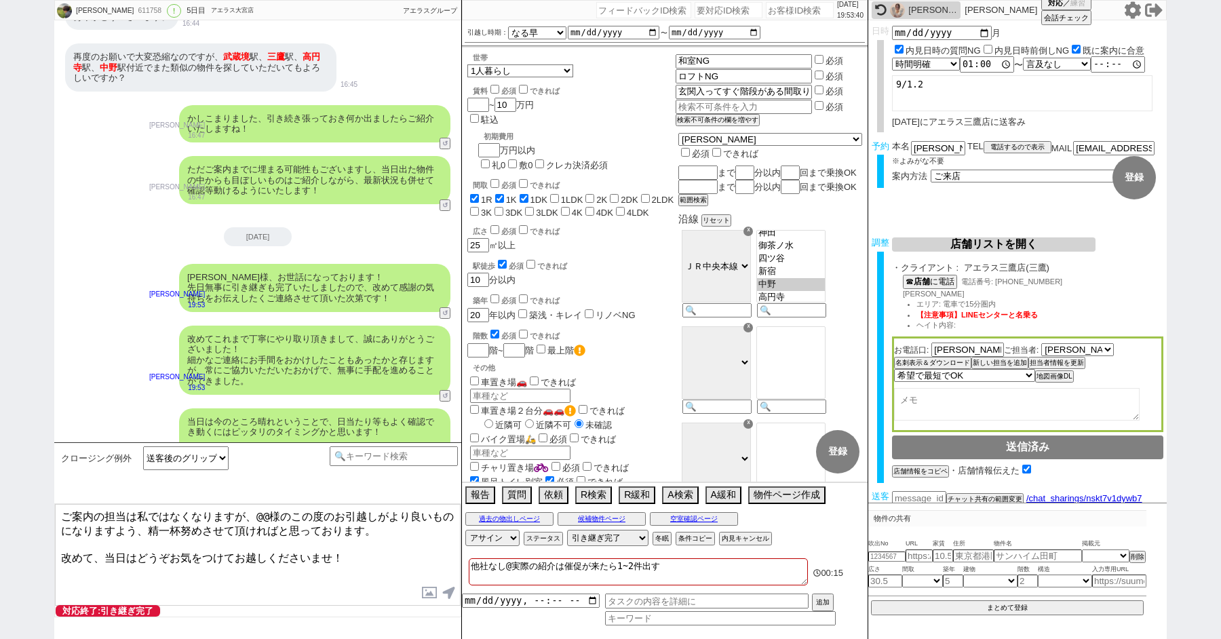
scroll to position [8785, 0]
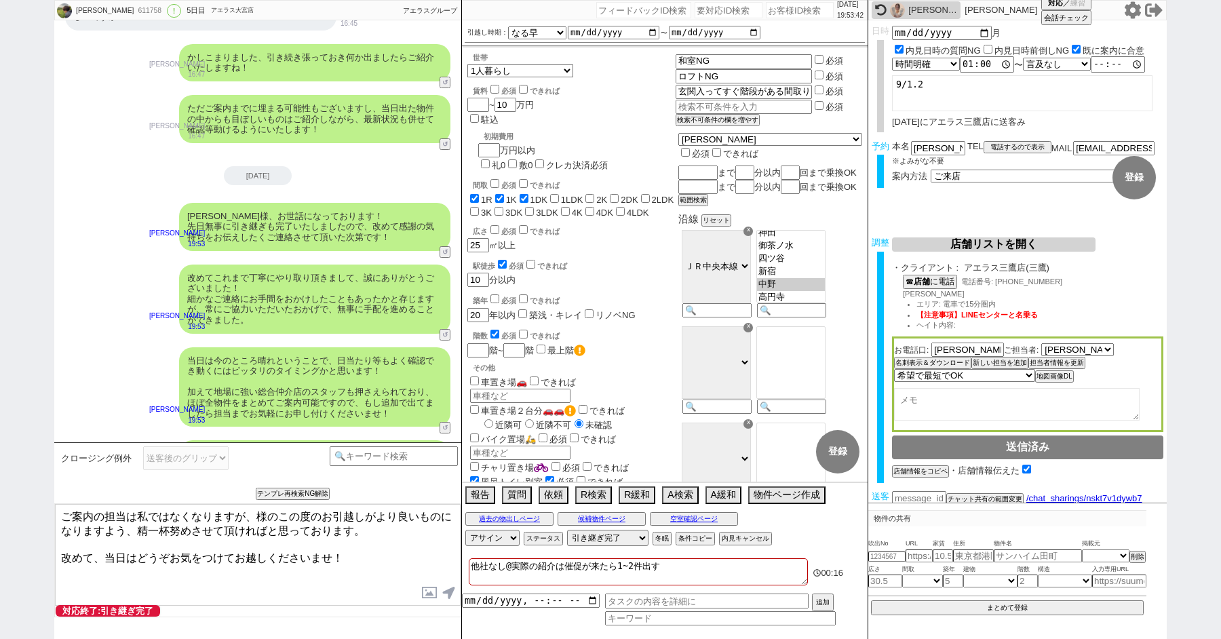
paste textarea "[PERSON_NAME]"
type textarea "ご案内の担当は私ではなくなりますが、[PERSON_NAME]様のこの度のお引越しがより良いものになりますよう、精一杯努めさせて頂ければと思っております。 改…"
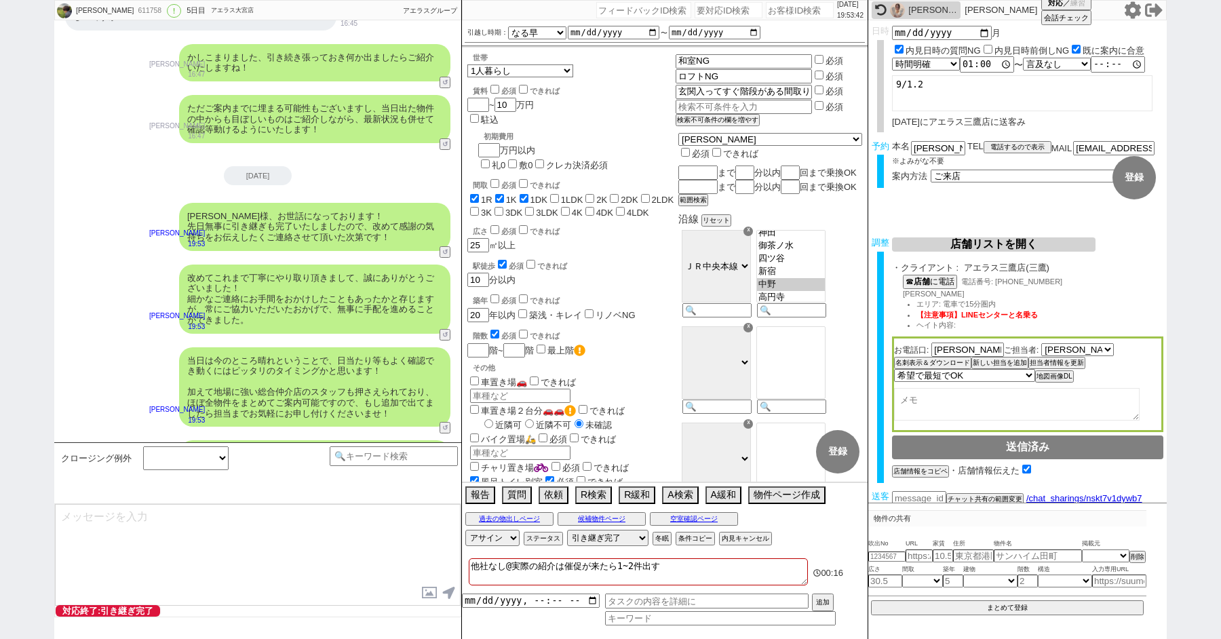
scroll to position [8869, 0]
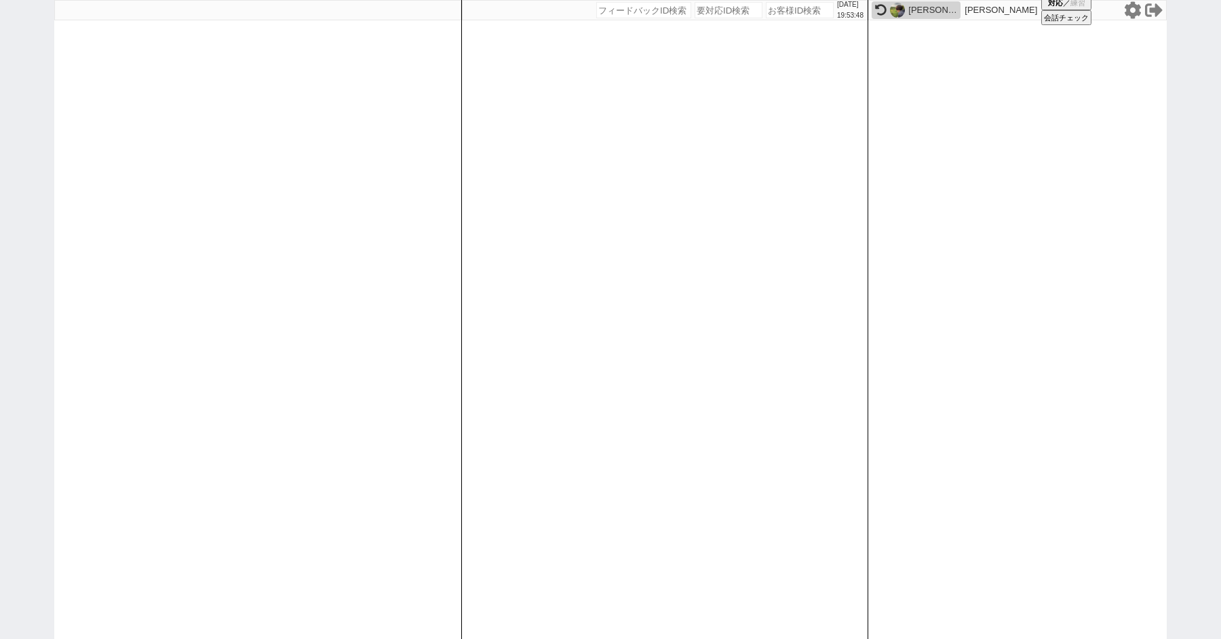
paste input "611864"
type input "611864"
select select "100"
select select "3"
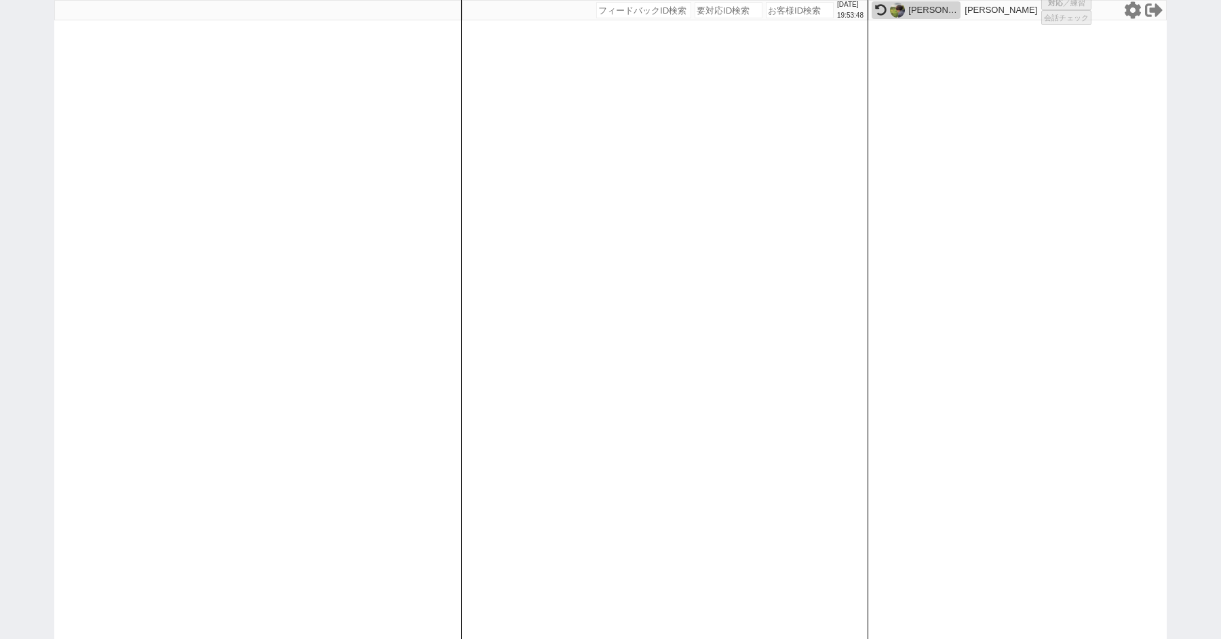
select select "2"
select select "5"
select select
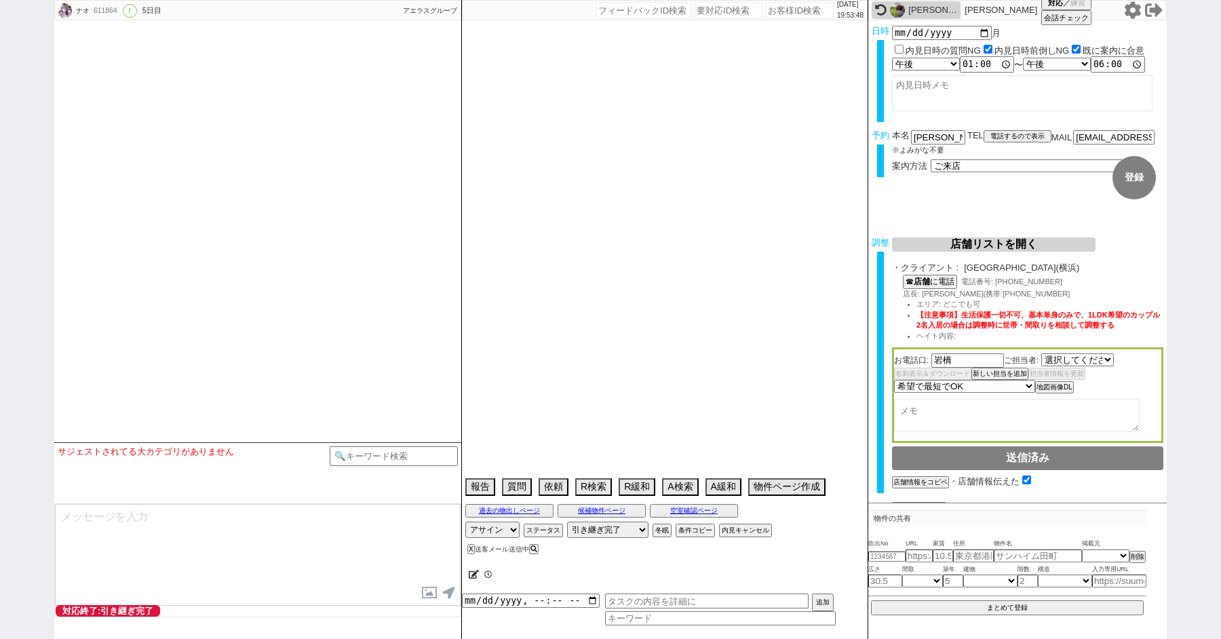
select select "520"
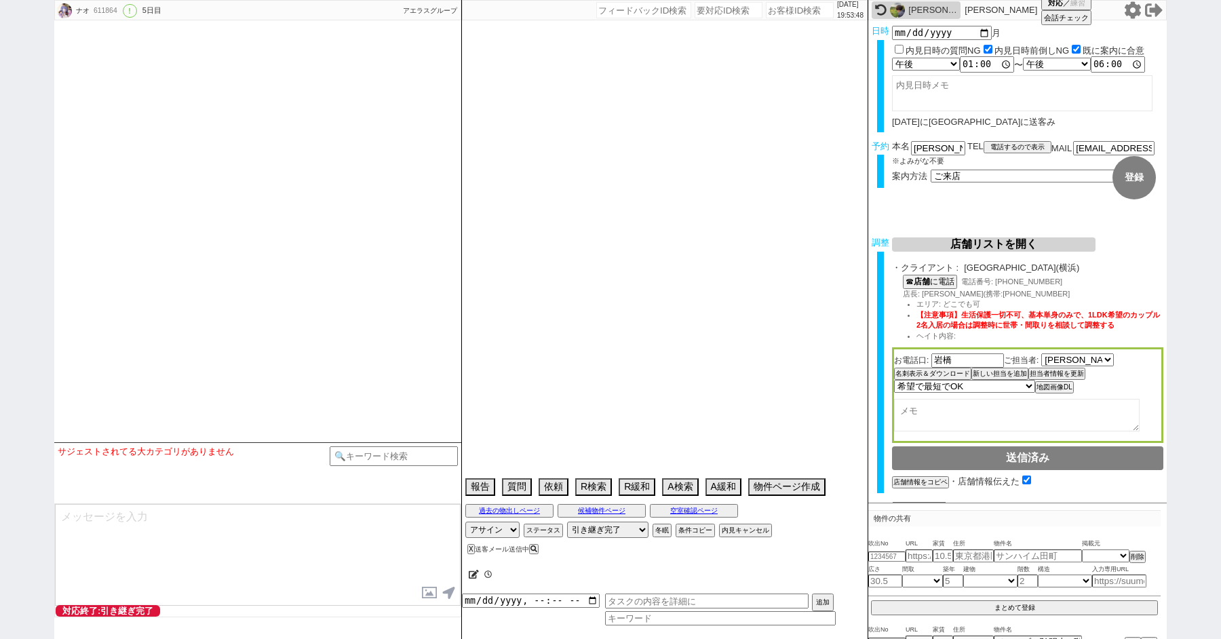
select select "15"
select select "0"
select select "57"
select select "[DATE]"
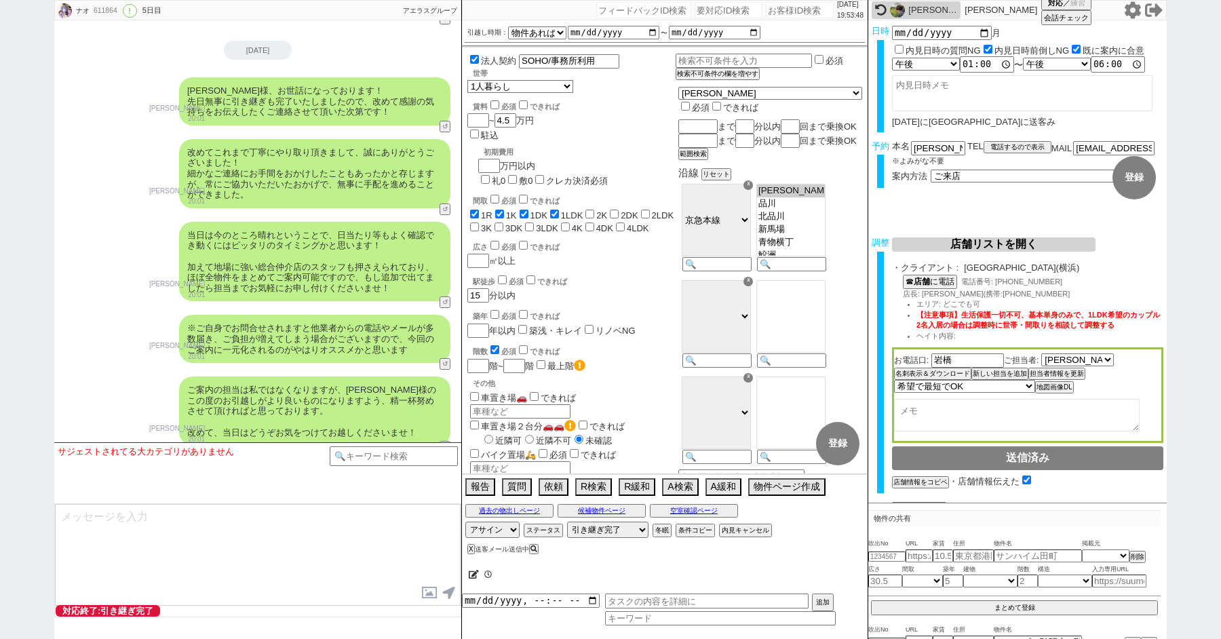
scroll to position [383, 0]
paste input "612045"
type input "612045"
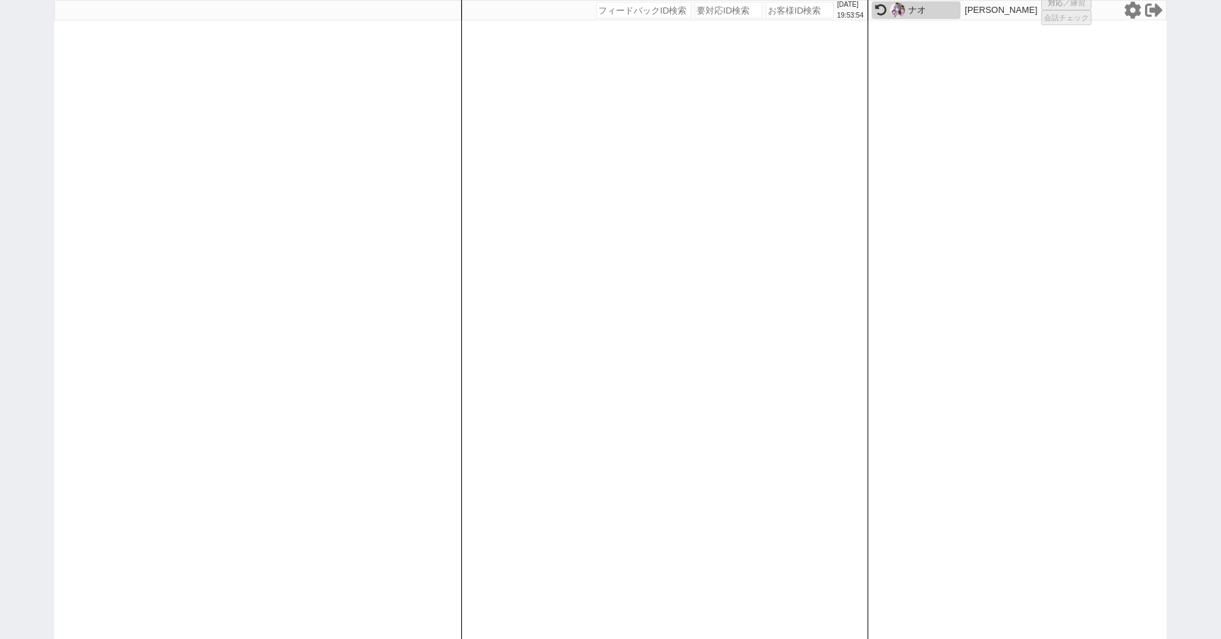
select select "100"
select select "1"
select select "4"
select select "5"
select select
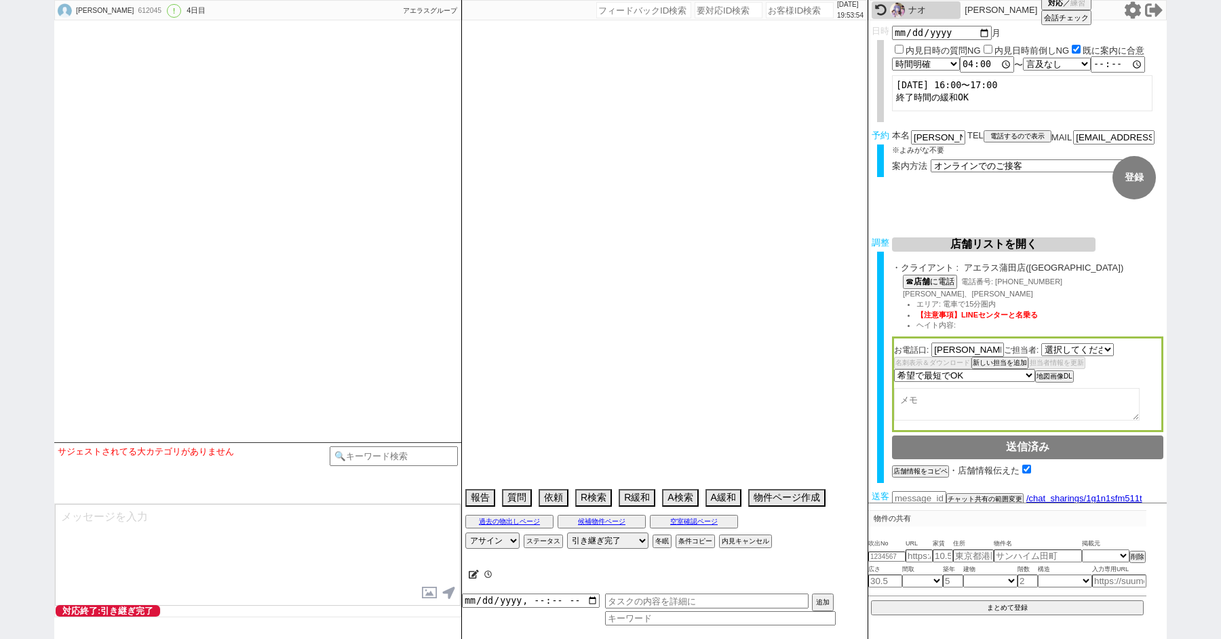
select select "2585"
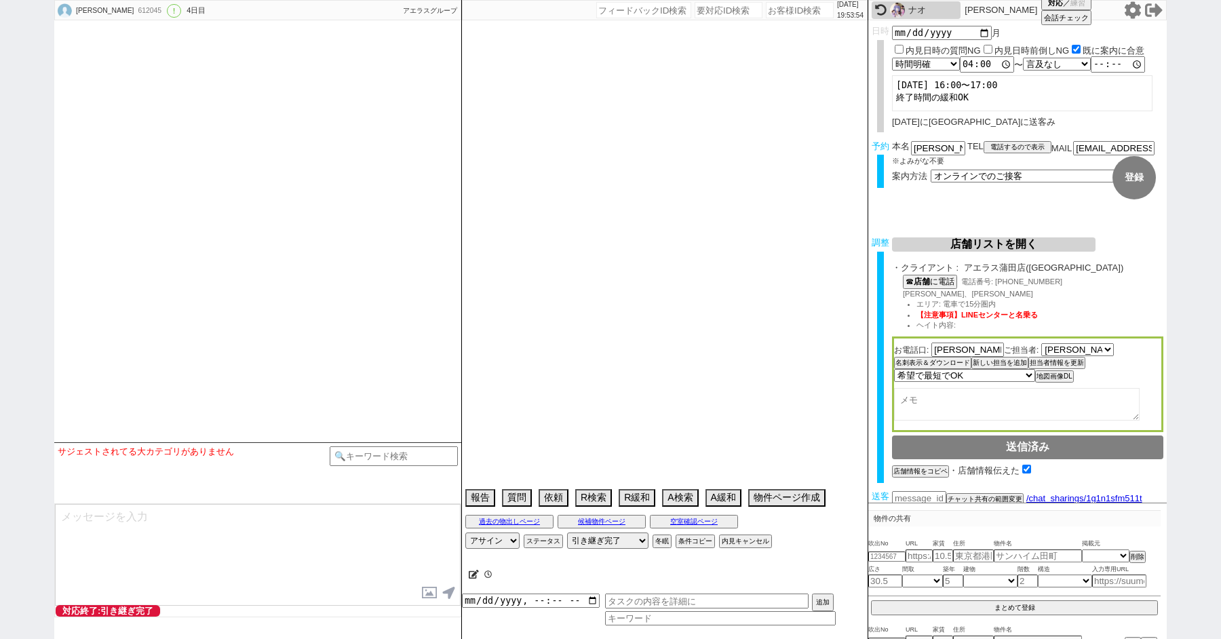
scroll to position [6480, 0]
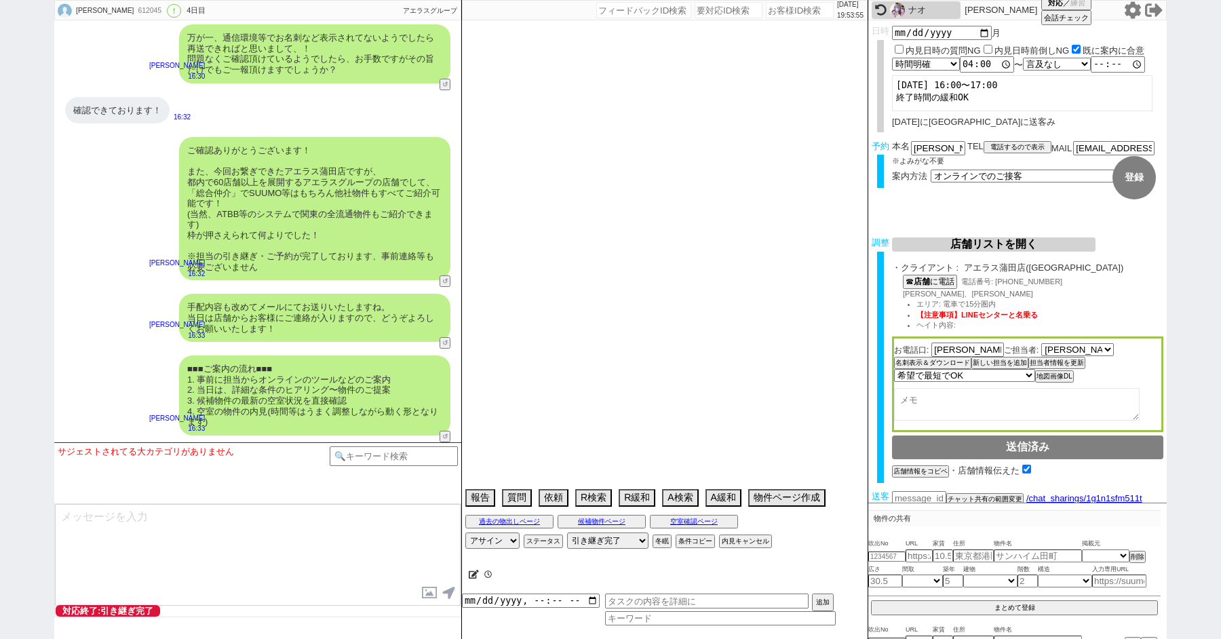
select select "2025"
select select "9"
select select "37"
select select "0"
select select "14"
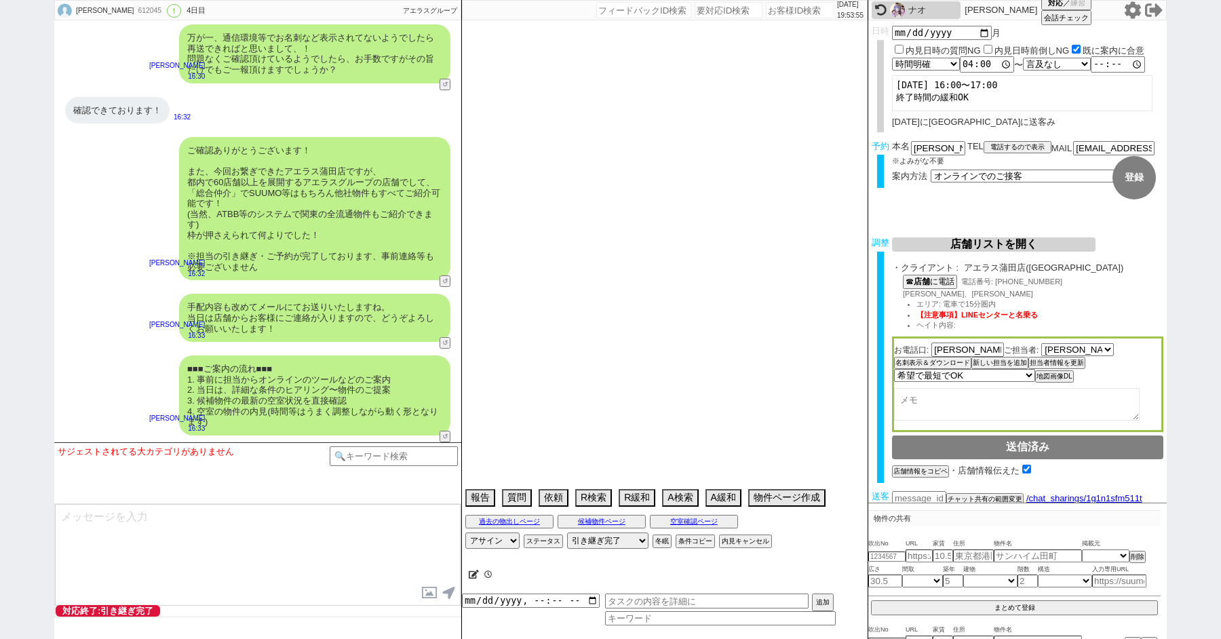
select select "75"
select select "23"
select select "731"
select select "62"
select select "60"
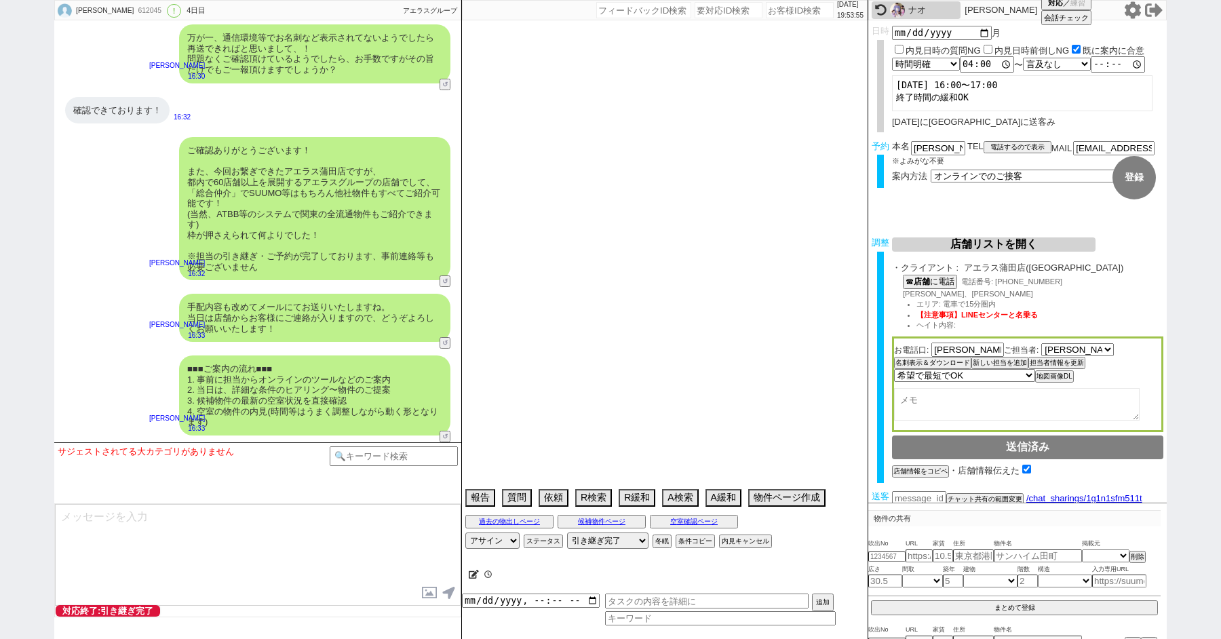
select select "69"
select select "814"
select select "59"
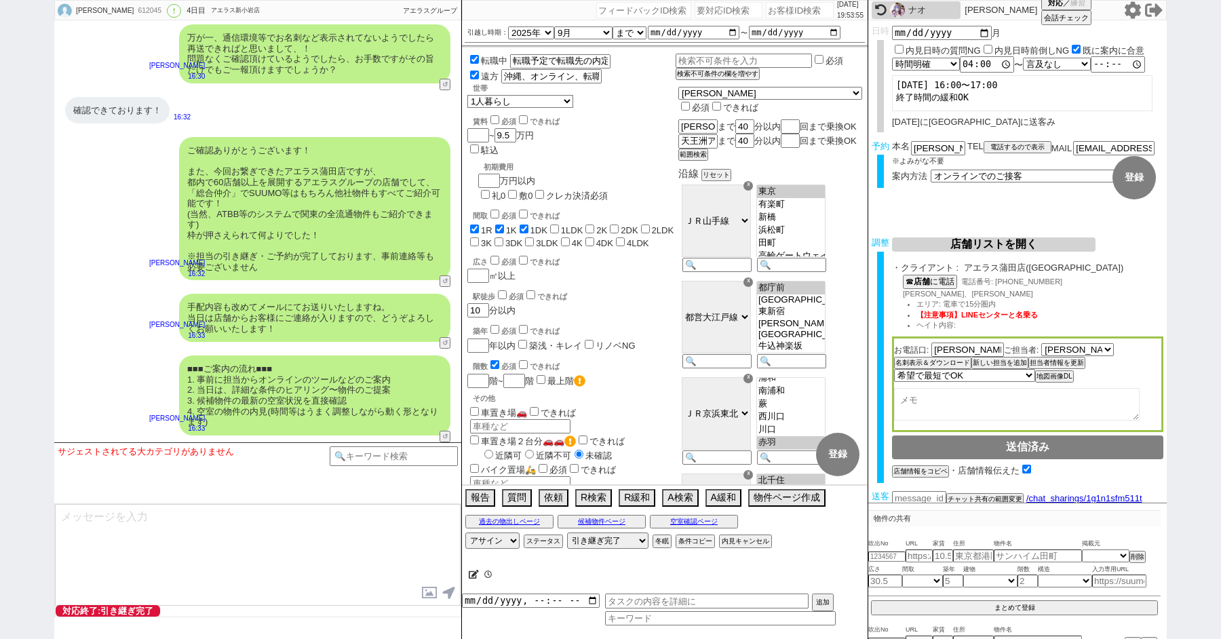
scroll to position [17, 0]
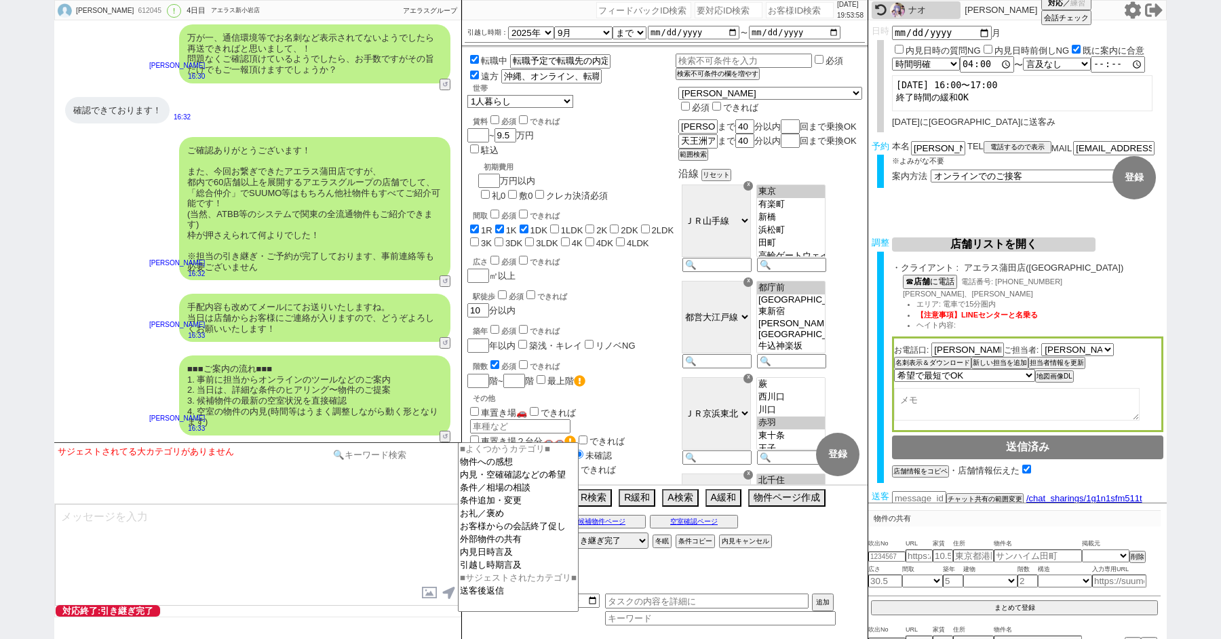
click at [377, 454] on input at bounding box center [394, 454] width 128 height 17
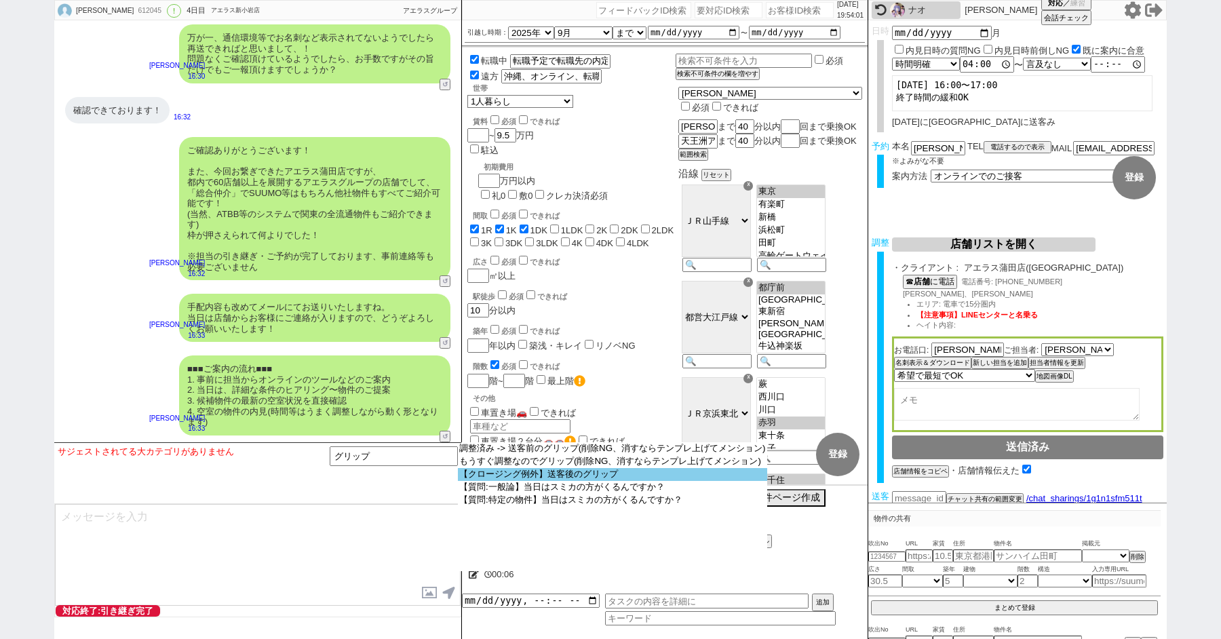
click at [531, 477] on option "【クロージング例外】送客後のグリップ" at bounding box center [612, 474] width 309 height 13
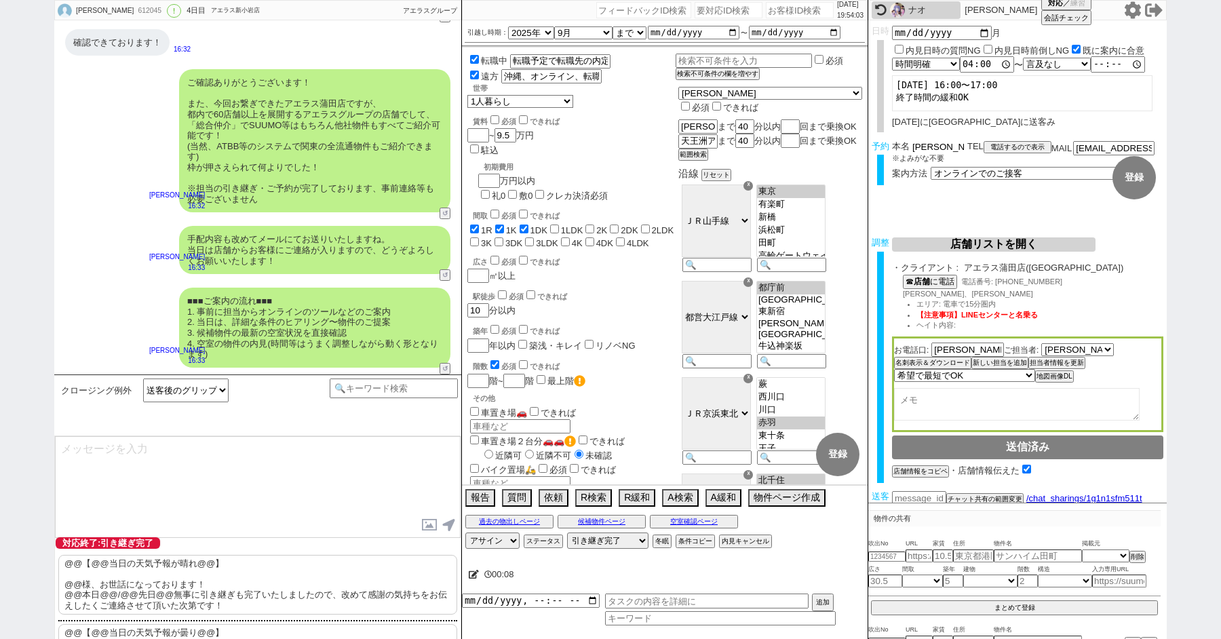
drag, startPoint x: 933, startPoint y: 146, endPoint x: 857, endPoint y: 145, distance: 76.0
click at [863, 145] on div "[PERSON_NAME] 612045 ! 0 4日目 アエラス新小岩店 冬眠中 自社客 アエラスグループ スミカ_BPO チャット全表示 [DATE] よ…" at bounding box center [610, 319] width 1112 height 639
click at [107, 587] on p "@@【@@当日の天気予報が晴れ@@】 @@様、お世話になっております！ @@本日@@/@@先日@@無事に引き継ぎも完了いたしましたので、改めて感謝の気持ちをお…" at bounding box center [257, 585] width 399 height 60
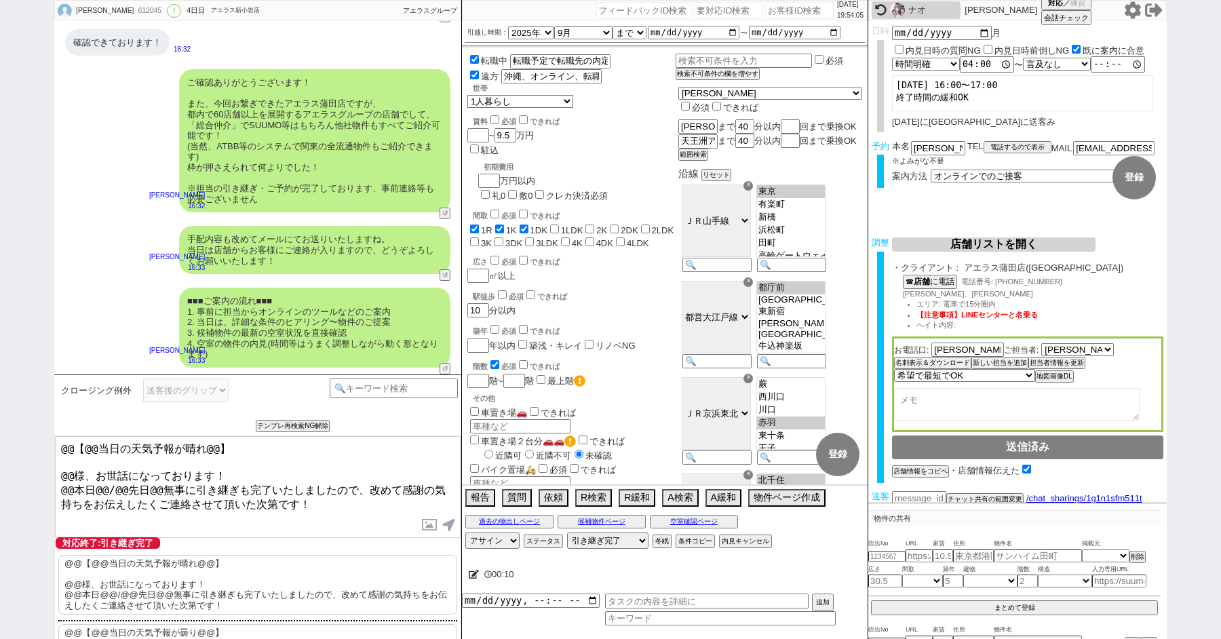
drag, startPoint x: 72, startPoint y: 470, endPoint x: 5, endPoint y: 372, distance: 118.1
click at [9, 377] on div "[PERSON_NAME] 612045 ! 0 4日目 アエラス新小岩店 冬眠中 自社客 アエラスグループ スミカ_BPO チャット全表示 [DATE] よ…" at bounding box center [610, 319] width 1221 height 639
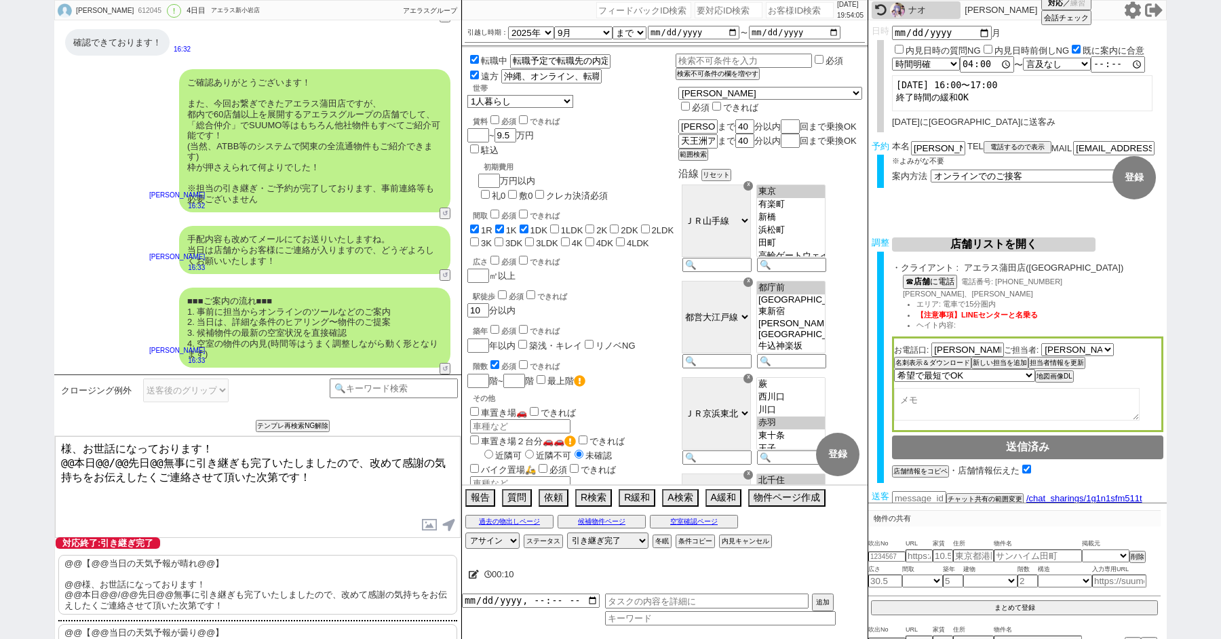
paste textarea "秋山"
click at [72, 461] on textarea "[PERSON_NAME]様、お世話になっております！ @@本日@@/@@先日@@無事に引き継ぎも完了いたしましたので、改めて感謝の気持ちをお伝えしたくご連絡…" at bounding box center [258, 487] width 406 height 102
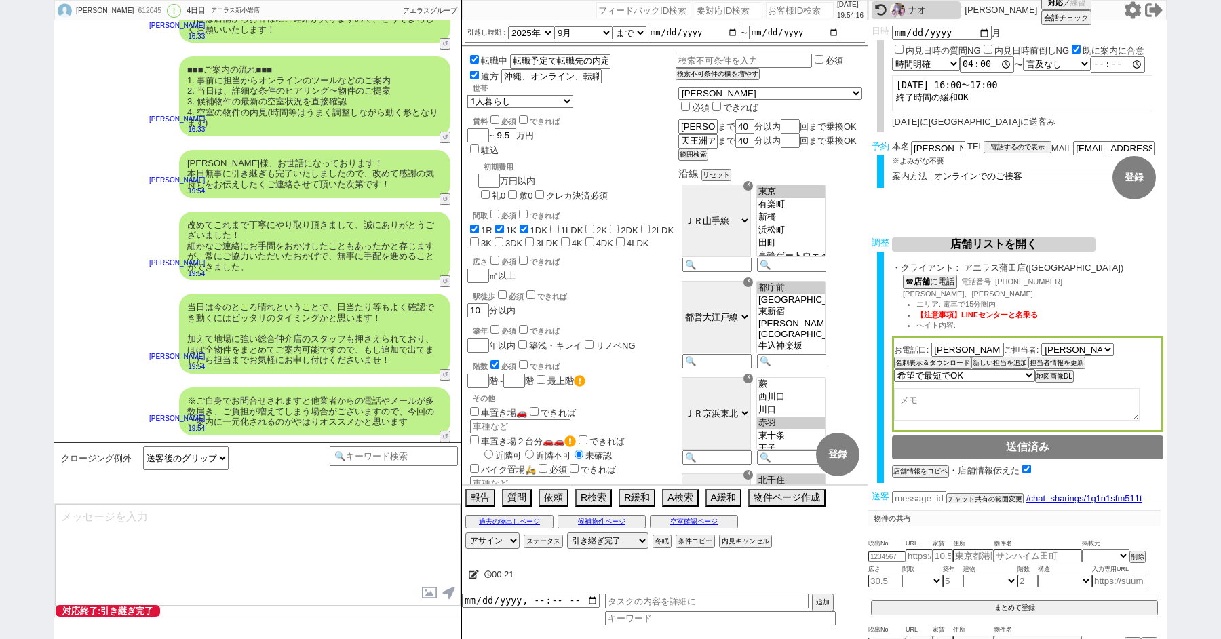
scroll to position [6779, 0]
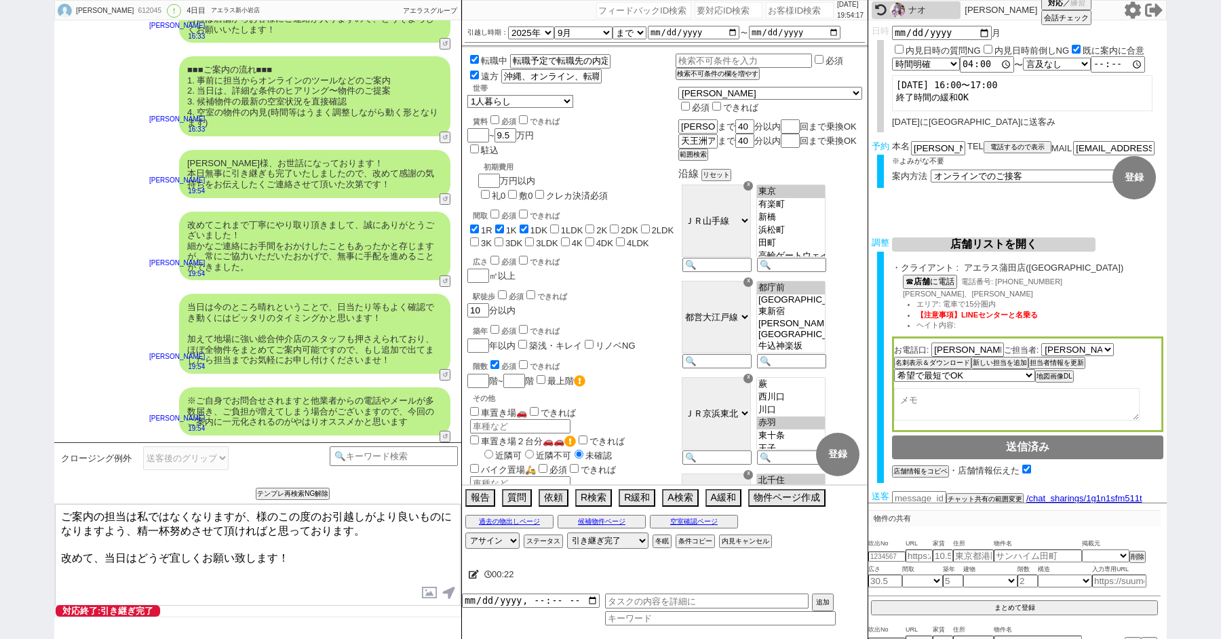
paste textarea "秋山"
click at [324, 555] on textarea "ご案内の担当は私ではなくなりますが、[PERSON_NAME]様のこの度のお引越しがより良いものになりますよう、精一杯努めさせて頂ければと思っております。 改…" at bounding box center [258, 555] width 406 height 102
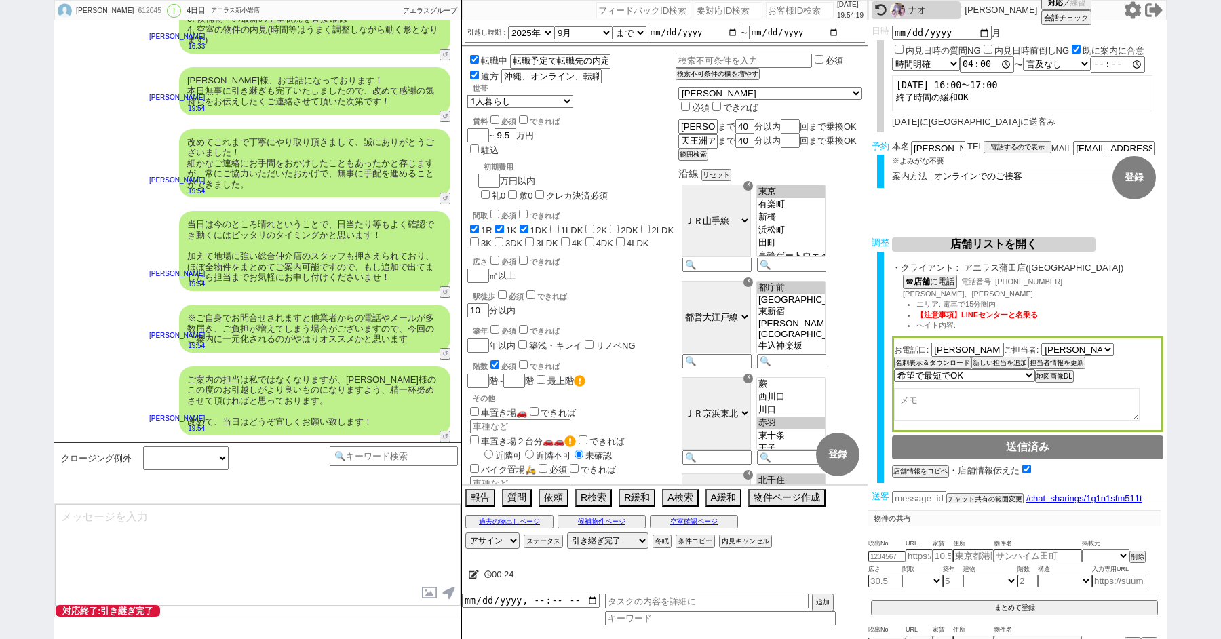
scroll to position [6861, 0]
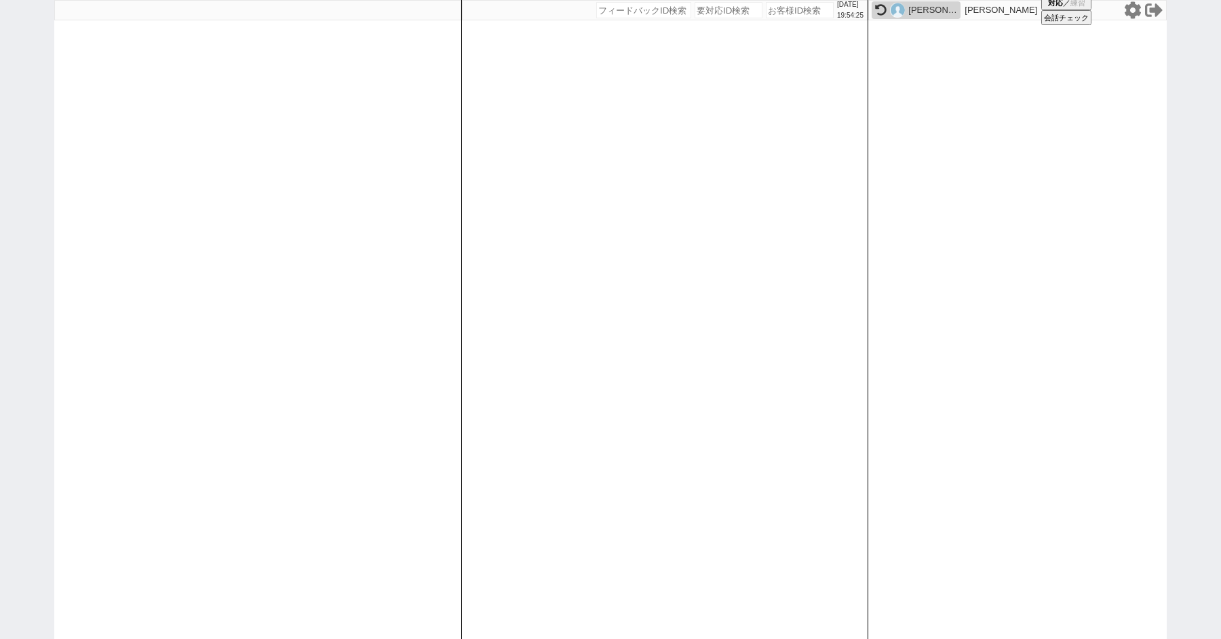
paste input "612146"
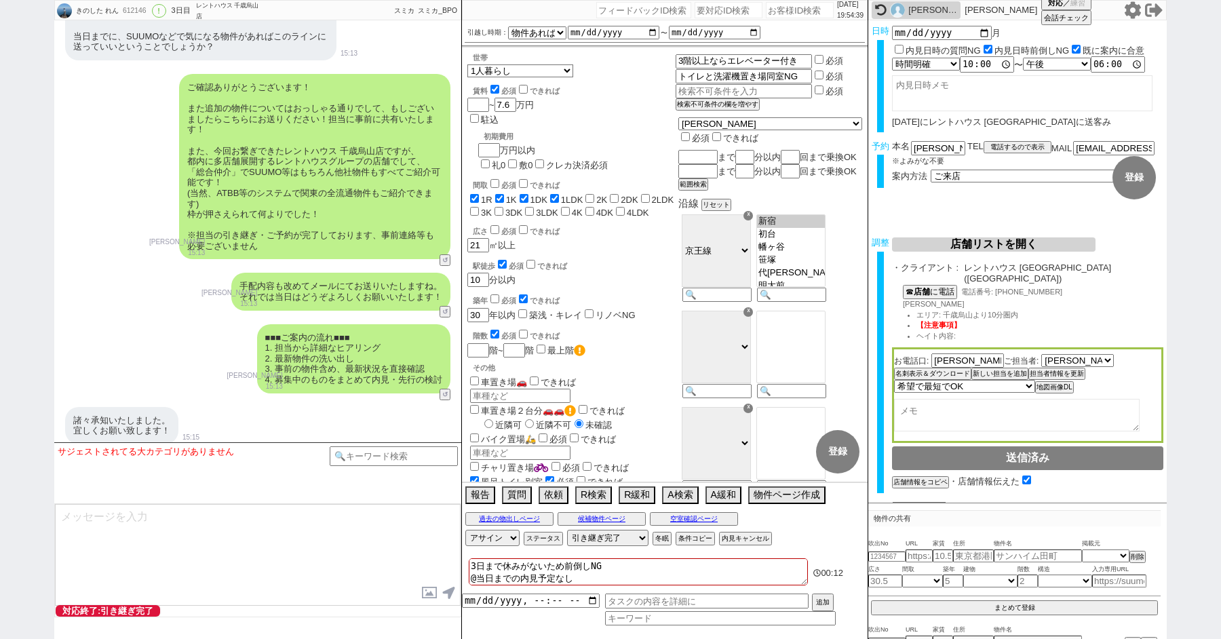
scroll to position [10679, 0]
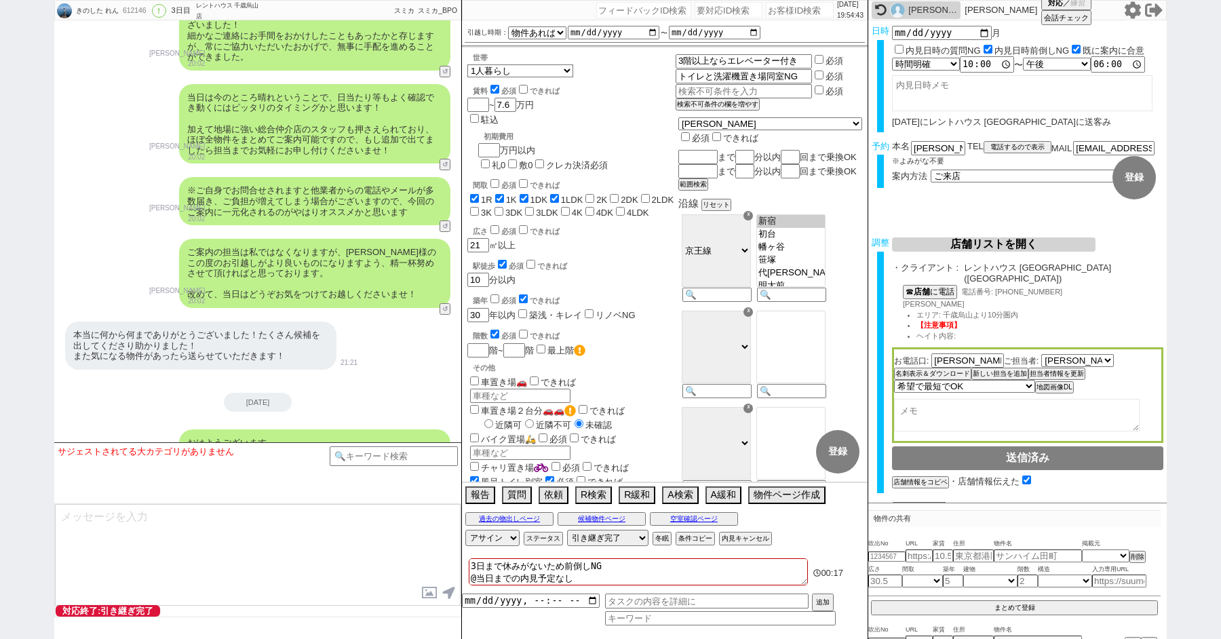
paste input "612169"
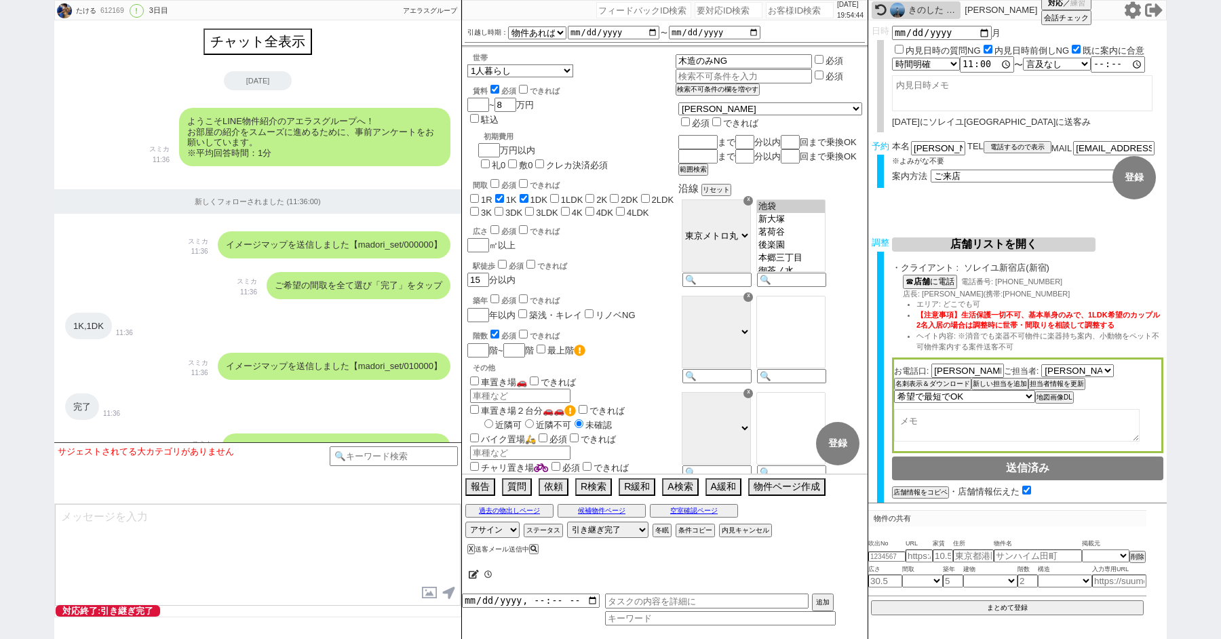
scroll to position [163, 0]
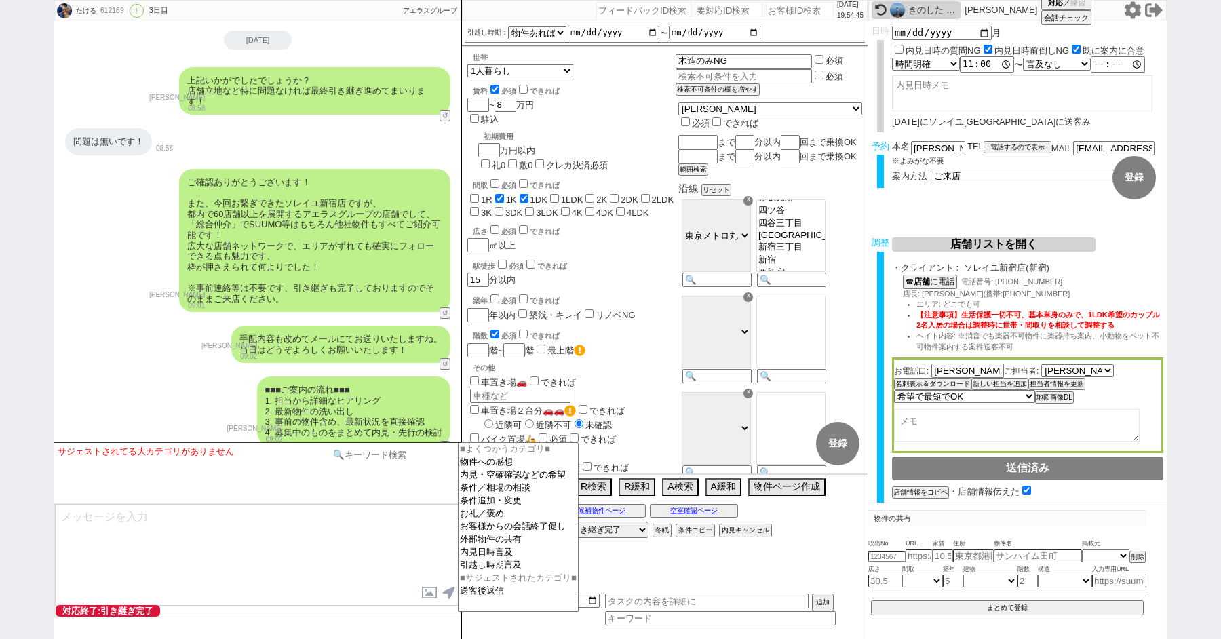
click at [376, 458] on input at bounding box center [394, 454] width 128 height 17
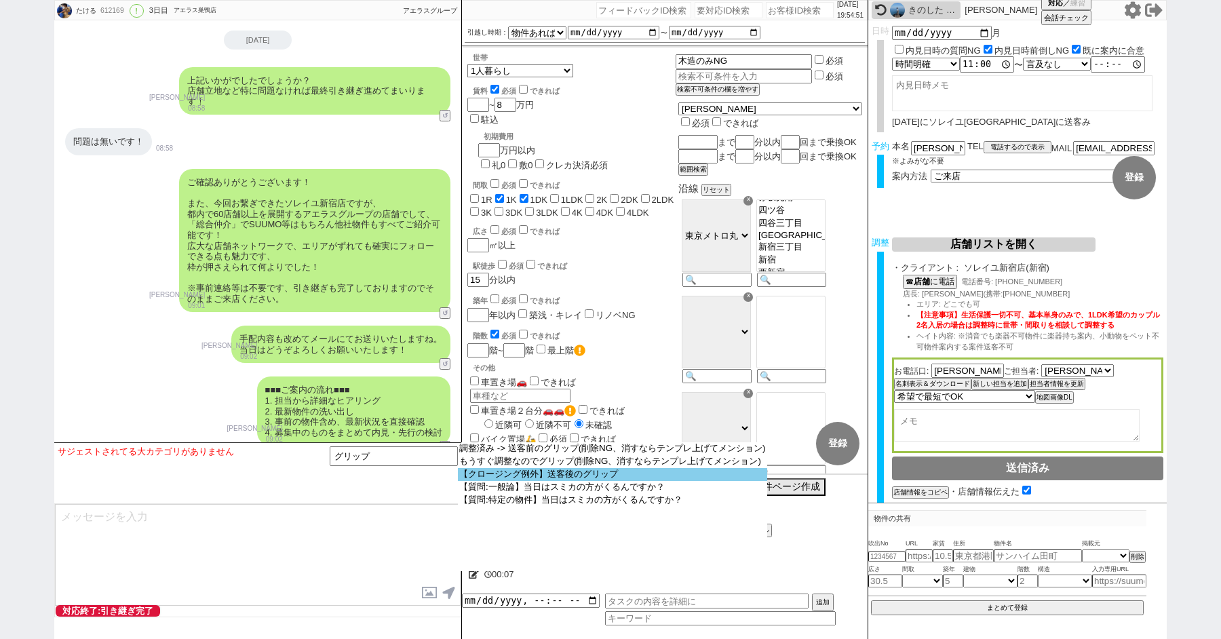
click at [602, 480] on option "【クロージング例外】送客後のグリップ" at bounding box center [612, 474] width 309 height 13
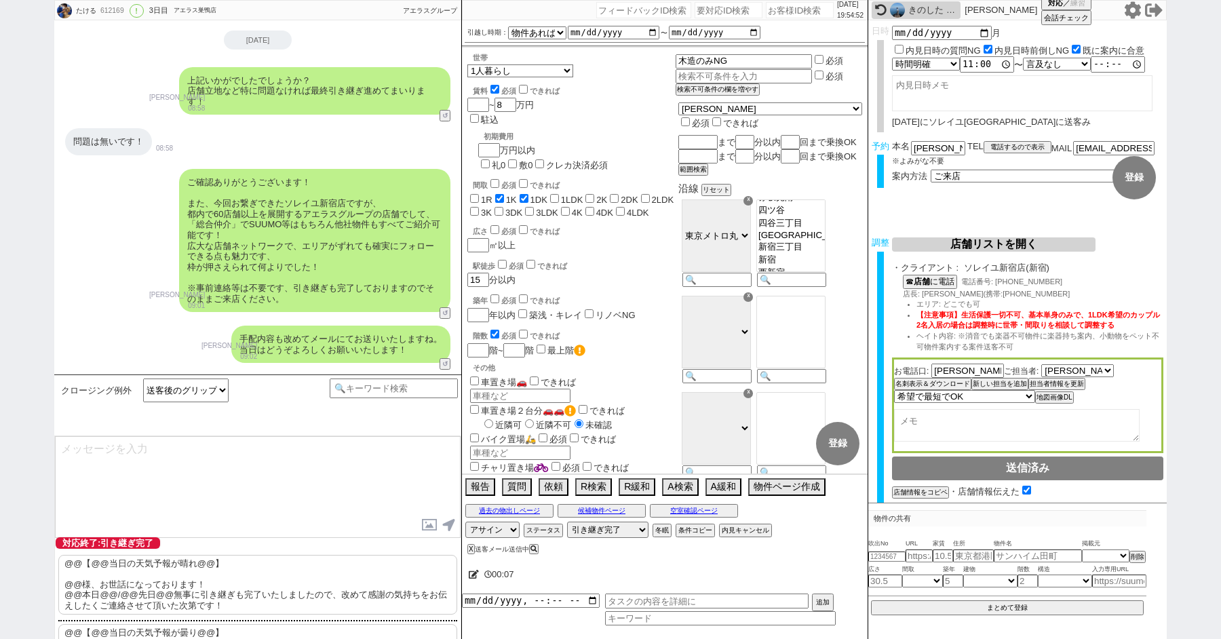
scroll to position [5450, 0]
click at [135, 571] on p "@@【@@当日の天気予報が晴れ@@】 @@様、お世話になっております！ @@本日@@/@@先日@@無事に引き継ぎも完了いたしましたので、改めて感謝の気持ちをお…" at bounding box center [257, 585] width 399 height 60
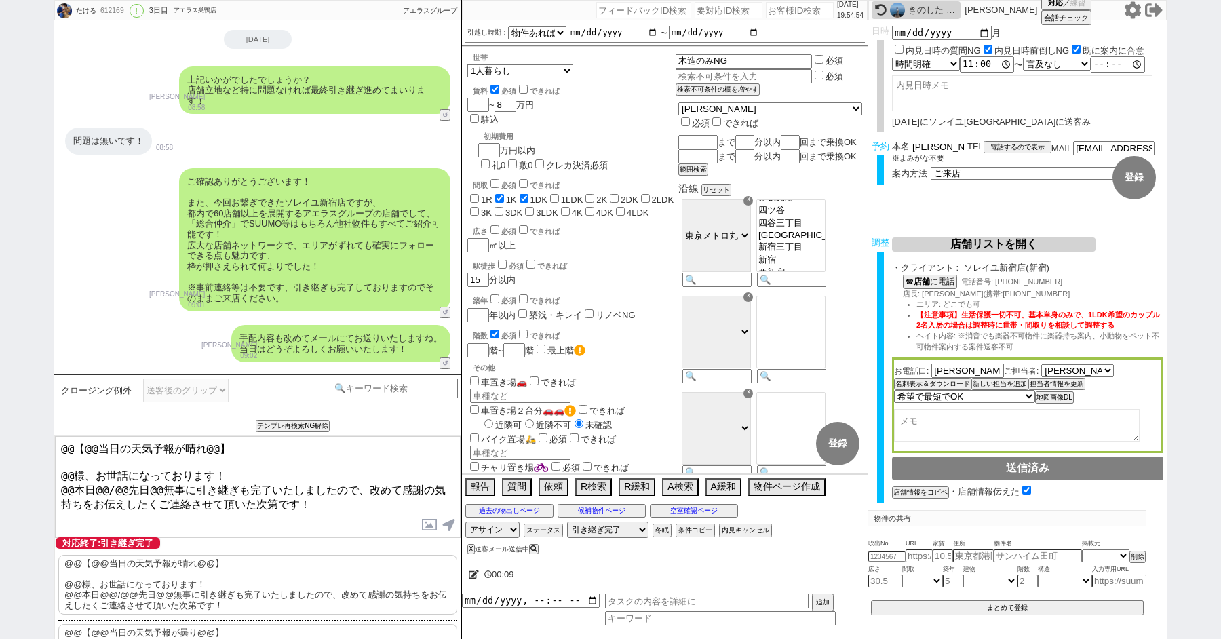
drag, startPoint x: 928, startPoint y: 150, endPoint x: 874, endPoint y: 146, distance: 53.7
click at [874, 146] on div "予約 本名 [PERSON_NAME] ※よみがな不要 TEL 電話するので表示 電話の理由 356 初日調整での禊 357 問物漏れ回収 359 内見日が怪…" at bounding box center [1017, 167] width 298 height 53
drag, startPoint x: 73, startPoint y: 470, endPoint x: 42, endPoint y: 385, distance: 91.0
click at [47, 403] on div "たける 612169 ! 0 3日目 アエラス巣鴨店 冬眠中 自社客 アエラスグループ スミカ_BPO チャット全表示 [DATE] ようこそLINE物件紹介…" at bounding box center [610, 319] width 1221 height 639
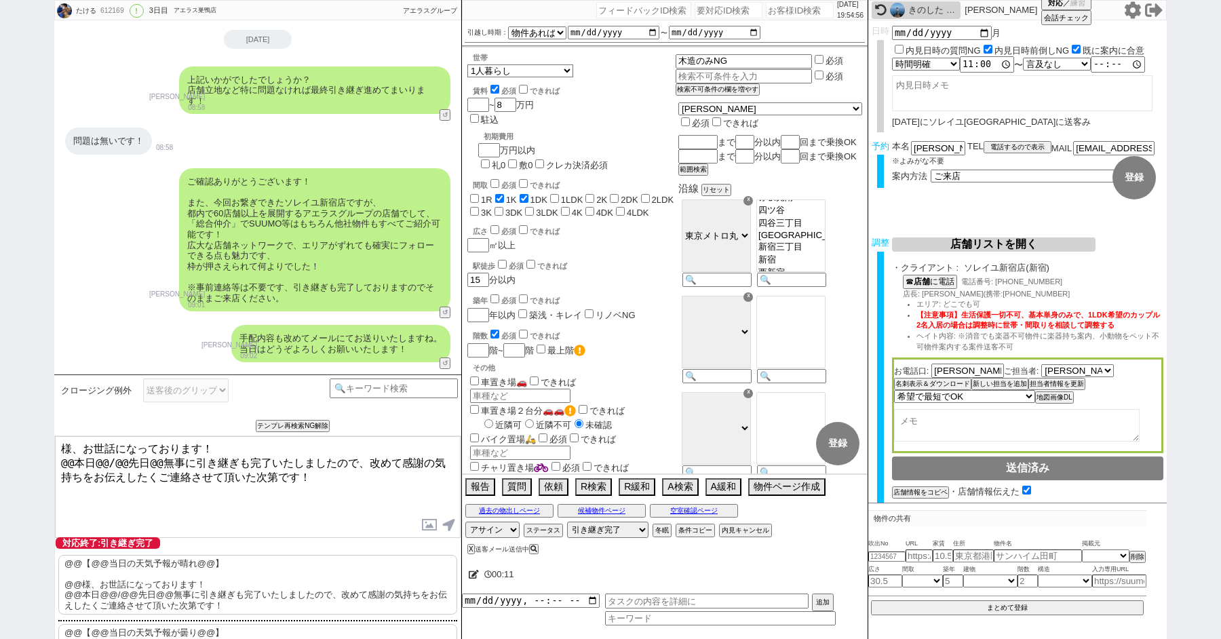
paste textarea "嵜山"
click at [70, 460] on textarea "嵜山様、お世話になっております！ @@本日@@/@@先日@@無事に引き継ぎも完了いたしましたので、改めて感謝の気持ちをお伝えしたくご連絡させて頂いた次第です！" at bounding box center [258, 487] width 406 height 102
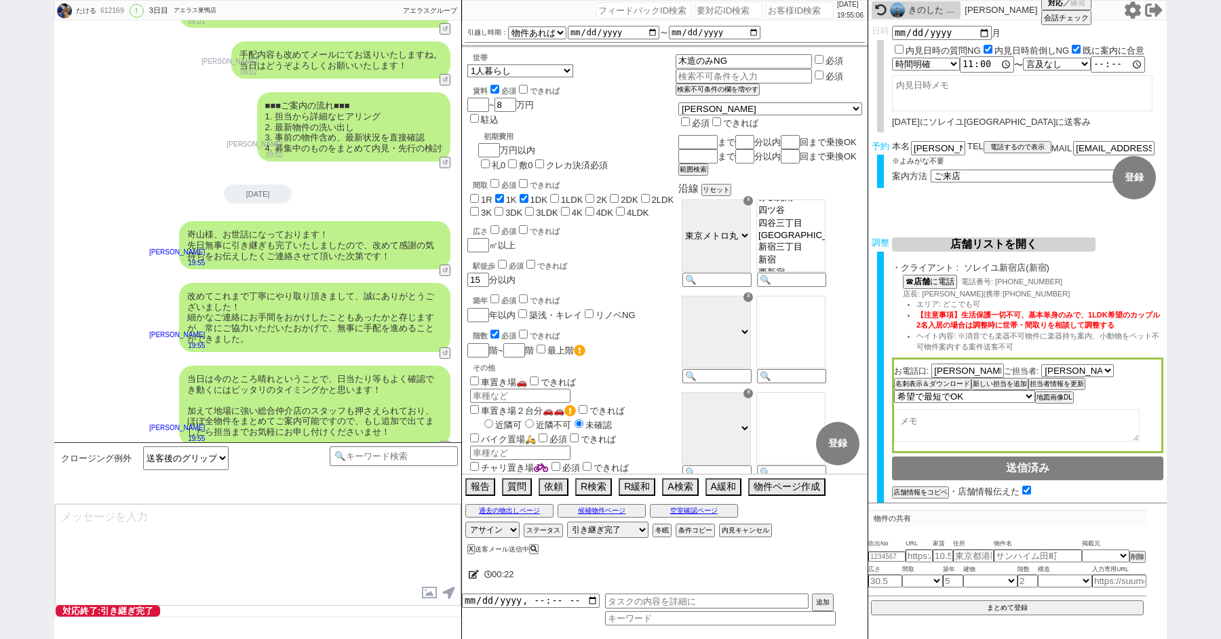
scroll to position [5795, 0]
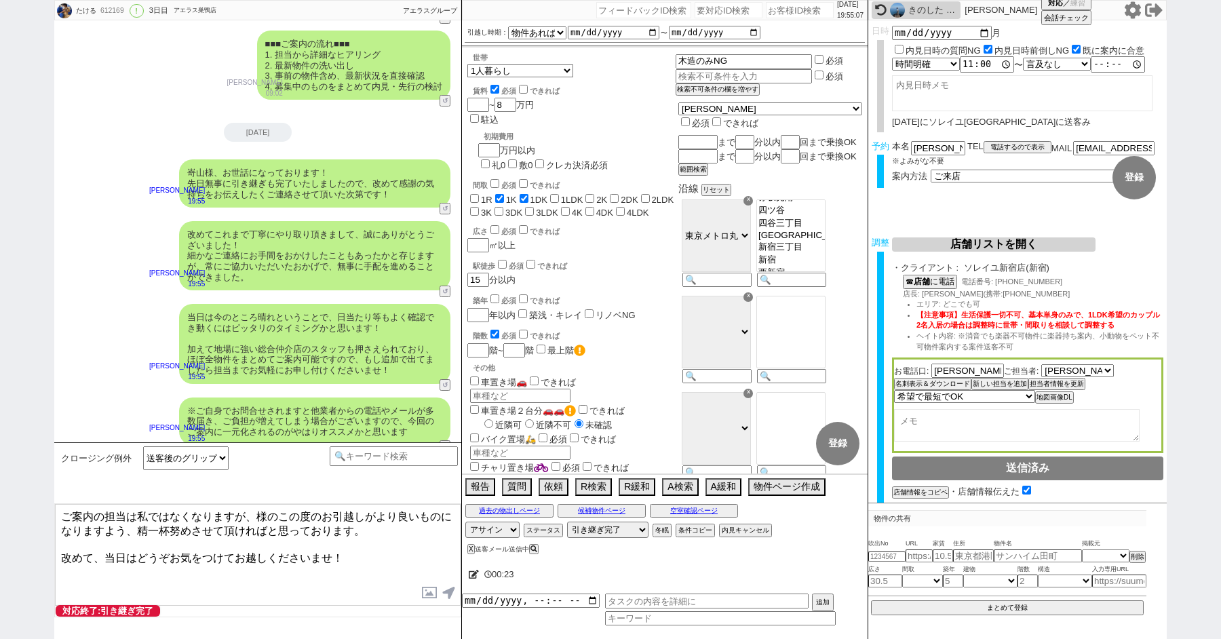
paste textarea "嵜山"
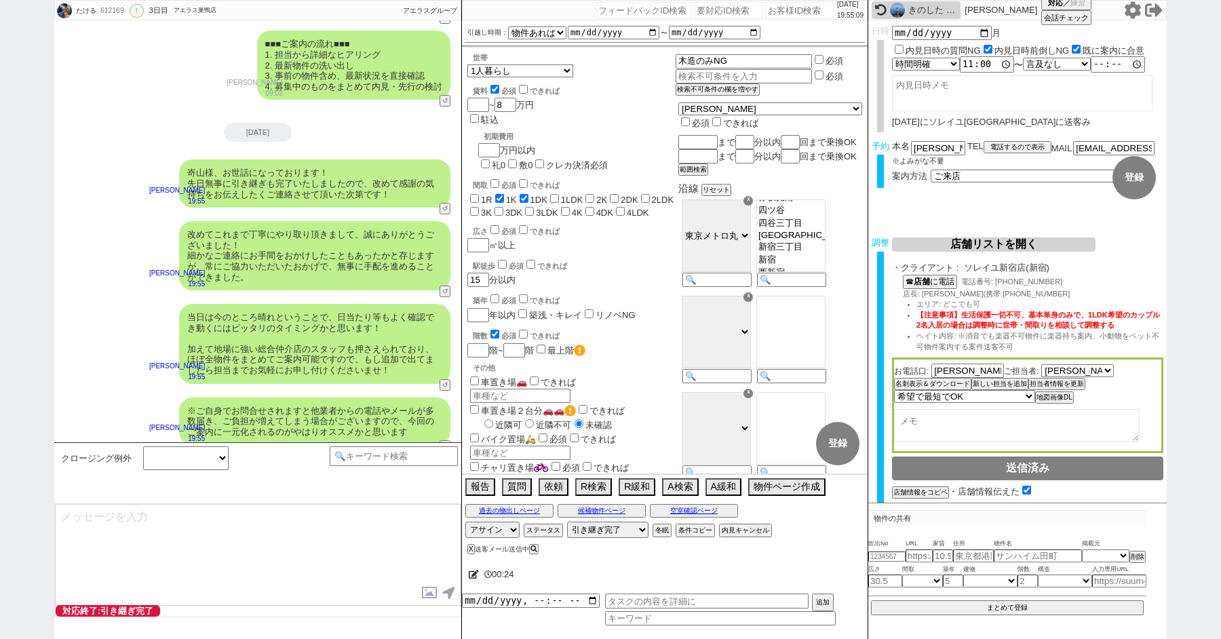
scroll to position [5878, 0]
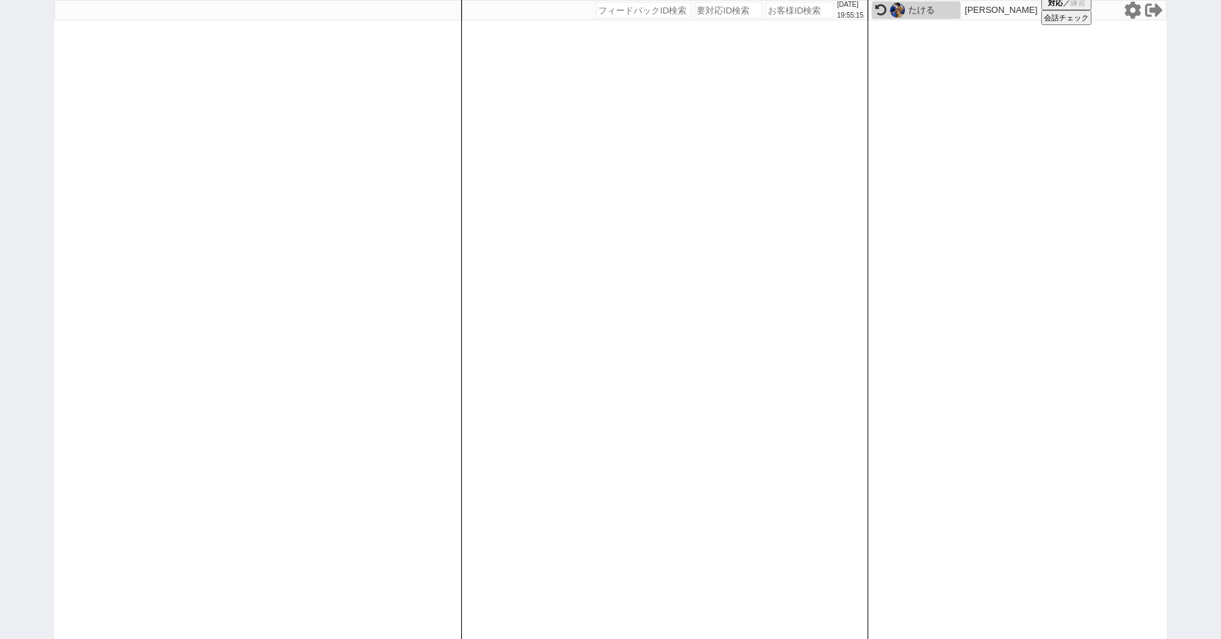
click at [1135, 9] on icon at bounding box center [1132, 9] width 16 height 17
